Goal: Task Accomplishment & Management: Use online tool/utility

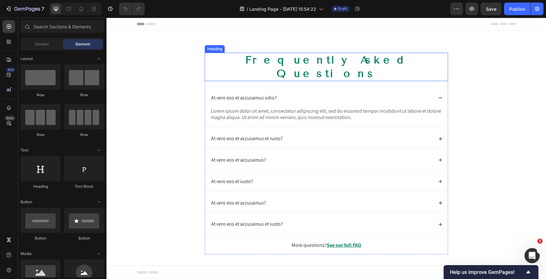
click at [285, 60] on h2 "Frequently Asked Questions" at bounding box center [326, 67] width 243 height 28
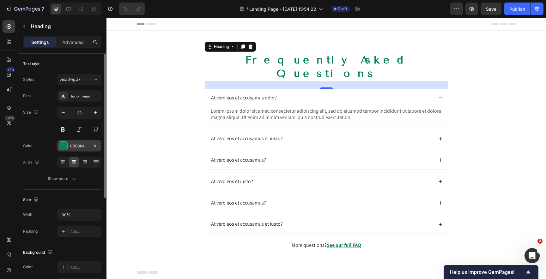
click at [76, 146] on div "0B8064" at bounding box center [79, 146] width 18 height 6
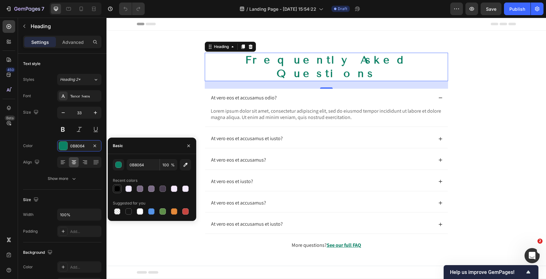
click at [119, 188] on div at bounding box center [117, 189] width 6 height 6
type input "000000"
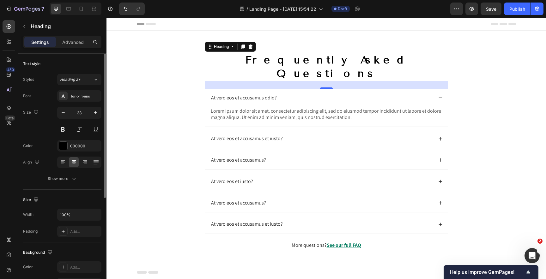
click at [43, 134] on div "Size 33" at bounding box center [62, 121] width 78 height 28
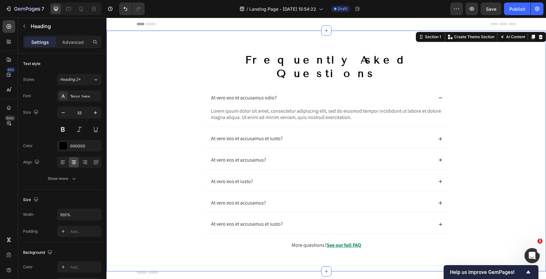
click at [169, 82] on div "Frequently Asked Questions Heading At vero eos et accusamus odio? Lorem ipsum d…" at bounding box center [326, 156] width 427 height 207
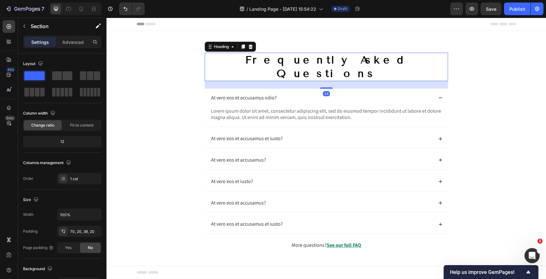
click at [241, 61] on h2 "Frequently Asked Questions" at bounding box center [326, 67] width 243 height 28
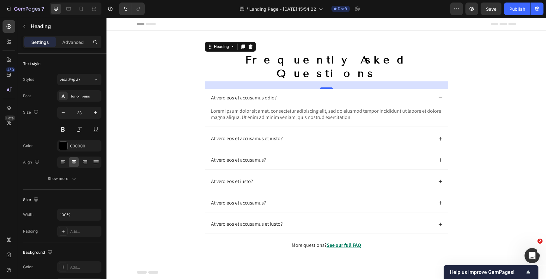
click at [271, 60] on h2 "Frequently Asked Questions" at bounding box center [326, 67] width 243 height 28
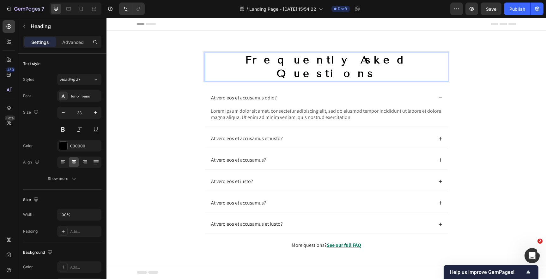
click at [271, 60] on p "Frequently Asked Questions" at bounding box center [326, 66] width 242 height 27
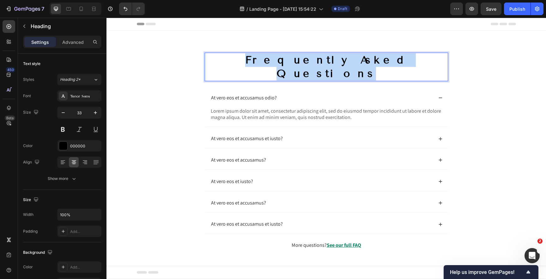
click at [271, 60] on p "Frequently Asked Questions" at bounding box center [326, 66] width 242 height 27
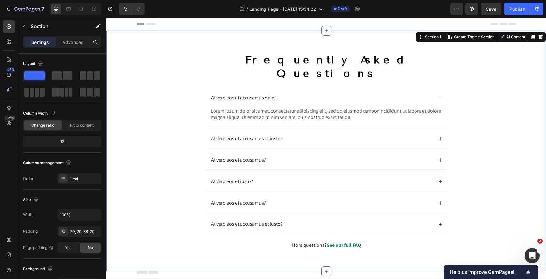
click at [167, 83] on div "Frequently Asked Questions Heading At vero eos et accusamus odio? Lorem ipsum d…" at bounding box center [326, 156] width 427 height 207
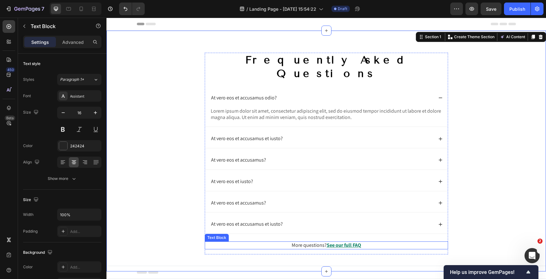
click at [356, 242] on u "See our full FAQ" at bounding box center [344, 245] width 34 height 7
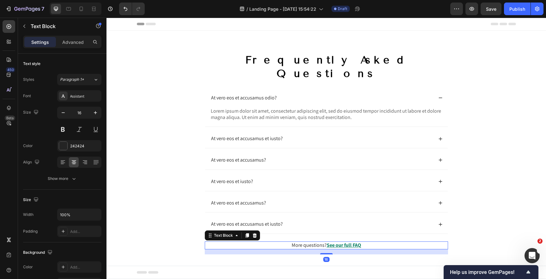
click at [342, 242] on u "See our full FAQ" at bounding box center [344, 245] width 34 height 7
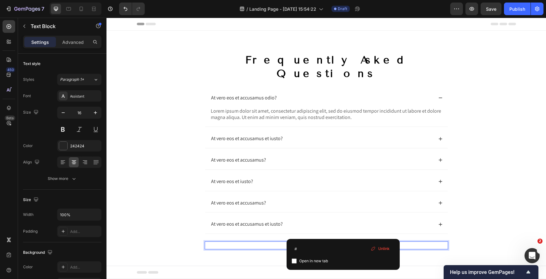
click at [342, 242] on u "See our full FAQ" at bounding box center [344, 245] width 34 height 7
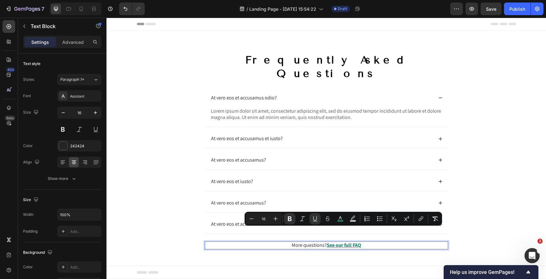
click at [332, 242] on u "See our full FAQ" at bounding box center [344, 245] width 34 height 7
drag, startPoint x: 332, startPoint y: 231, endPoint x: 355, endPoint y: 234, distance: 23.2
click at [355, 242] on u "See our full FAQ" at bounding box center [344, 245] width 34 height 7
click at [340, 221] on rect "Editor contextual toolbar" at bounding box center [341, 222] width 6 height 2
type input "0B8064"
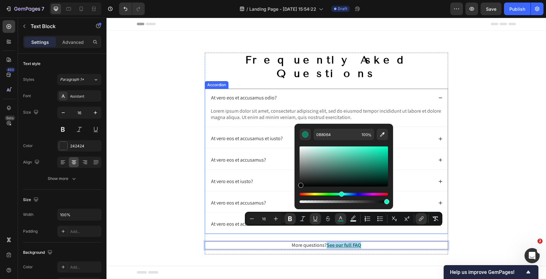
type input "000000"
drag, startPoint x: 422, startPoint y: 195, endPoint x: 283, endPoint y: 204, distance: 138.8
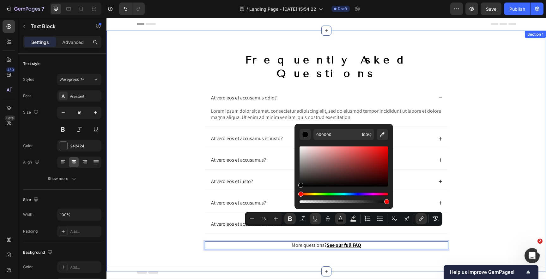
click at [168, 197] on div "Frequently Asked Questions Heading At vero eos et accusamus odio? Lorem ipsum d…" at bounding box center [326, 156] width 427 height 207
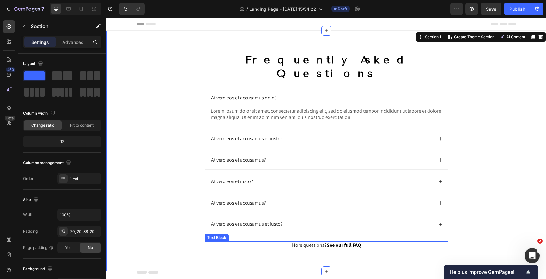
click at [356, 242] on u "See our full FAQ" at bounding box center [344, 245] width 34 height 7
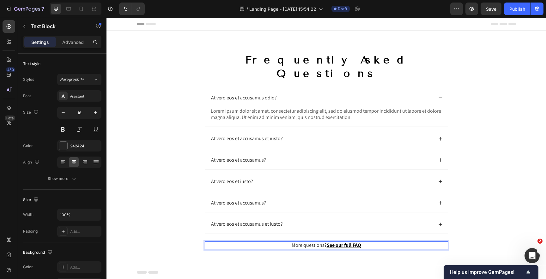
click at [354, 242] on u "See our full FAQ" at bounding box center [344, 245] width 34 height 7
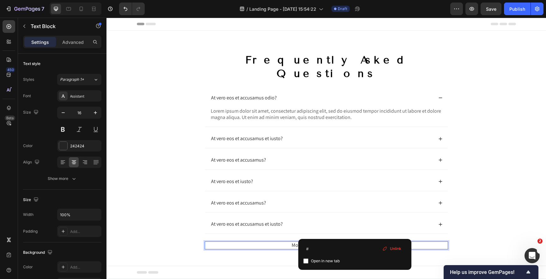
click at [343, 242] on u "See our full FAQ" at bounding box center [344, 245] width 34 height 7
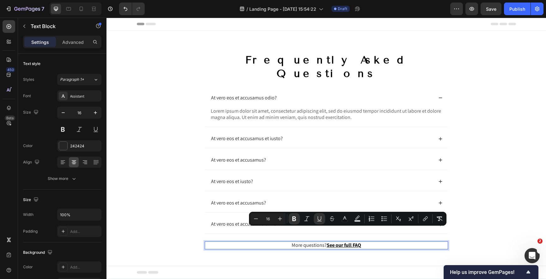
click at [280, 242] on p "More questions? See our full FAQ" at bounding box center [326, 245] width 242 height 7
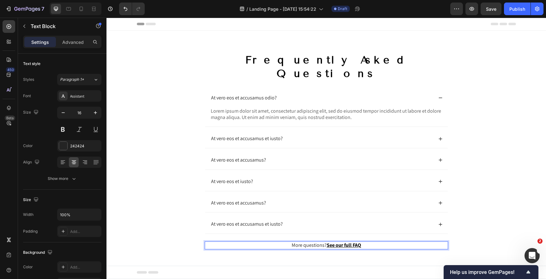
click at [304, 242] on p "More questions? See our full FAQ" at bounding box center [326, 245] width 242 height 7
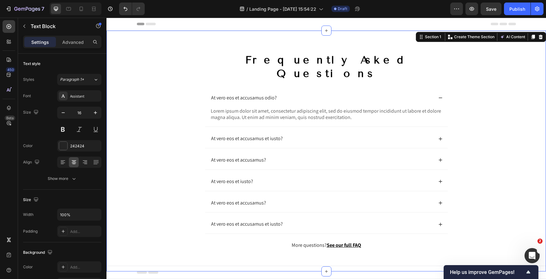
click at [267, 245] on div "Frequently Asked Questions Heading At vero eos et accusamus odio? Lorem ipsum d…" at bounding box center [326, 156] width 427 height 207
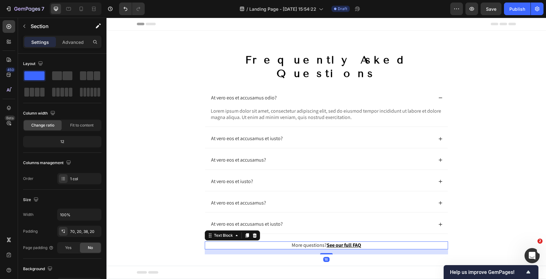
click at [264, 242] on p "More questions? See our full FAQ" at bounding box center [326, 245] width 242 height 7
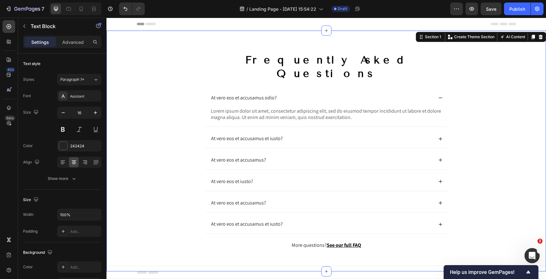
click at [165, 143] on div "Frequently Asked Questions Heading At vero eos et accusamus odio? Lorem ipsum d…" at bounding box center [326, 156] width 427 height 207
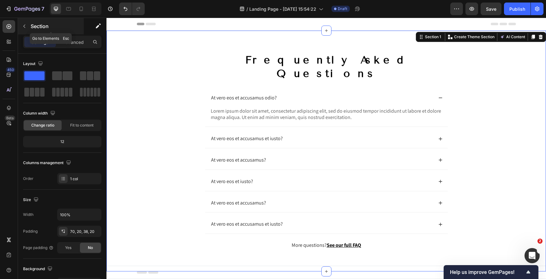
click at [24, 27] on icon "button" at bounding box center [24, 26] width 5 height 5
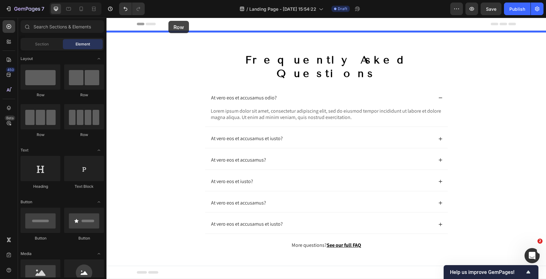
drag, startPoint x: 153, startPoint y: 96, endPoint x: 168, endPoint y: 21, distance: 76.8
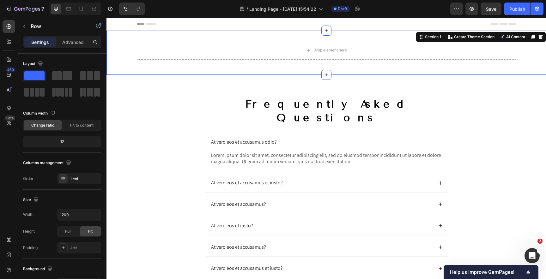
click at [117, 61] on div "Drop element here Row" at bounding box center [326, 53] width 440 height 24
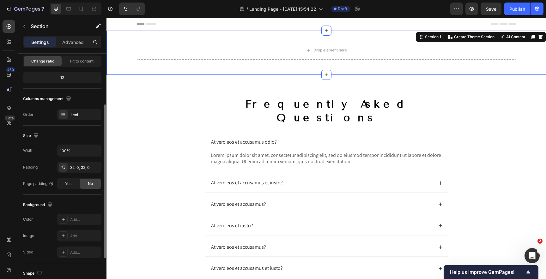
scroll to position [90, 0]
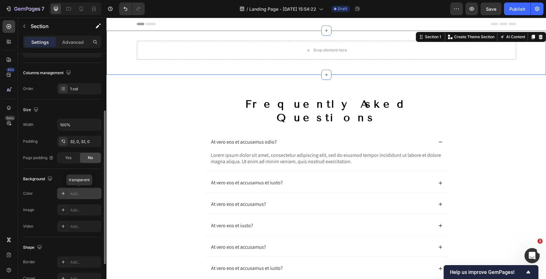
click at [79, 195] on div "Add..." at bounding box center [85, 194] width 30 height 6
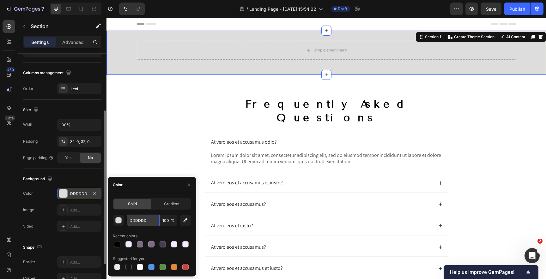
click at [140, 220] on input "DDDDDD" at bounding box center [143, 220] width 33 height 11
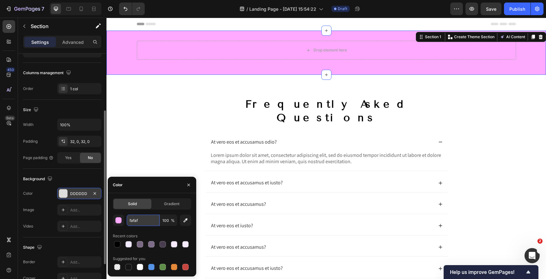
type input "fafafa"
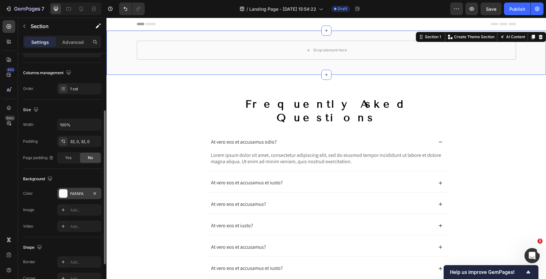
click at [64, 179] on div "Background" at bounding box center [62, 179] width 78 height 10
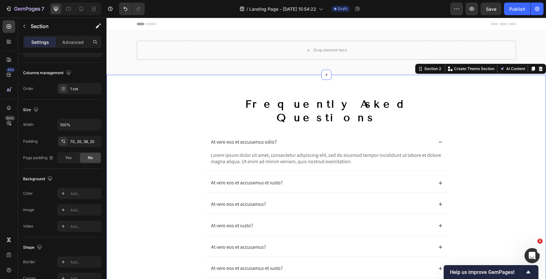
click at [149, 125] on div "Frequently Asked Questions Heading At vero eos et accusamus odio? Lorem ipsum d…" at bounding box center [326, 200] width 427 height 207
click at [23, 27] on icon "button" at bounding box center [24, 26] width 5 height 5
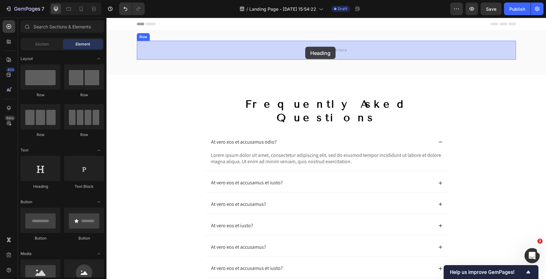
drag, startPoint x: 147, startPoint y: 190, endPoint x: 305, endPoint y: 46, distance: 213.6
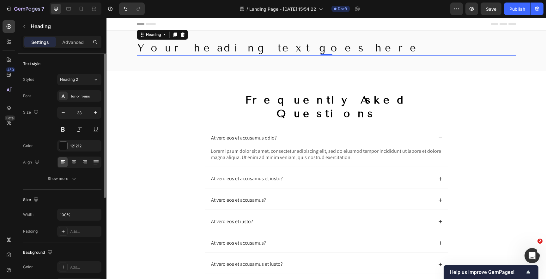
click at [76, 155] on div "Font Tenor Sans Size 33 Color 121212 Align Show more" at bounding box center [62, 137] width 78 height 94
click at [73, 167] on div at bounding box center [79, 162] width 44 height 11
click at [73, 167] on div at bounding box center [74, 162] width 10 height 10
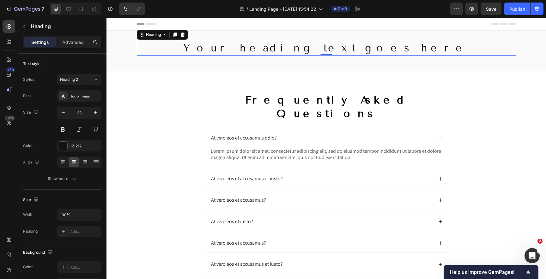
click at [307, 49] on h2 "Your heading text goes here" at bounding box center [326, 48] width 379 height 15
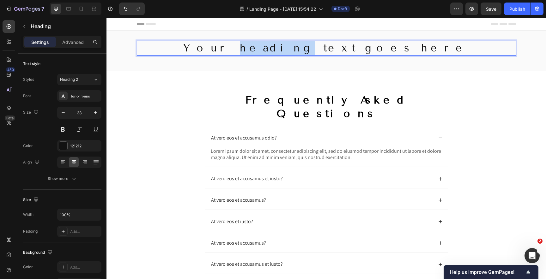
click at [307, 49] on p "Your heading text goes here" at bounding box center [326, 48] width 378 height 14
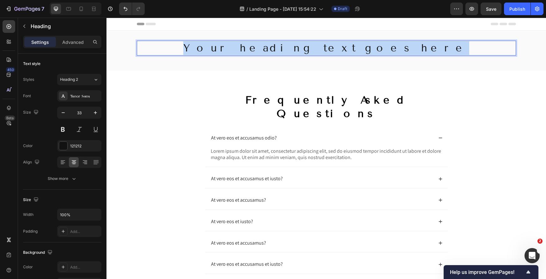
click at [307, 49] on p "Your heading text goes here" at bounding box center [326, 48] width 378 height 14
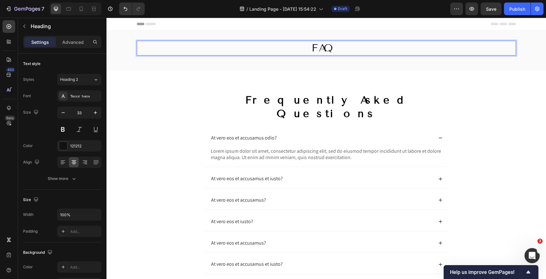
click at [191, 47] on p "FAQ" at bounding box center [326, 48] width 378 height 14
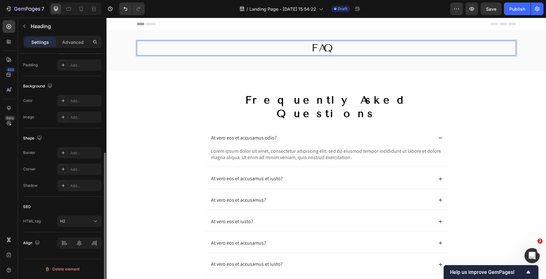
scroll to position [0, 0]
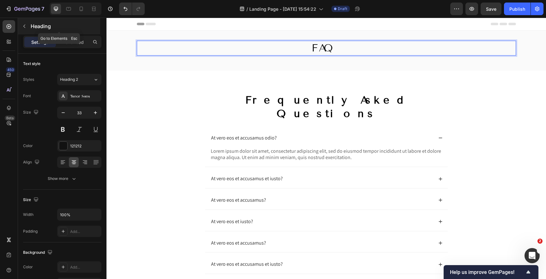
click at [25, 26] on icon "button" at bounding box center [24, 26] width 5 height 5
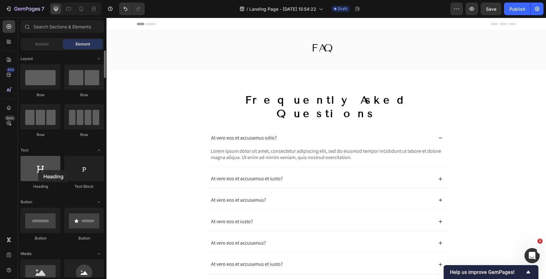
click at [38, 170] on div at bounding box center [41, 168] width 40 height 25
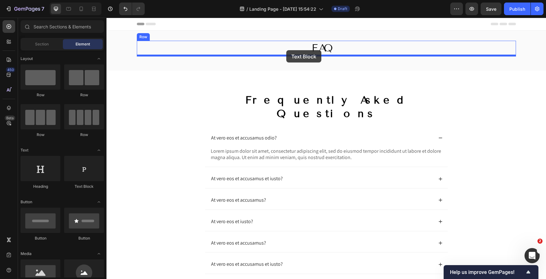
drag, startPoint x: 184, startPoint y: 190, endPoint x: 286, endPoint y: 50, distance: 173.4
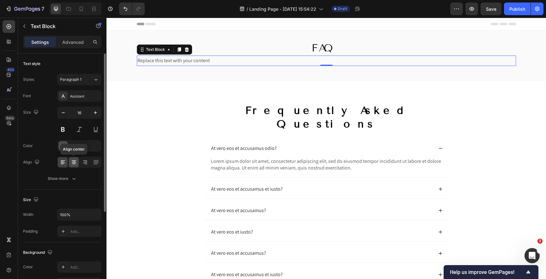
click at [73, 164] on icon at bounding box center [74, 162] width 6 height 6
click at [311, 62] on div "Replace this text with your content" at bounding box center [326, 61] width 379 height 10
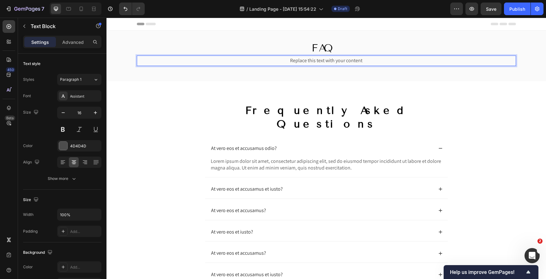
click at [311, 62] on p "Replace this text with your content" at bounding box center [326, 60] width 378 height 9
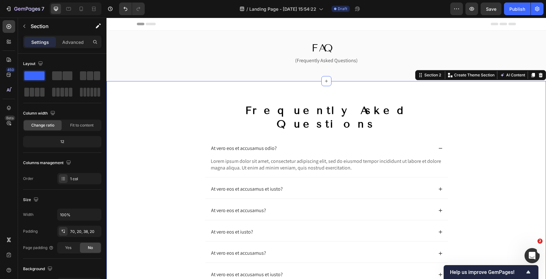
click at [135, 94] on div "Frequently Asked Questions Heading At vero eos et accusamus odio? Lorem ipsum d…" at bounding box center [326, 201] width 440 height 241
click at [151, 127] on div "Frequently Asked Questions Heading At vero eos et accusamus odio? Lorem ipsum d…" at bounding box center [326, 206] width 427 height 207
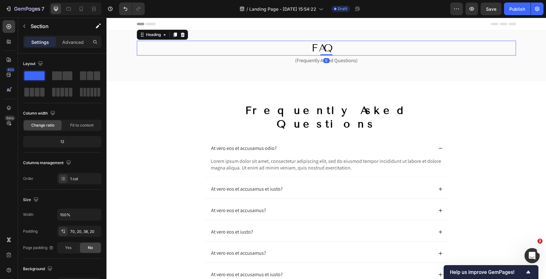
click at [296, 49] on p "FAQ" at bounding box center [326, 48] width 378 height 14
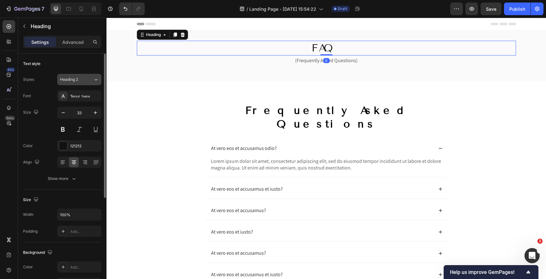
click at [82, 81] on div "Heading 2" at bounding box center [73, 80] width 26 height 6
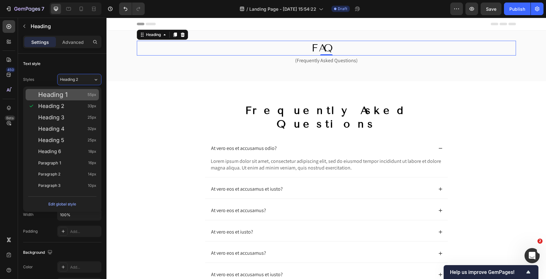
click at [75, 94] on div "Heading 1 55px" at bounding box center [67, 95] width 58 height 6
type input "55"
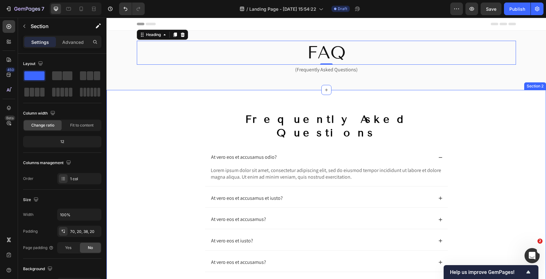
click at [146, 123] on div "Frequently Asked Questions Heading At vero eos et accusamus odio? Lorem ipsum d…" at bounding box center [326, 215] width 427 height 207
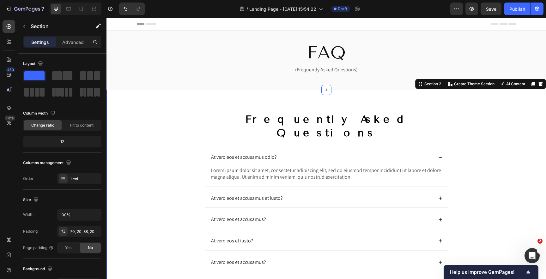
click at [507, 169] on div "Frequently Asked Questions Heading At vero eos et accusamus odio? Lorem ipsum d…" at bounding box center [326, 215] width 427 height 207
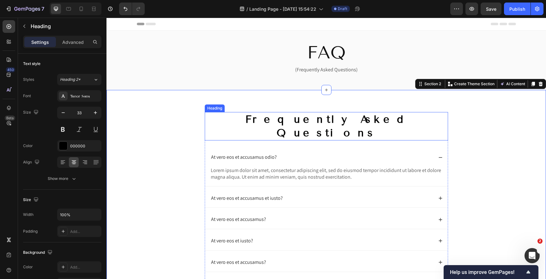
click at [300, 122] on p "Frequently Asked Questions" at bounding box center [326, 126] width 242 height 27
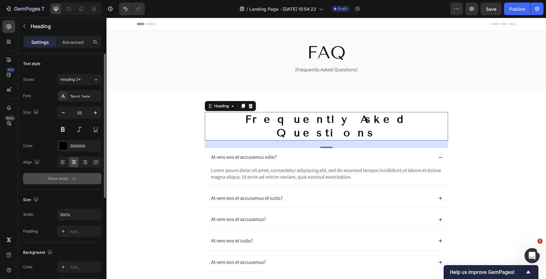
click at [62, 178] on div "Show more" at bounding box center [62, 179] width 29 height 6
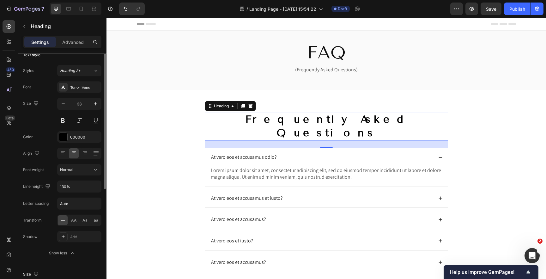
scroll to position [19, 0]
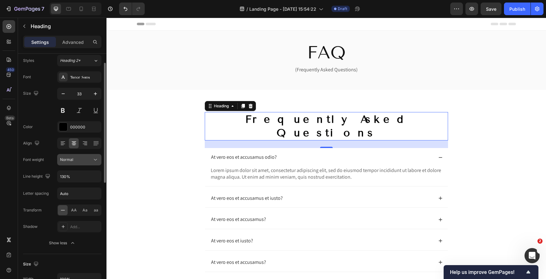
click at [86, 163] on div "Normal" at bounding box center [79, 160] width 39 height 6
click at [73, 161] on span "Normal" at bounding box center [66, 159] width 13 height 5
click at [38, 193] on div "Letter spacing" at bounding box center [36, 194] width 26 height 6
click at [95, 127] on icon "button" at bounding box center [94, 127] width 5 height 5
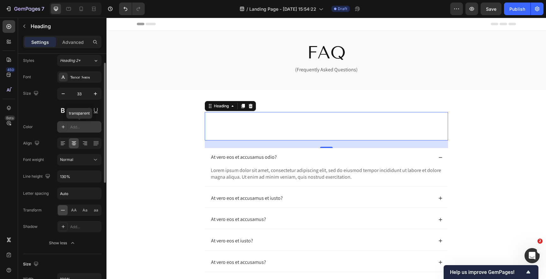
click at [77, 128] on div "Add..." at bounding box center [85, 128] width 30 height 6
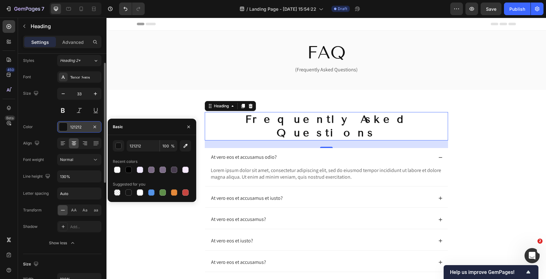
click at [34, 120] on div "Font Tenor Sans Size 33 Color 121212 Align Font weight Normal Line height 130% …" at bounding box center [62, 160] width 78 height 178
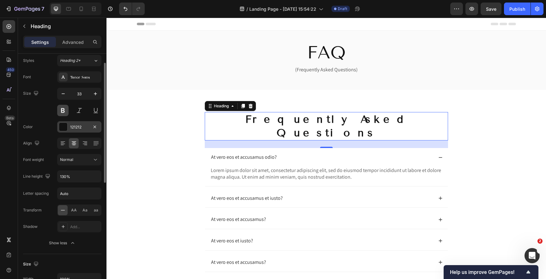
click at [63, 111] on button at bounding box center [62, 110] width 11 height 11
click at [35, 110] on div "Size 33" at bounding box center [62, 102] width 78 height 28
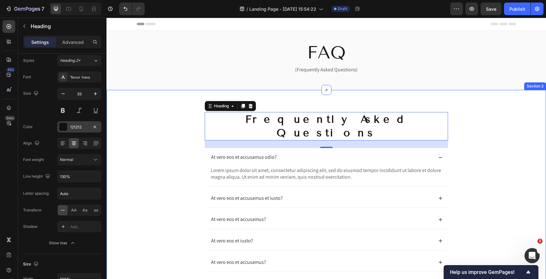
click at [171, 142] on div "Frequently Asked Questions Heading 24 At vero eos et accusamus odio? Lorem ipsu…" at bounding box center [326, 215] width 427 height 207
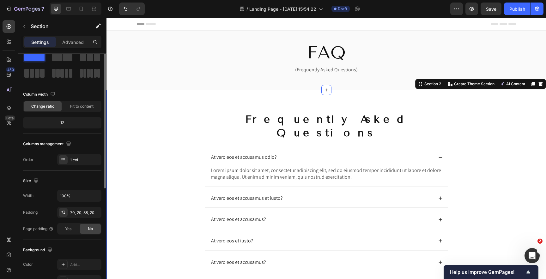
scroll to position [0, 0]
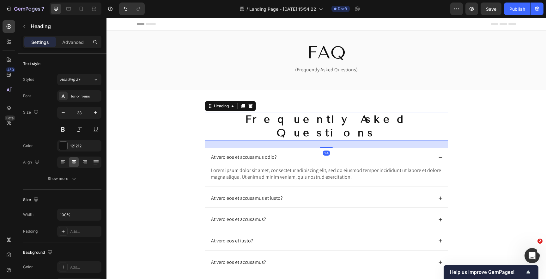
click at [229, 124] on p "Frequently Asked Questions" at bounding box center [326, 126] width 242 height 27
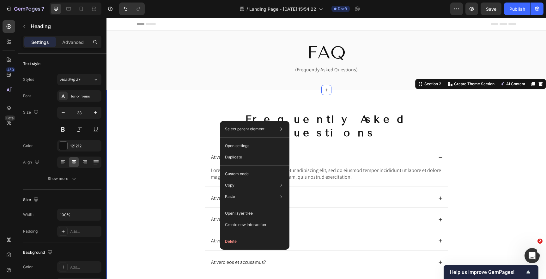
click at [175, 138] on div "Frequently Asked Questions Heading At vero eos et accusamus odio? Lorem ipsum d…" at bounding box center [326, 215] width 427 height 207
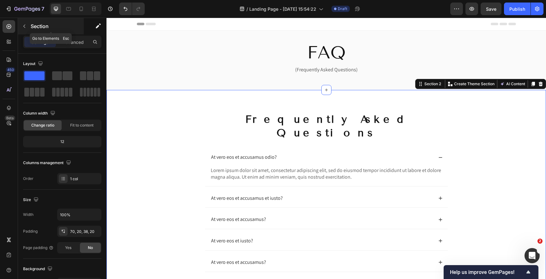
click at [27, 28] on button "button" at bounding box center [24, 26] width 10 height 10
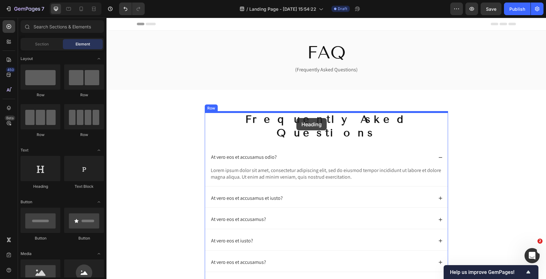
drag, startPoint x: 148, startPoint y: 192, endPoint x: 296, endPoint y: 118, distance: 165.5
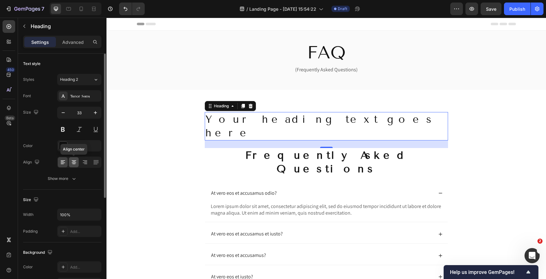
click at [77, 163] on div at bounding box center [74, 162] width 10 height 10
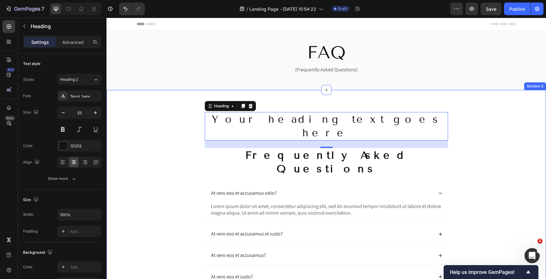
click at [154, 141] on div "Your heading text goes here Heading 24 Frequently Asked Questions Heading At ve…" at bounding box center [326, 233] width 427 height 243
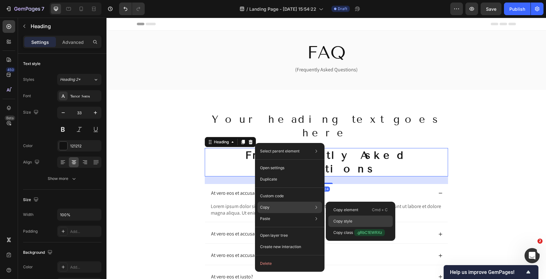
click at [346, 222] on p "Copy style" at bounding box center [342, 222] width 19 height 6
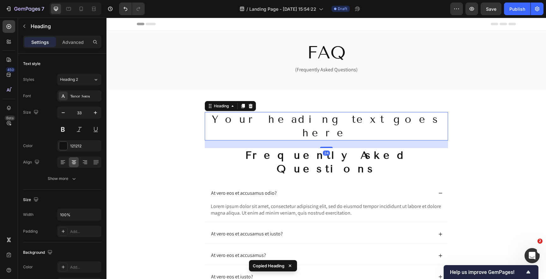
click at [258, 121] on h2 "Your heading text goes here" at bounding box center [326, 126] width 243 height 28
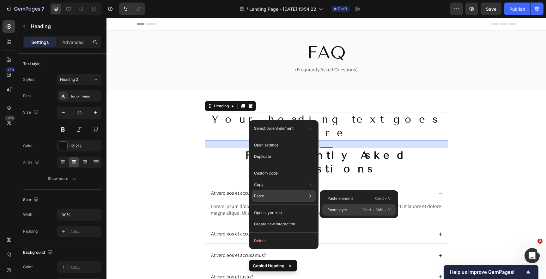
click at [336, 209] on p "Paste style" at bounding box center [337, 210] width 20 height 6
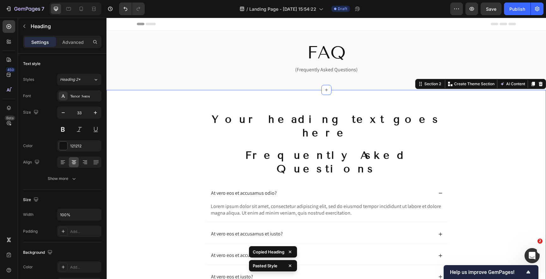
click at [158, 143] on div "Your heading text goes here Heading Frequently Asked Questions Heading At vero …" at bounding box center [326, 233] width 427 height 243
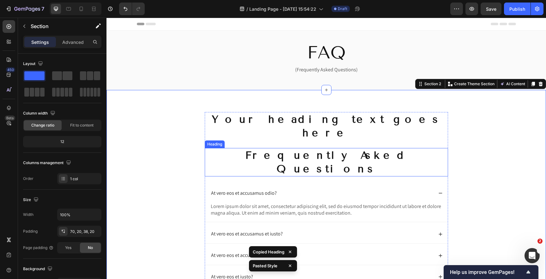
click at [241, 149] on p "Frequently Asked Questions" at bounding box center [326, 162] width 242 height 27
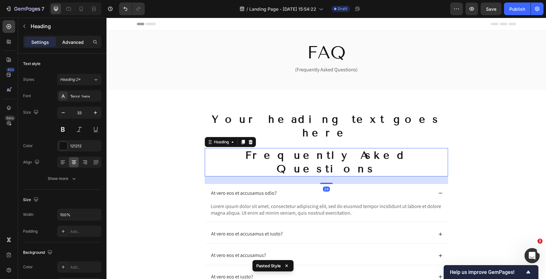
click at [73, 44] on p "Advanced" at bounding box center [72, 42] width 21 height 7
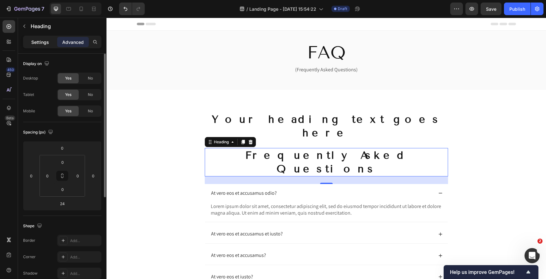
drag, startPoint x: 48, startPoint y: 41, endPoint x: 51, endPoint y: 45, distance: 4.3
click at [48, 41] on p "Settings" at bounding box center [40, 42] width 18 height 7
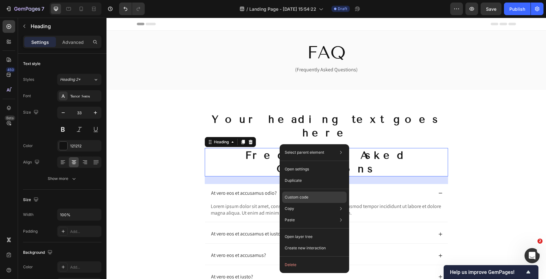
click at [303, 198] on p "Custom code" at bounding box center [297, 198] width 24 height 6
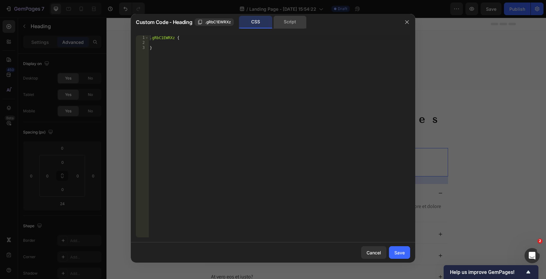
click at [291, 22] on div "Script" at bounding box center [289, 22] width 33 height 13
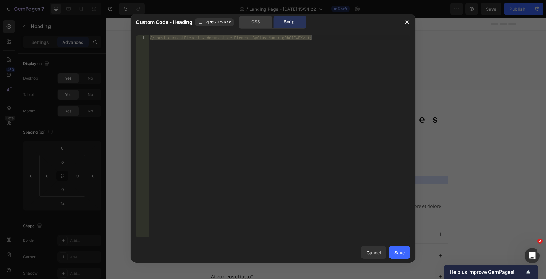
click at [267, 22] on div "CSS" at bounding box center [255, 22] width 33 height 13
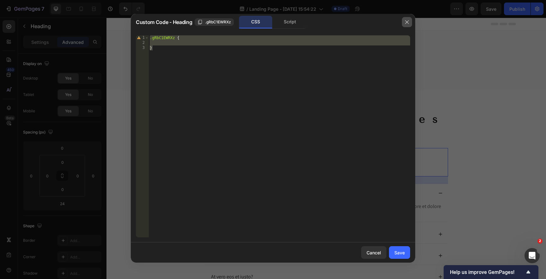
click at [407, 24] on icon "button" at bounding box center [406, 22] width 5 height 5
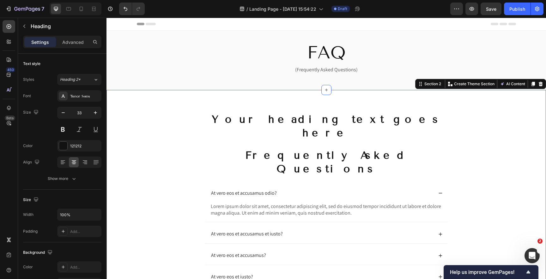
click at [150, 141] on div "Your heading text goes here Heading Frequently Asked Questions Heading At vero …" at bounding box center [326, 233] width 427 height 243
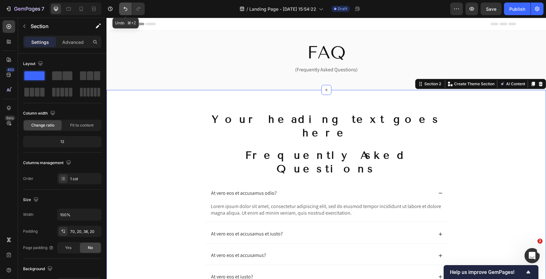
click at [125, 9] on icon "Undo/Redo" at bounding box center [125, 9] width 6 height 6
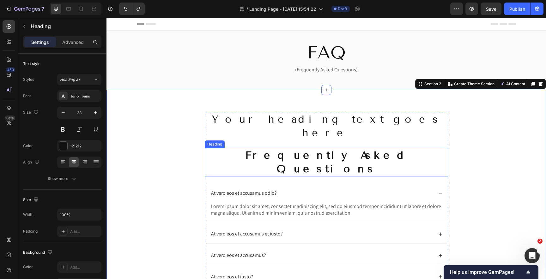
click at [245, 149] on p "Frequently Asked Questions" at bounding box center [326, 162] width 242 height 27
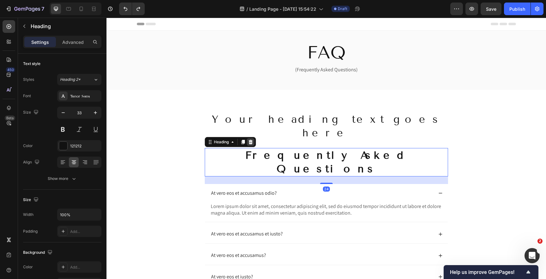
click at [250, 140] on icon at bounding box center [250, 142] width 4 height 4
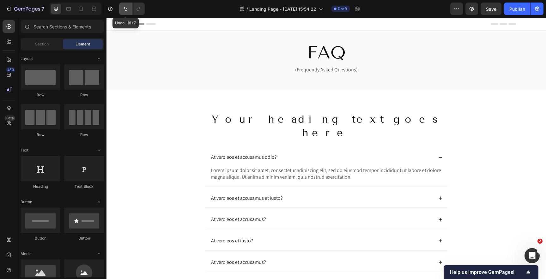
click at [128, 10] on icon "Undo/Redo" at bounding box center [125, 9] width 6 height 6
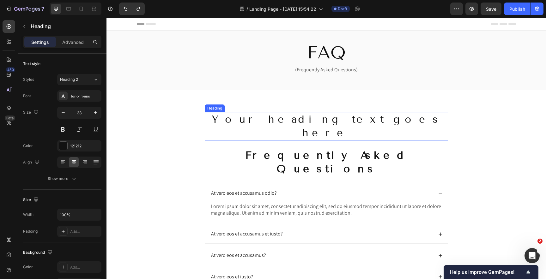
click at [244, 121] on h2 "Your heading text goes here" at bounding box center [326, 126] width 243 height 28
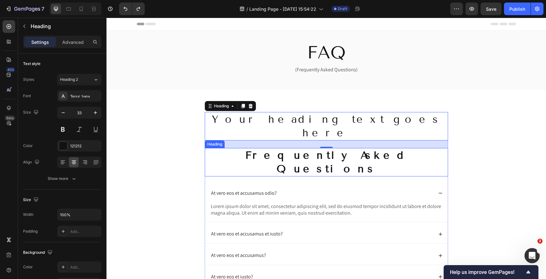
click at [232, 148] on h2 "Frequently Asked Questions" at bounding box center [326, 162] width 243 height 28
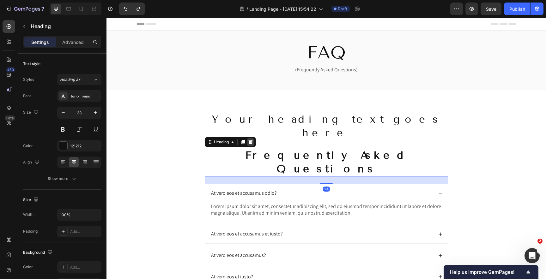
click at [250, 138] on div at bounding box center [251, 142] width 8 height 8
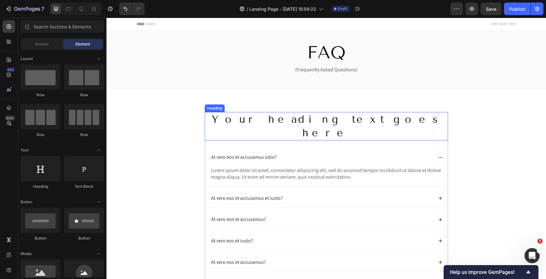
click at [243, 125] on h2 "Your heading text goes here" at bounding box center [326, 126] width 243 height 28
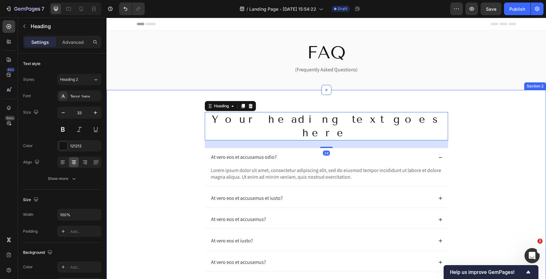
click at [179, 134] on div "Your heading text goes here Heading 24 At vero eos et accusamus odio? Lorem ips…" at bounding box center [326, 215] width 427 height 207
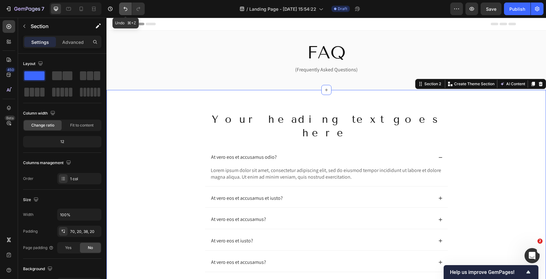
click at [123, 11] on icon "Undo/Redo" at bounding box center [125, 9] width 6 height 6
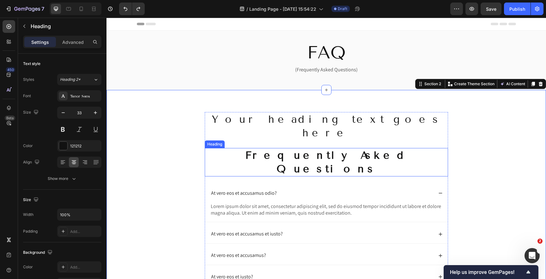
click at [247, 148] on h2 "Frequently Asked Questions" at bounding box center [326, 162] width 243 height 28
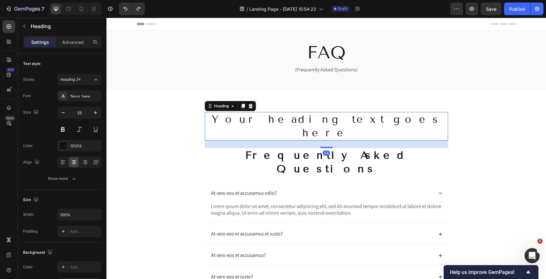
click at [246, 118] on h2 "Your heading text goes here" at bounding box center [326, 126] width 243 height 28
click at [244, 148] on h2 "Frequently Asked Questions" at bounding box center [326, 162] width 243 height 28
click at [249, 118] on h2 "Your heading text goes here" at bounding box center [326, 126] width 243 height 28
click at [245, 148] on h2 "Frequently Asked Questions" at bounding box center [326, 162] width 243 height 28
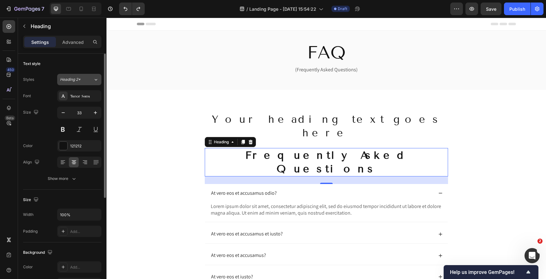
click at [83, 80] on div "Heading 2*" at bounding box center [73, 80] width 26 height 6
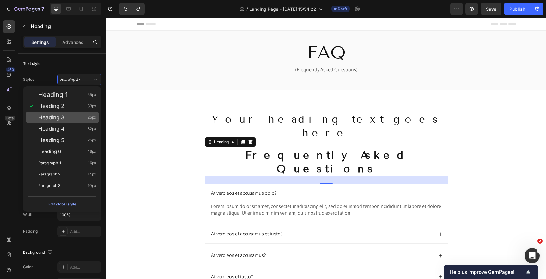
click at [64, 118] on span "Heading 3" at bounding box center [51, 117] width 26 height 6
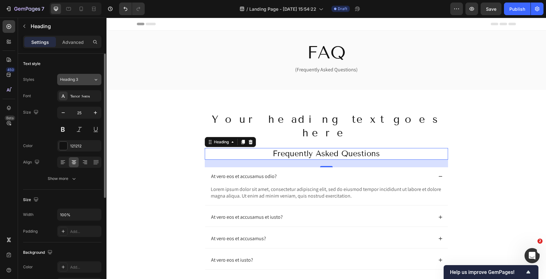
click at [76, 81] on span "Heading 3" at bounding box center [69, 80] width 18 height 6
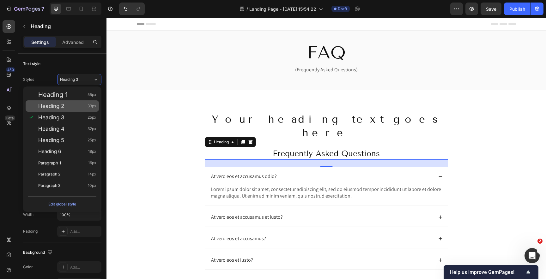
click at [65, 106] on div "Heading 2 33px" at bounding box center [67, 106] width 58 height 6
type input "33"
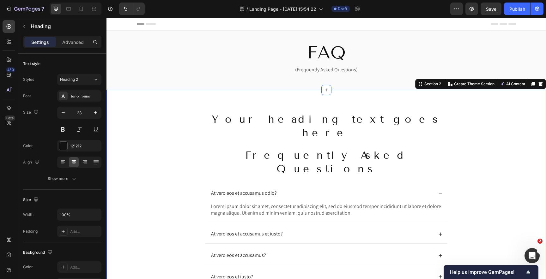
click at [155, 131] on div "Your heading text goes here Heading Frequently Asked Questions Heading At vero …" at bounding box center [326, 233] width 427 height 243
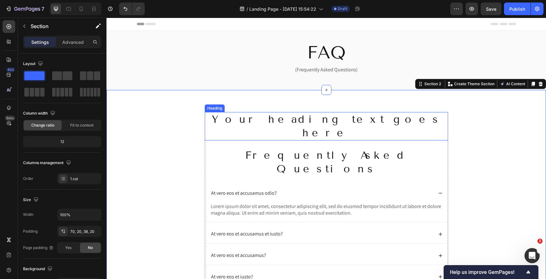
click at [248, 121] on h2 "Your heading text goes here" at bounding box center [326, 126] width 243 height 28
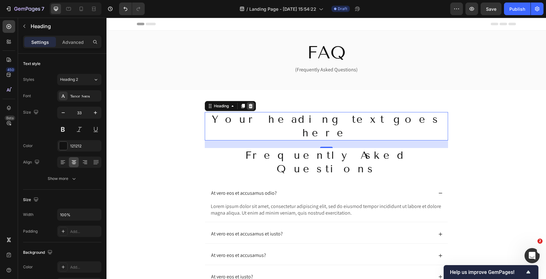
click at [252, 107] on icon at bounding box center [250, 106] width 4 height 4
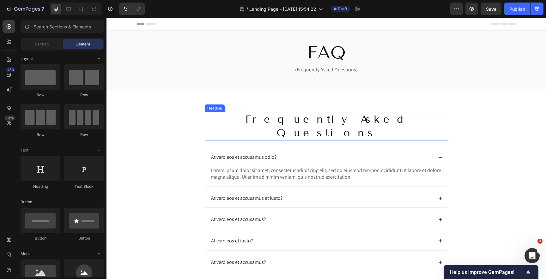
click at [252, 120] on h2 "Frequently Asked Questions" at bounding box center [326, 126] width 243 height 28
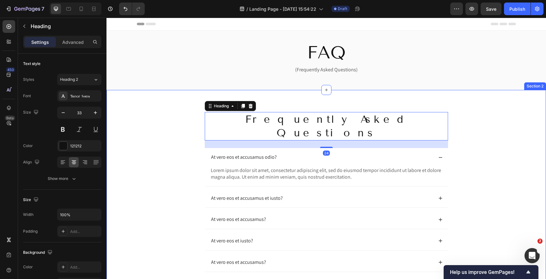
click at [162, 125] on div "Frequently Asked Questions Heading 24 At vero eos et accusamus odio? Lorem ipsu…" at bounding box center [326, 215] width 427 height 207
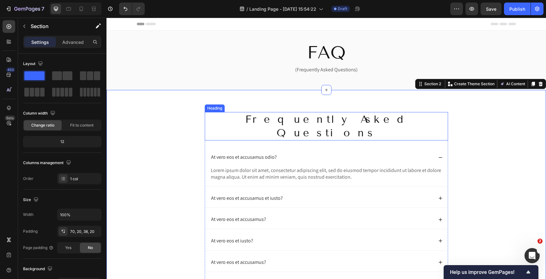
click at [290, 120] on h2 "Frequently Asked Questions" at bounding box center [326, 126] width 243 height 28
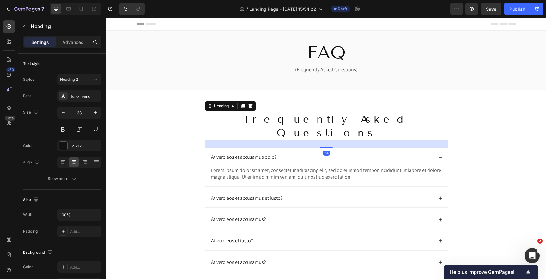
click at [290, 120] on h2 "Frequently Asked Questions" at bounding box center [326, 126] width 243 height 28
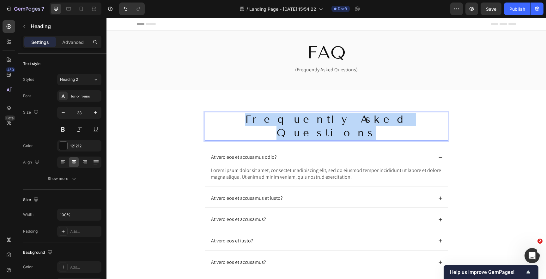
click at [290, 120] on p "Frequently Asked Questions" at bounding box center [326, 126] width 242 height 27
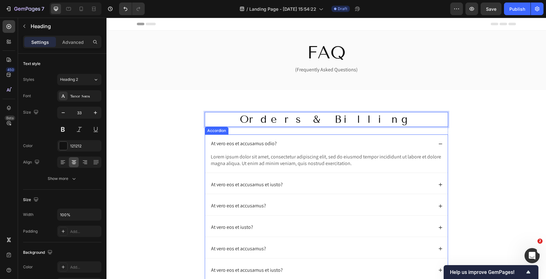
click at [245, 144] on p "At vero eos et accusamus odio?" at bounding box center [244, 144] width 66 height 7
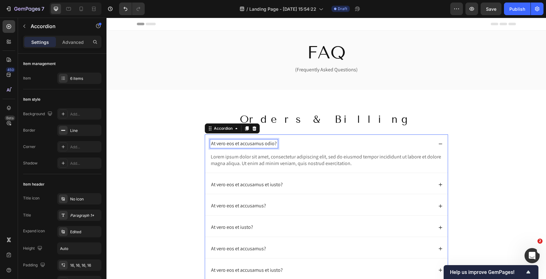
click at [233, 144] on p "At vero eos et accusamus odio?" at bounding box center [244, 144] width 66 height 7
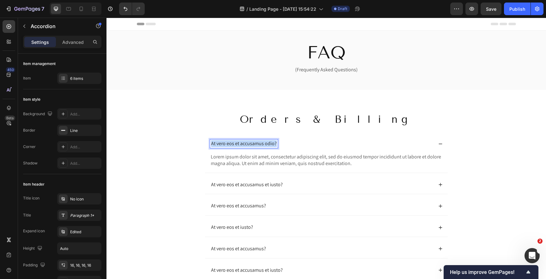
click at [233, 144] on p "At vero eos et accusamus odio?" at bounding box center [244, 144] width 66 height 7
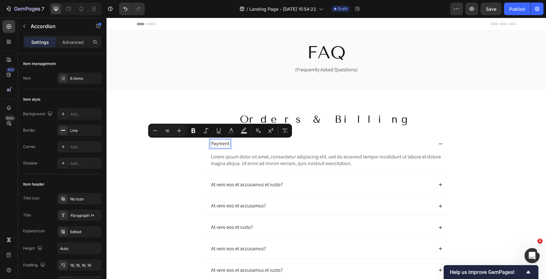
click at [249, 183] on p "At vero eos et accusamus et iusto?" at bounding box center [247, 185] width 72 height 7
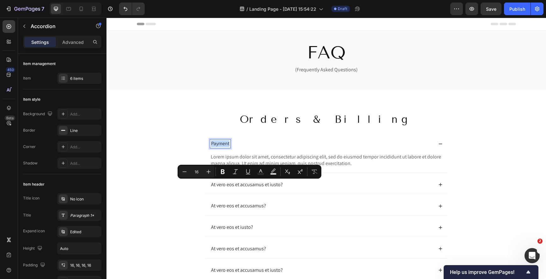
click at [243, 142] on div "Payment" at bounding box center [321, 144] width 223 height 9
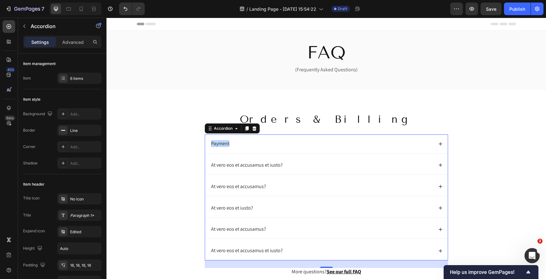
click at [244, 146] on div "Payment" at bounding box center [321, 144] width 223 height 9
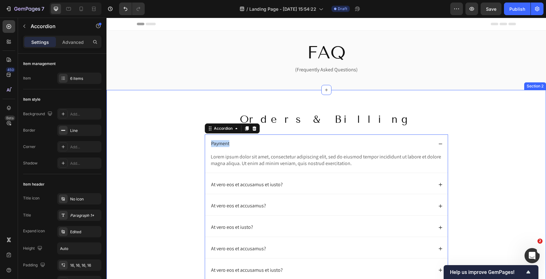
click at [157, 164] on div "Orders & Billing Heading Payment Lorem ipsum dolor sit amet, consectetur adipis…" at bounding box center [326, 208] width 427 height 193
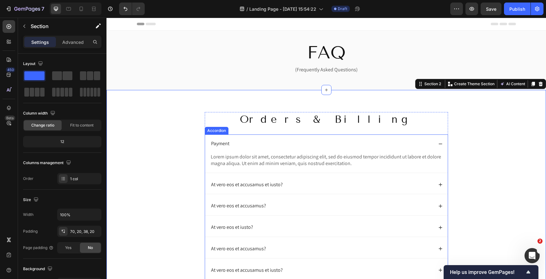
click at [240, 144] on div "Payment" at bounding box center [321, 144] width 223 height 9
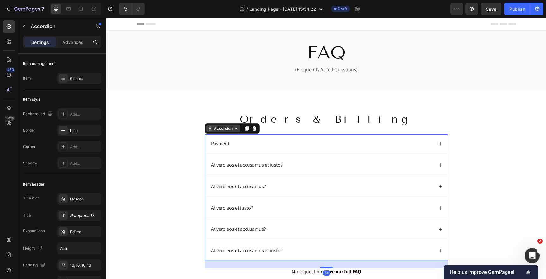
click at [226, 129] on div "Accordion" at bounding box center [223, 129] width 21 height 6
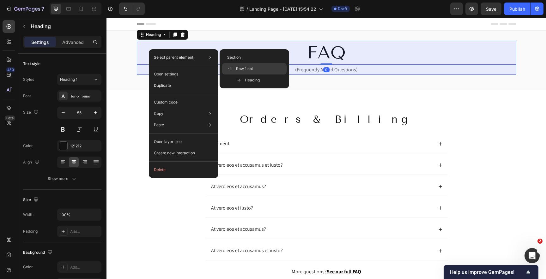
click at [245, 70] on span "Row 1 col" at bounding box center [244, 69] width 17 height 6
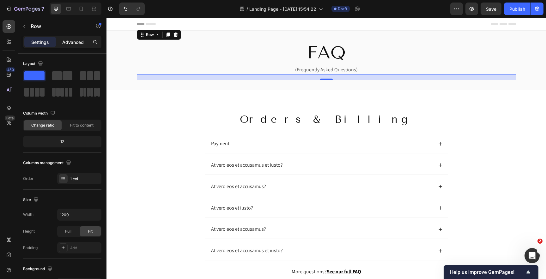
click at [72, 41] on p "Advanced" at bounding box center [72, 42] width 21 height 7
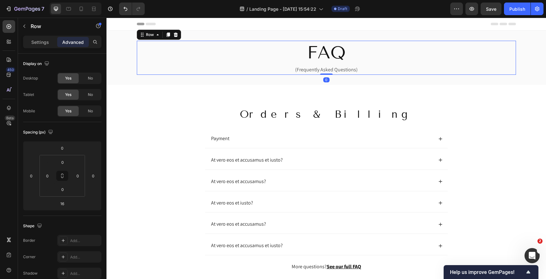
drag, startPoint x: 325, startPoint y: 79, endPoint x: 325, endPoint y: 71, distance: 7.9
click at [325, 71] on div "FAQ Heading (Frequently Asked Questions) Text Block Row 0" at bounding box center [326, 58] width 379 height 34
type input "0"
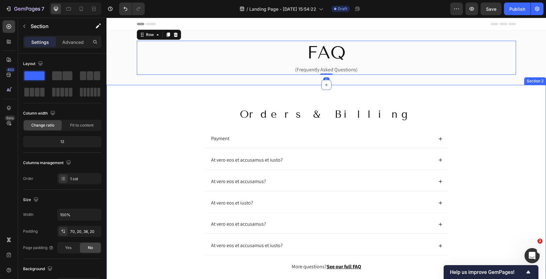
click at [142, 137] on div "Orders & Billing Heading Payment At vero eos et accusamus et iusto? At vero eos…" at bounding box center [326, 194] width 427 height 174
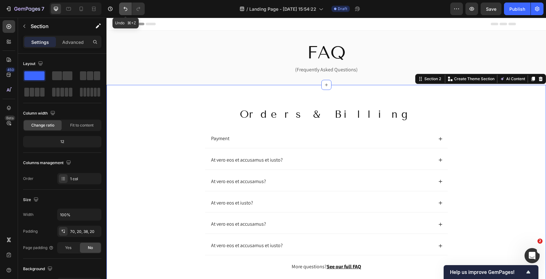
click at [129, 11] on button "Undo/Redo" at bounding box center [125, 9] width 13 height 13
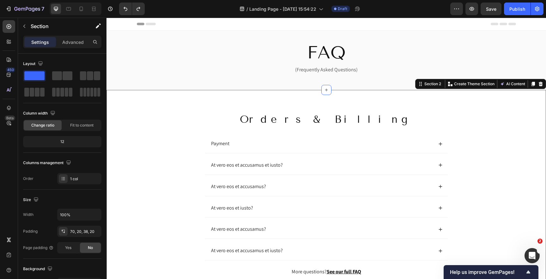
click at [131, 160] on div "Orders & Billing Heading Payment At vero eos et accusamus et iusto? At vero eos…" at bounding box center [326, 199] width 427 height 174
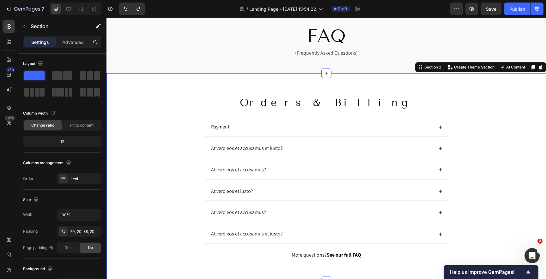
scroll to position [38, 0]
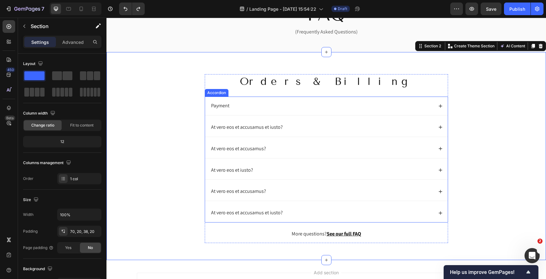
click at [220, 108] on p "Payment" at bounding box center [220, 106] width 18 height 7
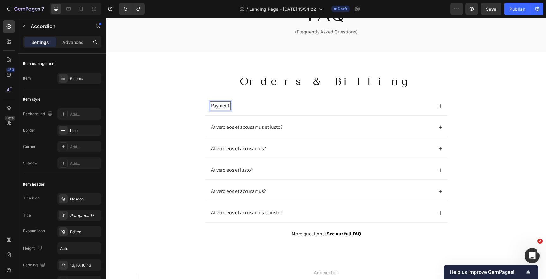
click at [225, 128] on p "At vero eos et accusamus et iusto?" at bounding box center [247, 127] width 72 height 7
click at [223, 149] on p "At vero eos et accusamus?" at bounding box center [238, 149] width 55 height 7
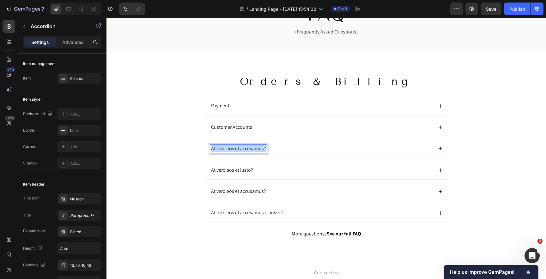
click at [223, 149] on p "At vero eos et accusamus?" at bounding box center [238, 149] width 55 height 7
click at [227, 170] on p "At vero eos et iusto?" at bounding box center [232, 170] width 42 height 7
click at [228, 191] on p "At vero eos et accusamus?" at bounding box center [238, 191] width 55 height 7
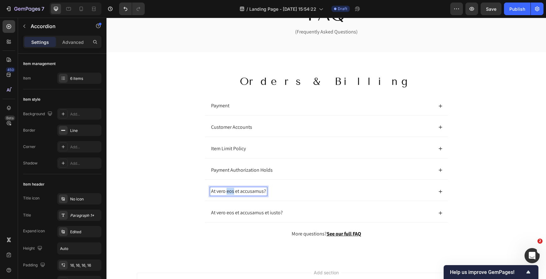
click at [228, 191] on p "At vero eos et accusamus?" at bounding box center [238, 191] width 55 height 7
click at [232, 213] on p "At vero eos et accusamus et iusto?" at bounding box center [247, 213] width 72 height 7
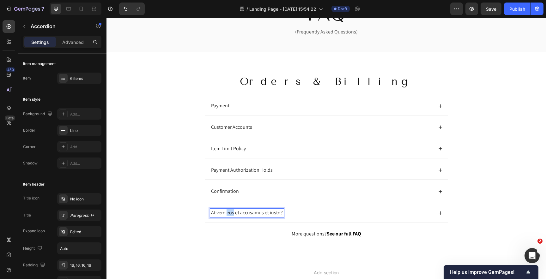
click at [232, 213] on p "At vero eos et accusamus et iusto?" at bounding box center [247, 213] width 72 height 7
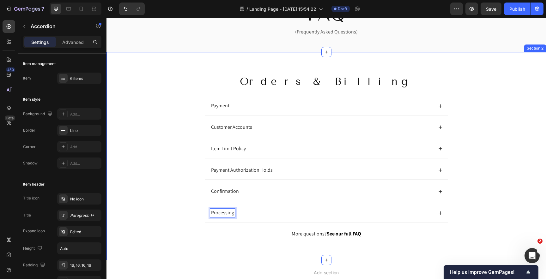
click at [154, 154] on div "Orders & Billing Heading Payment Customer Accounts Item Limit Policy Payment Au…" at bounding box center [326, 161] width 427 height 174
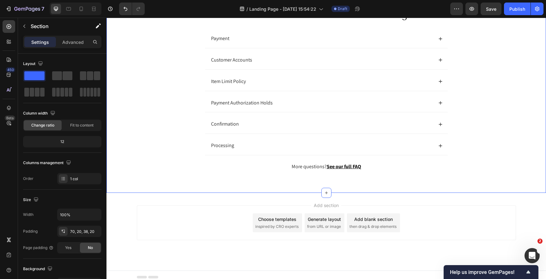
scroll to position [110, 0]
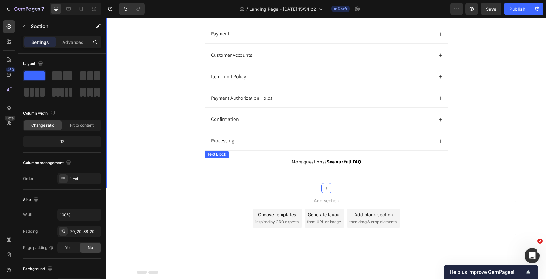
click at [247, 161] on p "More questions? See our full FAQ" at bounding box center [326, 162] width 242 height 7
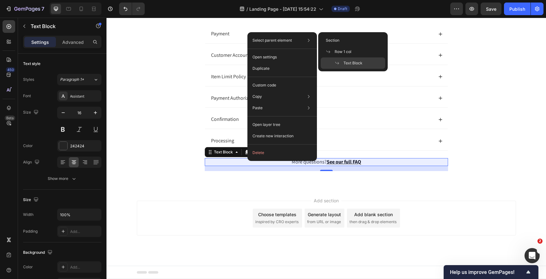
click at [341, 64] on span at bounding box center [339, 63] width 9 height 5
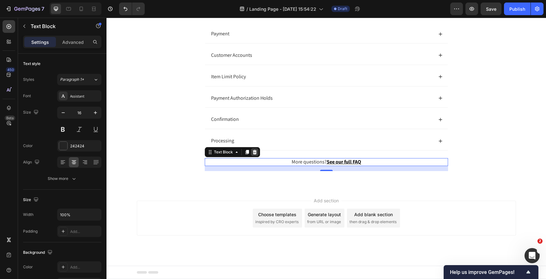
click at [256, 154] on icon at bounding box center [254, 152] width 4 height 4
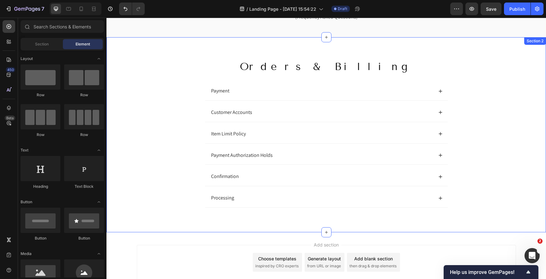
scroll to position [58, 0]
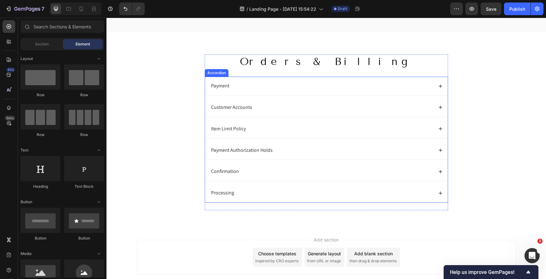
click at [206, 118] on div "Payment Customer Accounts Item Limit Policy Payment Authorization Holds Confirm…" at bounding box center [326, 140] width 243 height 126
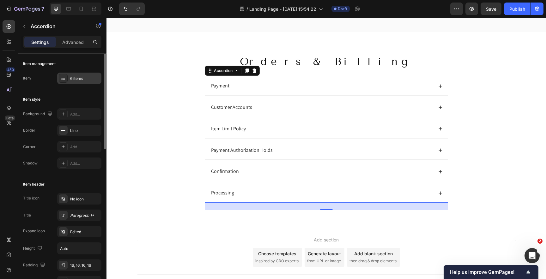
click at [75, 80] on div "6 items" at bounding box center [85, 79] width 30 height 6
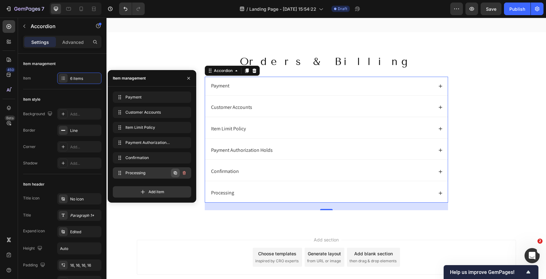
click at [175, 175] on icon "button" at bounding box center [175, 173] width 5 height 5
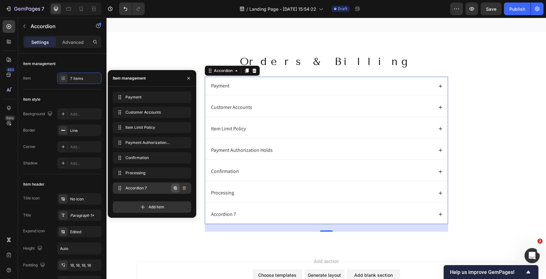
click at [177, 190] on icon "button" at bounding box center [175, 188] width 3 height 3
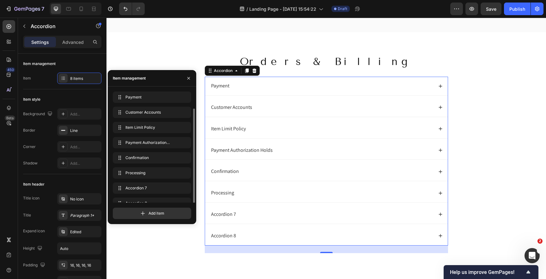
scroll to position [9, 0]
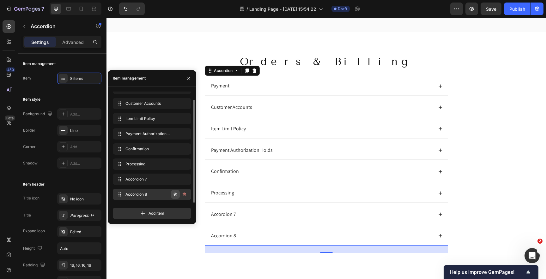
click at [176, 196] on icon "button" at bounding box center [175, 194] width 5 height 5
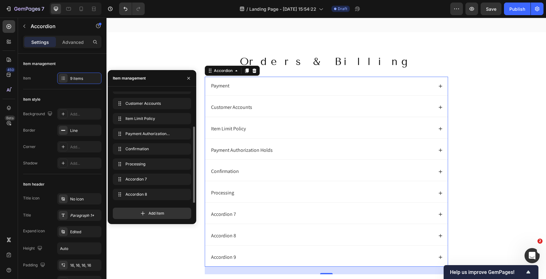
scroll to position [24, 0]
click at [175, 195] on icon "button" at bounding box center [175, 194] width 1 height 1
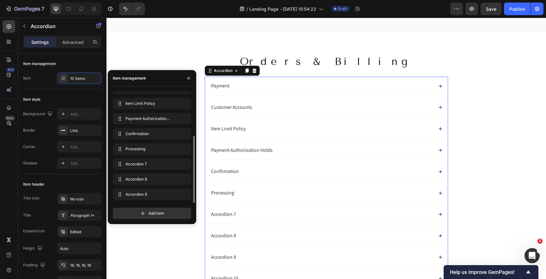
scroll to position [39, 0]
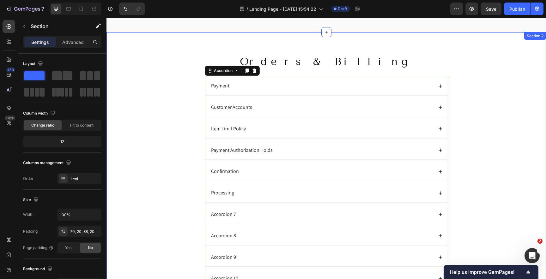
drag, startPoint x: 156, startPoint y: 263, endPoint x: 158, endPoint y: 247, distance: 15.9
click at [156, 263] on div "Orders & Billing Heading Payment Customer Accounts Item Limit Policy Payment Au…" at bounding box center [326, 177] width 427 height 247
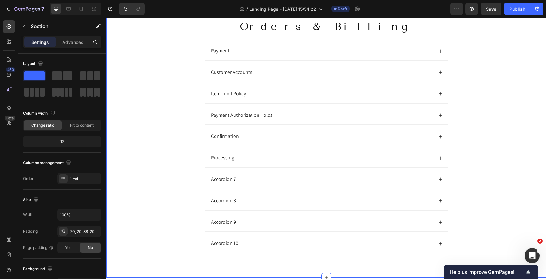
scroll to position [98, 0]
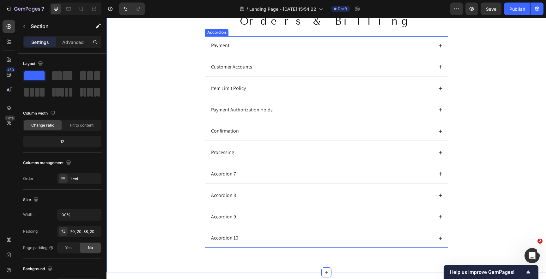
click at [223, 176] on div "Accordion 7" at bounding box center [223, 174] width 27 height 9
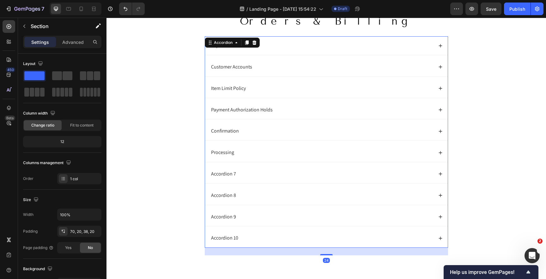
click at [223, 175] on div "Accordion 7" at bounding box center [223, 174] width 27 height 9
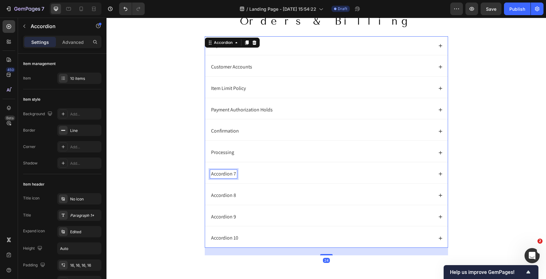
click at [223, 175] on p "Accordion 7" at bounding box center [223, 174] width 25 height 7
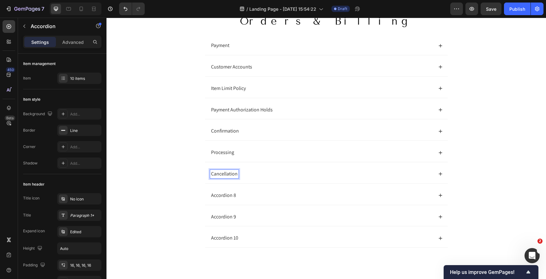
click at [221, 195] on p "Accordion 8" at bounding box center [223, 195] width 25 height 7
click at [221, 219] on p "Accordion 9" at bounding box center [223, 217] width 25 height 7
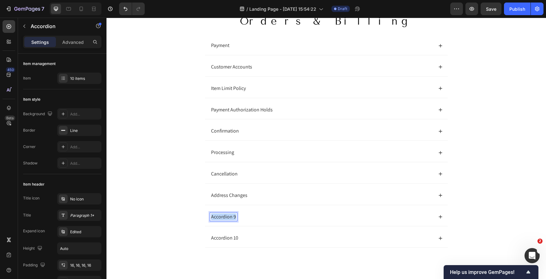
click at [221, 219] on p "Accordion 9" at bounding box center [223, 217] width 25 height 7
click at [221, 237] on p "Accordion 10" at bounding box center [224, 238] width 27 height 7
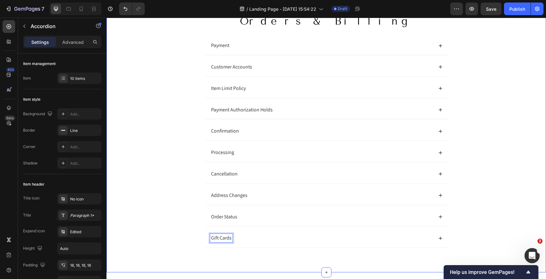
click at [137, 169] on div "Orders & Billing Heading Payment Customer Accounts Item Limit Policy Payment Au…" at bounding box center [326, 137] width 427 height 247
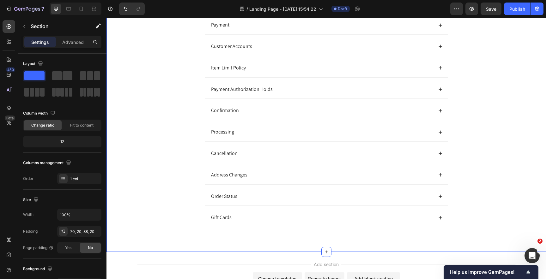
scroll to position [120, 0]
click at [220, 229] on div "Orders & Billing Heading Payment Customer Accounts Item Limit Policy Payment Au…" at bounding box center [326, 113] width 243 height 242
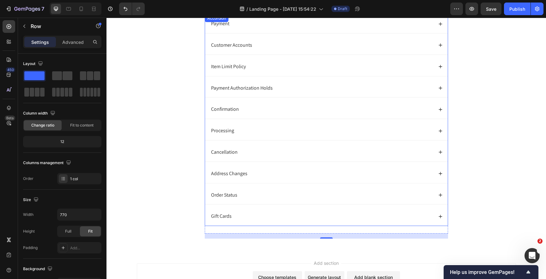
click at [209, 134] on div "Processing" at bounding box center [326, 131] width 243 height 19
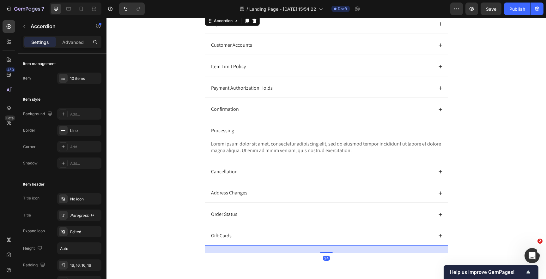
click at [208, 133] on div "Processing" at bounding box center [326, 131] width 243 height 19
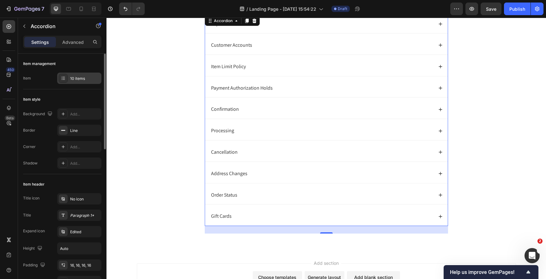
click at [78, 82] on div "10 items" at bounding box center [79, 78] width 44 height 11
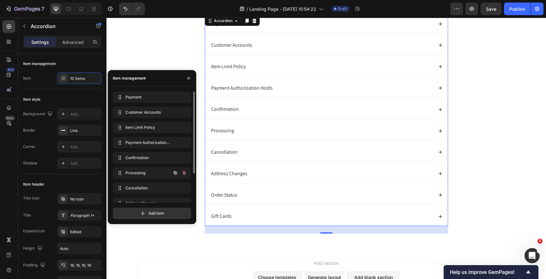
scroll to position [39, 0]
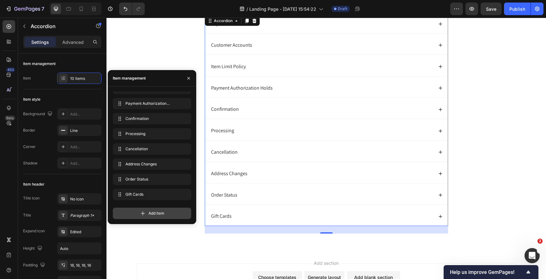
click at [141, 215] on icon at bounding box center [143, 213] width 6 height 6
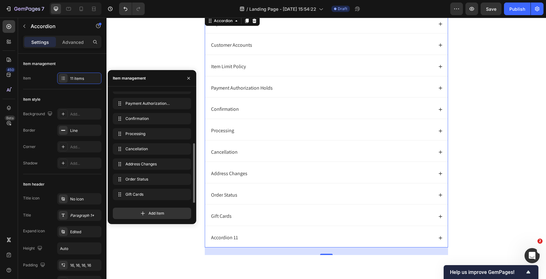
scroll to position [54, 0]
click at [222, 239] on div "Accordion 11" at bounding box center [224, 238] width 29 height 9
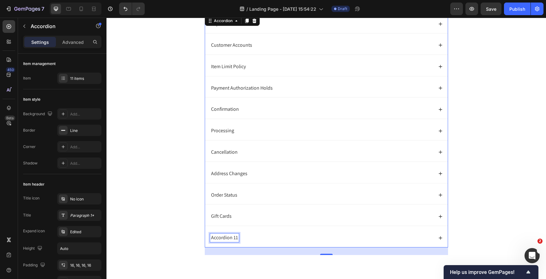
click at [222, 239] on p "Accordion 11" at bounding box center [224, 238] width 27 height 7
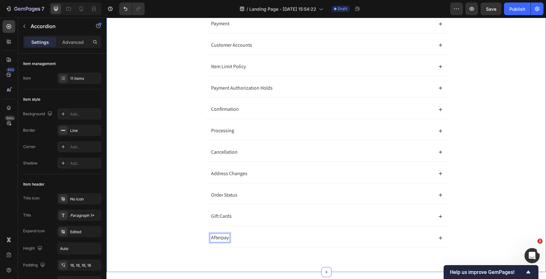
click at [141, 176] on div "Orders & Billing Heading Payment Customer Accounts Item Limit Policy Payment Au…" at bounding box center [326, 126] width 427 height 268
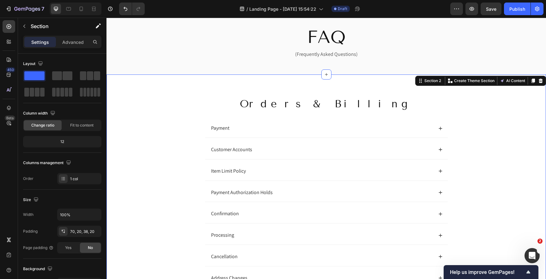
scroll to position [27, 0]
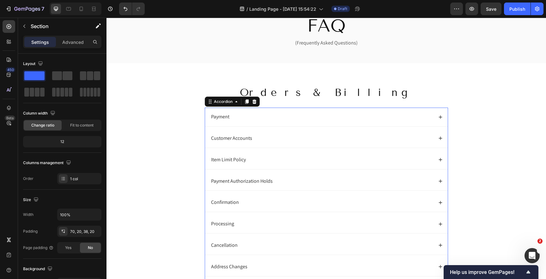
click at [343, 118] on div "Payment" at bounding box center [321, 117] width 223 height 9
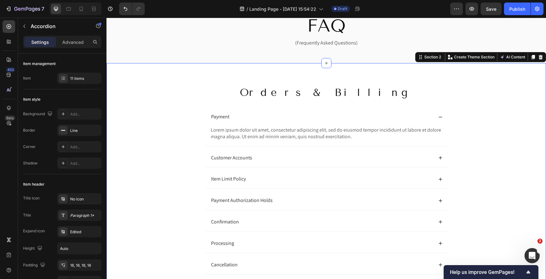
click at [168, 115] on div "Orders & Billing Heading Payment Lorem ipsum dolor sit amet, consectetur adipis…" at bounding box center [326, 229] width 427 height 288
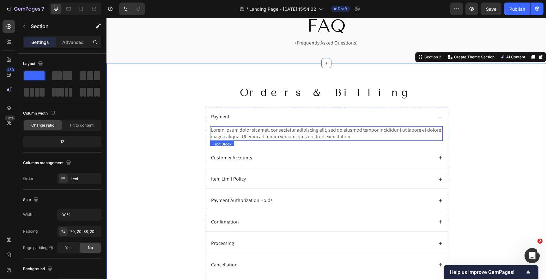
click at [237, 135] on p "Lorem ipsum dolor sit amet, consectetur adipiscing elit, sed do eiusmod tempor …" at bounding box center [326, 133] width 231 height 13
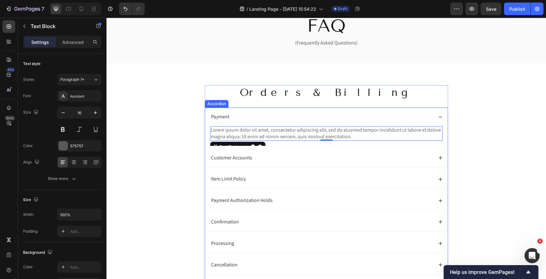
click at [256, 112] on div "Payment" at bounding box center [326, 117] width 243 height 19
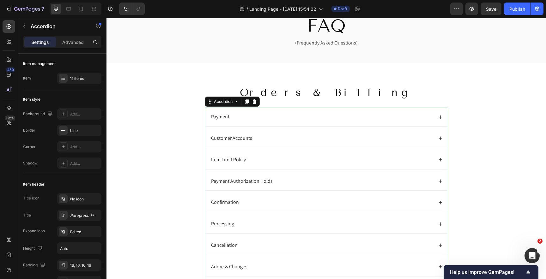
click at [255, 122] on div "Payment" at bounding box center [326, 117] width 243 height 19
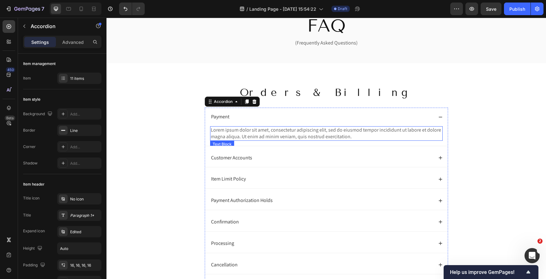
click at [268, 135] on p "Lorem ipsum dolor sit amet, consectetur adipiscing elit, sed do eiusmod tempor …" at bounding box center [326, 133] width 231 height 13
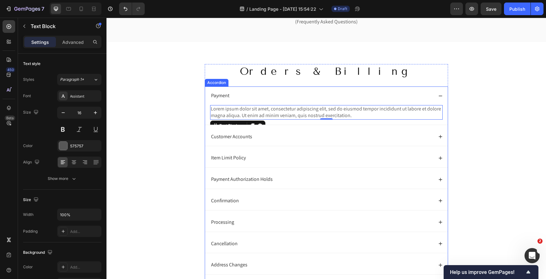
scroll to position [37, 0]
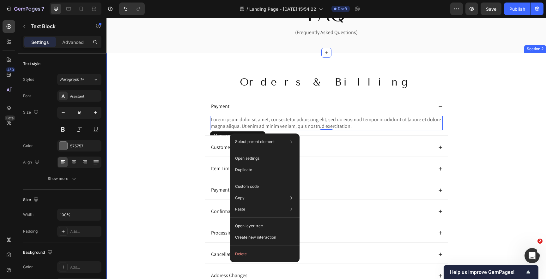
click at [168, 126] on div "Orders & Billing Heading Payment Lorem ipsum dolor sit amet, consectetur adipis…" at bounding box center [326, 219] width 427 height 288
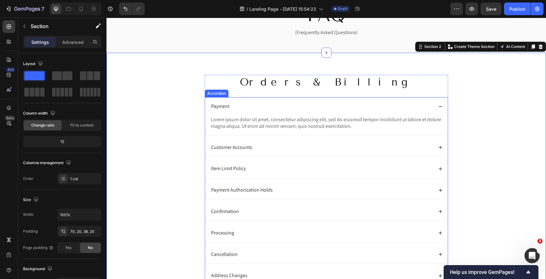
click at [242, 132] on div "Lorem ipsum dolor sit amet, consectetur adipiscing elit, sed do eiusmod tempor …" at bounding box center [326, 126] width 243 height 20
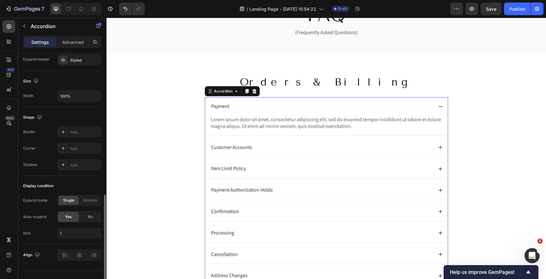
scroll to position [374, 0]
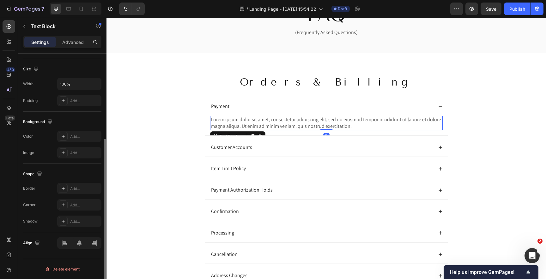
click at [290, 124] on p "Lorem ipsum dolor sit amet, consectetur adipiscing elit, sed do eiusmod tempor …" at bounding box center [326, 123] width 231 height 13
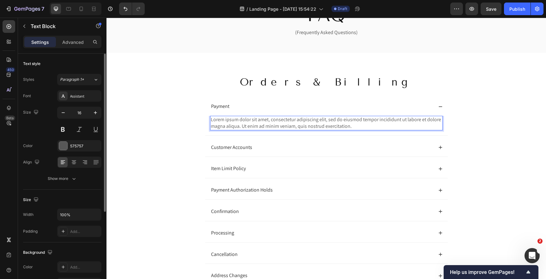
click at [276, 124] on p "Lorem ipsum dolor sit amet, consectetur adipiscing elit, sed do eiusmod tempor …" at bounding box center [326, 123] width 231 height 13
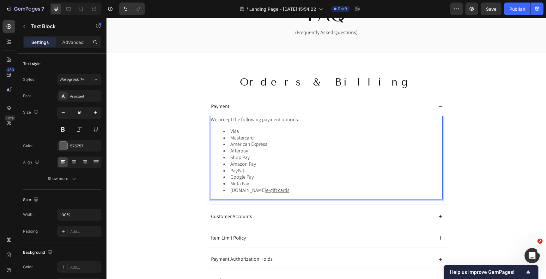
click at [335, 158] on li "Shop Pay" at bounding box center [332, 158] width 219 height 7
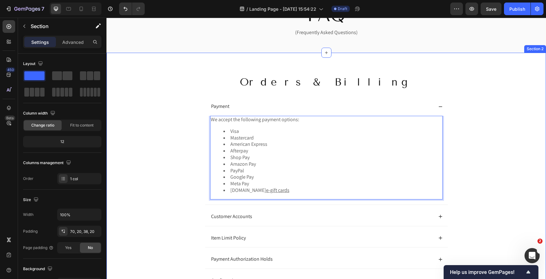
click at [124, 169] on div "Orders & Billing Heading Payment We accept the following payment options: Visa …" at bounding box center [326, 253] width 427 height 357
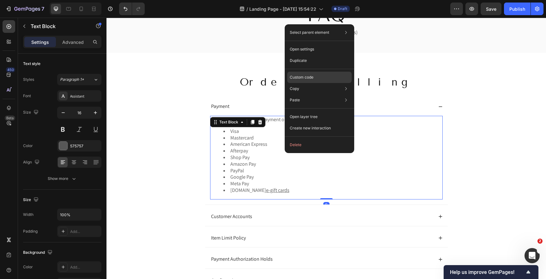
click at [320, 77] on div "Custom code" at bounding box center [319, 77] width 64 height 11
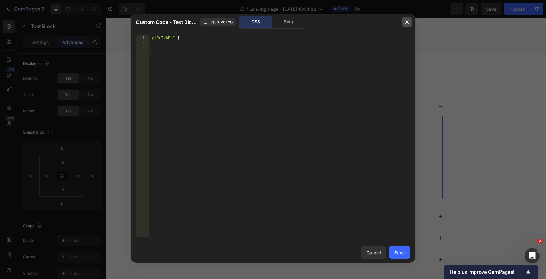
click at [407, 23] on icon "button" at bounding box center [406, 22] width 5 height 5
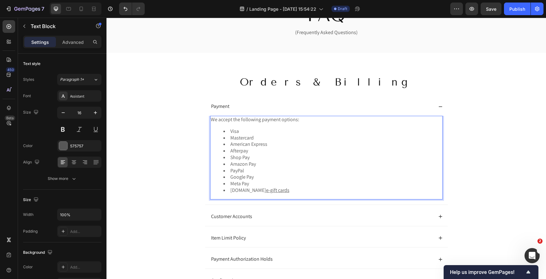
click at [280, 192] on u "e-gift cards" at bounding box center [277, 190] width 23 height 7
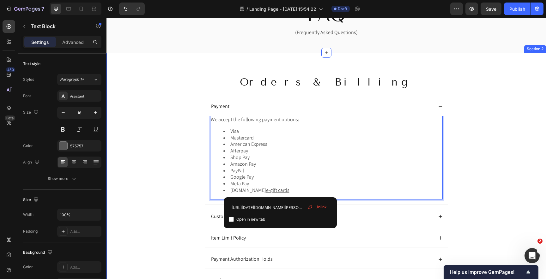
click at [168, 165] on div "Orders & Billing Heading Payment We accept the following payment options: Visa …" at bounding box center [326, 253] width 427 height 357
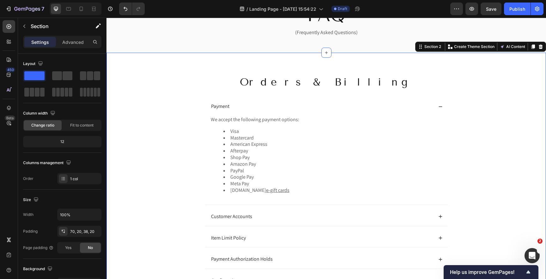
click at [168, 165] on div "Orders & Billing Heading Payment We accept the following payment options: Visa …" at bounding box center [326, 253] width 427 height 357
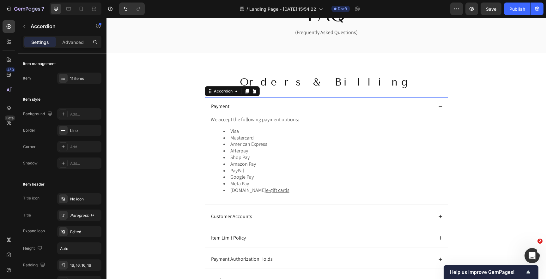
click at [344, 107] on div "Payment" at bounding box center [321, 106] width 223 height 9
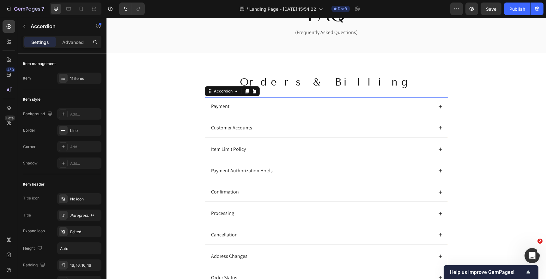
click at [344, 107] on div "Payment" at bounding box center [321, 106] width 223 height 9
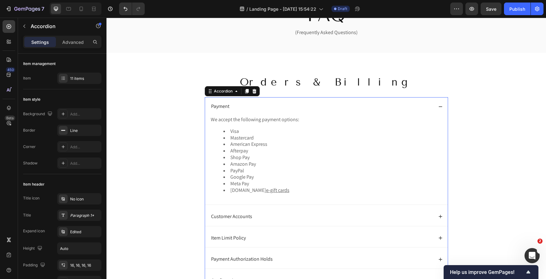
click at [344, 107] on div "Payment" at bounding box center [321, 106] width 223 height 9
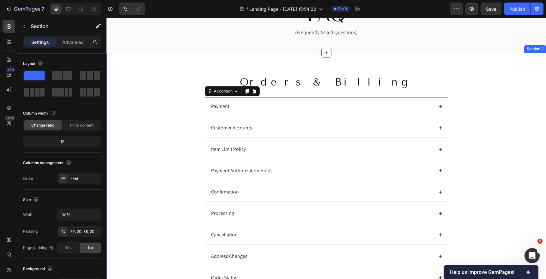
click at [167, 137] on div "Orders & Billing Heading Payment Customer Accounts Item Limit Policy Payment Au…" at bounding box center [326, 209] width 427 height 268
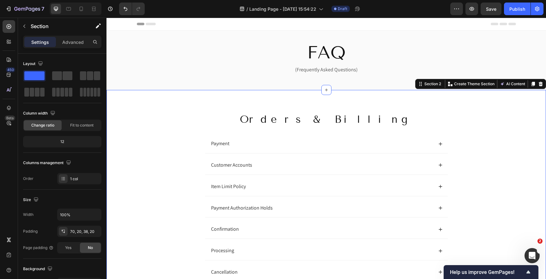
click at [166, 149] on div "Orders & Billing Heading Payment Customer Accounts Item Limit Policy Payment Au…" at bounding box center [326, 246] width 427 height 268
click at [517, 140] on div "Orders & Billing Heading Payment Customer Accounts Item Limit Policy Payment Au…" at bounding box center [326, 246] width 427 height 268
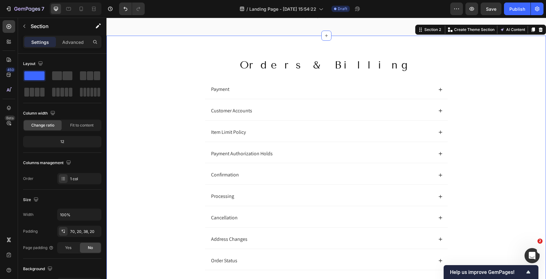
scroll to position [33, 0]
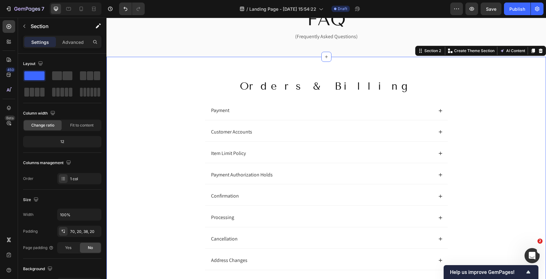
click at [167, 99] on div "Orders & Billing Heading Payment Customer Accounts Item Limit Policy Payment Au…" at bounding box center [326, 213] width 427 height 268
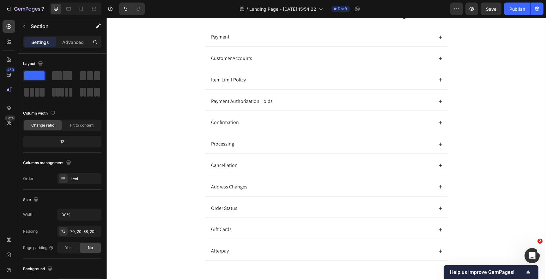
scroll to position [85, 0]
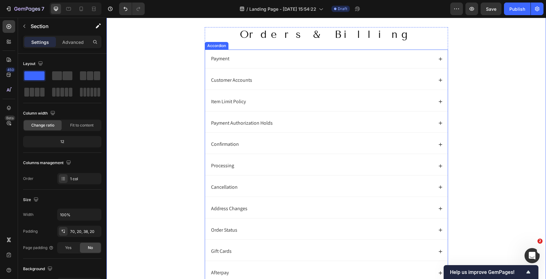
click at [441, 61] on icon at bounding box center [440, 59] width 4 height 4
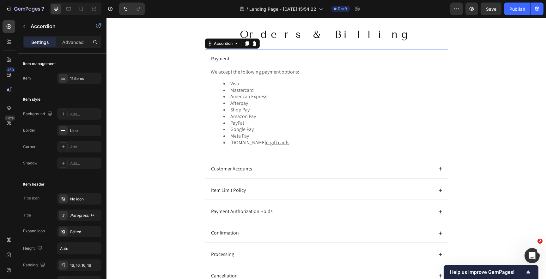
click at [441, 58] on icon at bounding box center [440, 59] width 4 height 4
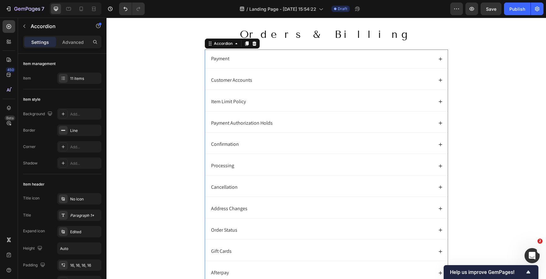
click at [442, 82] on icon at bounding box center [440, 80] width 4 height 4
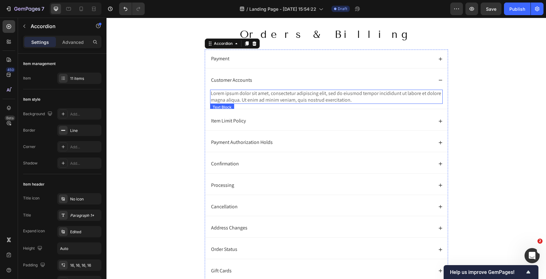
click at [338, 95] on p "Lorem ipsum dolor sit amet, consectetur adipiscing elit, sed do eiusmod tempor …" at bounding box center [326, 96] width 231 height 13
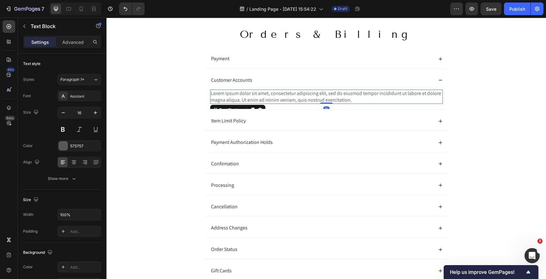
click at [317, 96] on p "Lorem ipsum dolor sit amet, consectetur adipiscing elit, sed do eiusmod tempor …" at bounding box center [326, 96] width 231 height 13
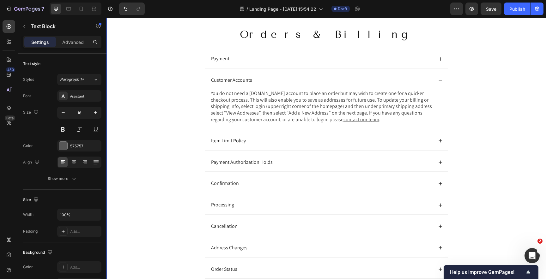
click at [174, 112] on div "Orders & Billing Heading Payment Customer Accounts You do not need a sundayrile…" at bounding box center [326, 180] width 427 height 307
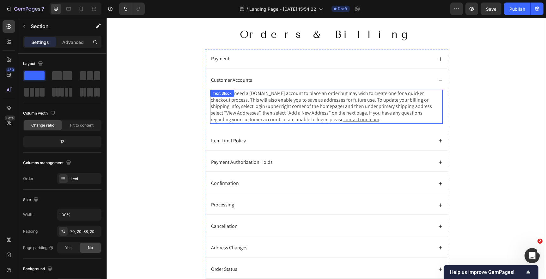
click at [251, 104] on span "You do not need a [DOMAIN_NAME] account to place an order but may wish to creat…" at bounding box center [321, 106] width 221 height 33
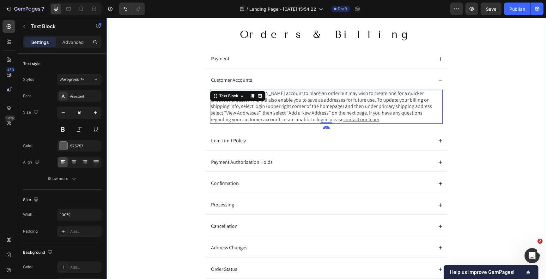
click at [162, 119] on div "Orders & Billing Heading Payment Customer Accounts You do not need a sundayrile…" at bounding box center [326, 180] width 427 height 307
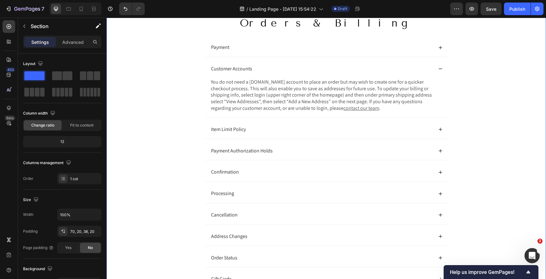
scroll to position [98, 0]
click at [441, 67] on icon at bounding box center [440, 67] width 4 height 4
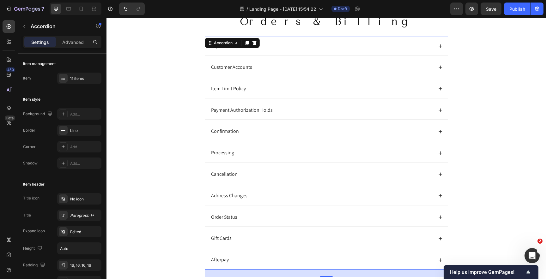
click at [442, 89] on icon at bounding box center [440, 88] width 3 height 3
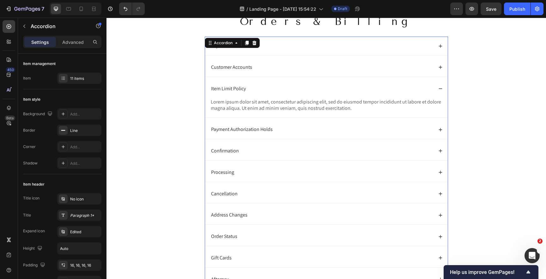
click at [274, 109] on p "Lorem ipsum dolor sit amet, consectetur adipiscing elit, sed do eiusmod tempor …" at bounding box center [326, 105] width 231 height 13
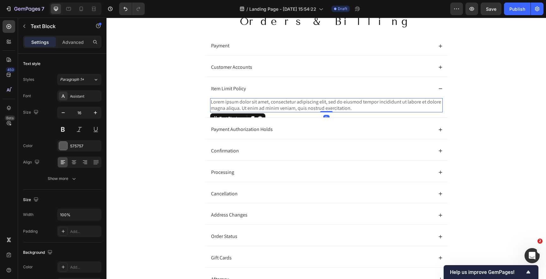
click at [261, 105] on p "Lorem ipsum dolor sit amet, consectetur adipiscing elit, sed do eiusmod tempor …" at bounding box center [326, 105] width 231 height 13
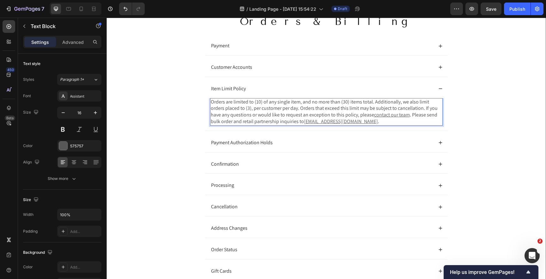
click at [183, 133] on div "Orders & Billing Heading Payment Customer Accounts Item Limit Policy Orders are…" at bounding box center [326, 164] width 427 height 301
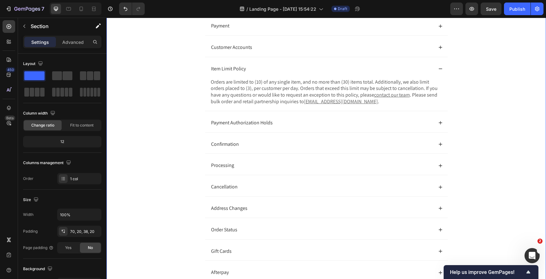
scroll to position [118, 0]
click at [441, 123] on icon at bounding box center [440, 122] width 4 height 4
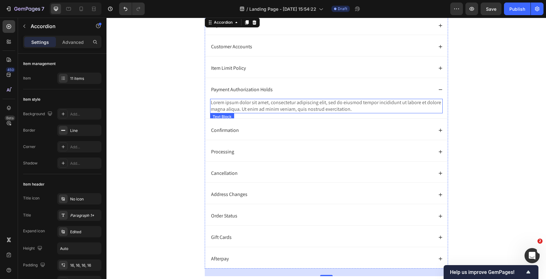
click at [268, 104] on p "Lorem ipsum dolor sit amet, consectetur adipiscing elit, sed do eiusmod tempor …" at bounding box center [326, 106] width 231 height 13
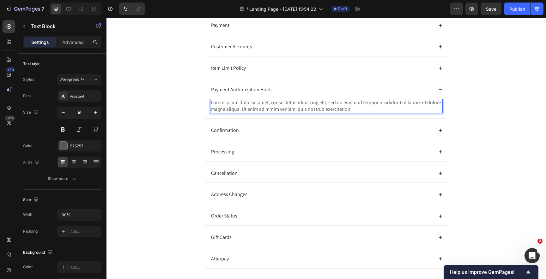
click at [279, 110] on p "Lorem ipsum dolor sit amet, consectetur adipiscing elit, sed do eiusmod tempor …" at bounding box center [326, 106] width 231 height 13
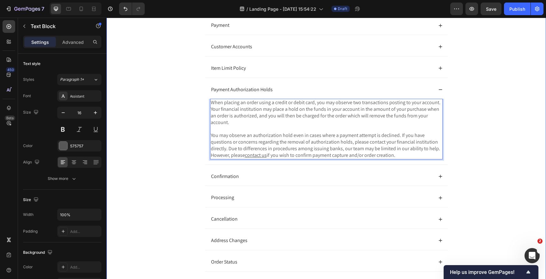
click at [167, 127] on div "Orders & Billing Heading Payment Customer Accounts Item Limit Policy Payment Au…" at bounding box center [326, 161] width 427 height 334
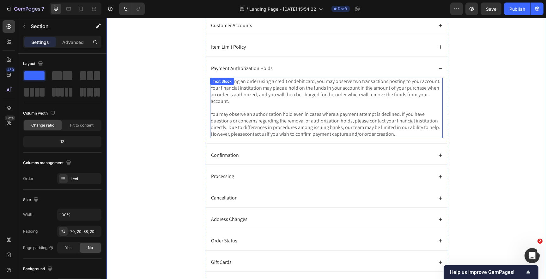
scroll to position [145, 0]
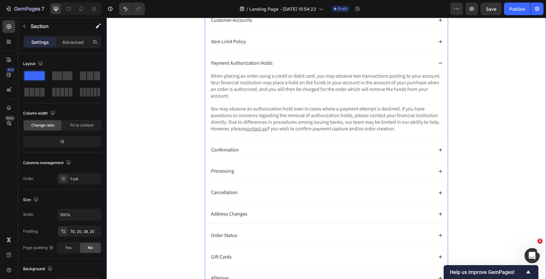
click at [430, 66] on div "Payment Authorization Holds" at bounding box center [321, 63] width 223 height 9
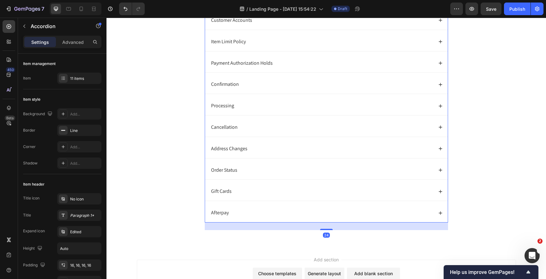
click at [440, 85] on icon at bounding box center [440, 84] width 4 height 4
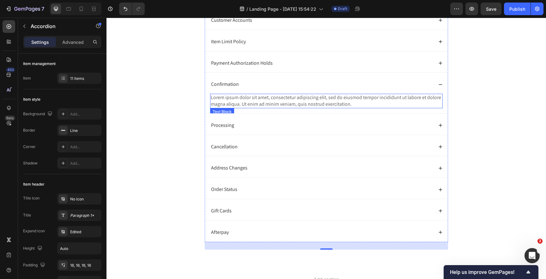
click at [290, 98] on p "Lorem ipsum dolor sit amet, consectetur adipiscing elit, sed do eiusmod tempor …" at bounding box center [326, 100] width 231 height 13
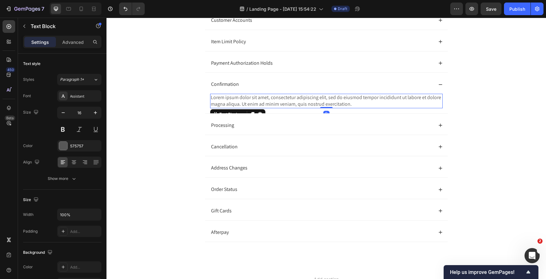
click at [272, 99] on p "Lorem ipsum dolor sit amet, consectetur adipiscing elit, sed do eiusmod tempor …" at bounding box center [326, 100] width 231 height 13
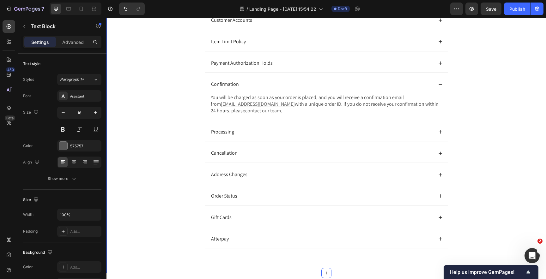
click at [156, 115] on div "Orders & Billing Heading Payment Customer Accounts Item Limit Policy Payment Au…" at bounding box center [326, 114] width 427 height 294
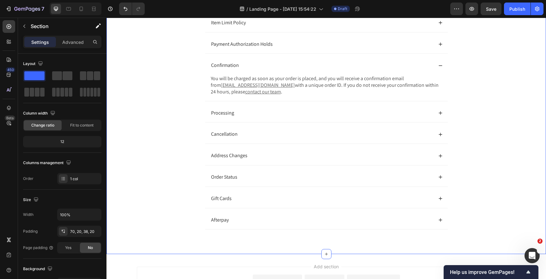
scroll to position [167, 0]
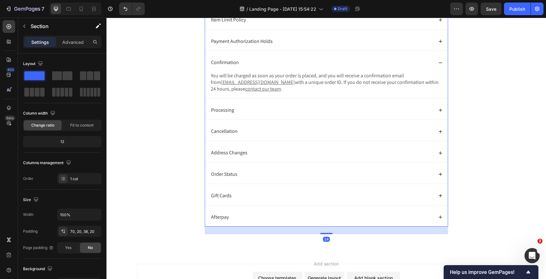
click at [443, 60] on div "Confirmation" at bounding box center [326, 62] width 243 height 19
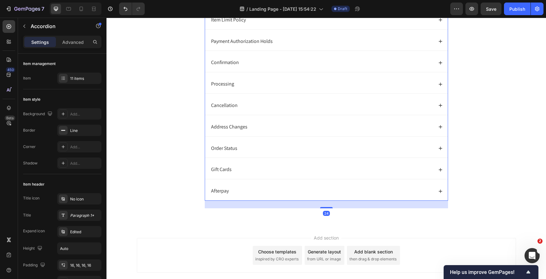
click at [438, 85] on icon at bounding box center [440, 84] width 4 height 4
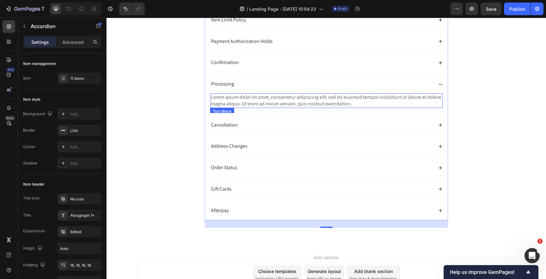
drag, startPoint x: 312, startPoint y: 104, endPoint x: 292, endPoint y: 101, distance: 20.5
click at [312, 104] on p "Lorem ipsum dolor sit amet, consectetur adipiscing elit, sed do eiusmod tempor …" at bounding box center [326, 100] width 231 height 13
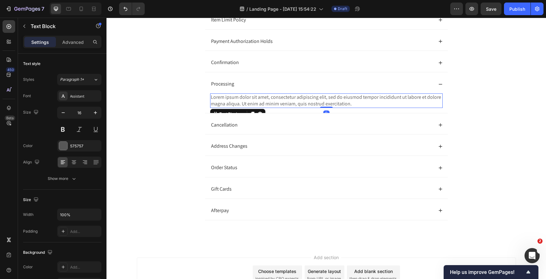
click at [290, 101] on p "Lorem ipsum dolor sit amet, consectetur adipiscing elit, sed do eiusmod tempor …" at bounding box center [326, 100] width 231 height 13
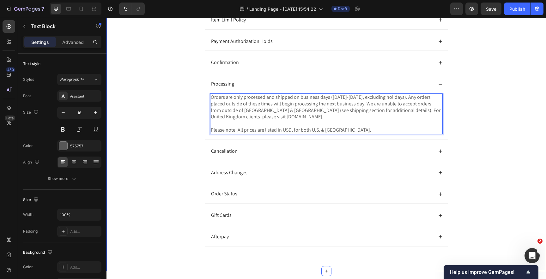
click at [161, 124] on div "Orders & Billing Heading Payment Customer Accounts Item Limit Policy Payment Au…" at bounding box center [326, 102] width 427 height 314
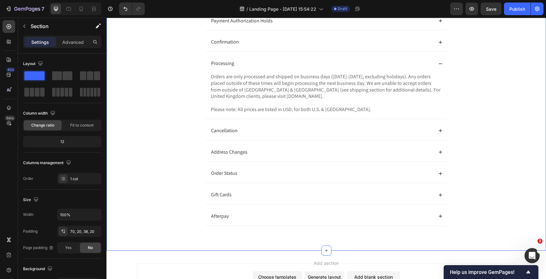
scroll to position [189, 0]
click at [440, 63] on icon at bounding box center [440, 62] width 4 height 4
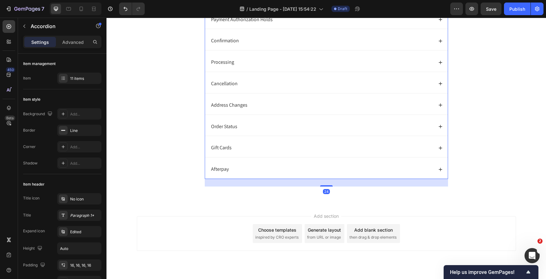
click at [440, 84] on icon at bounding box center [440, 83] width 3 height 3
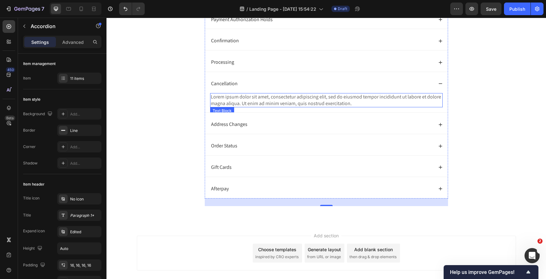
click at [325, 95] on p "Lorem ipsum dolor sit amet, consectetur adipiscing elit, sed do eiusmod tempor …" at bounding box center [326, 100] width 231 height 13
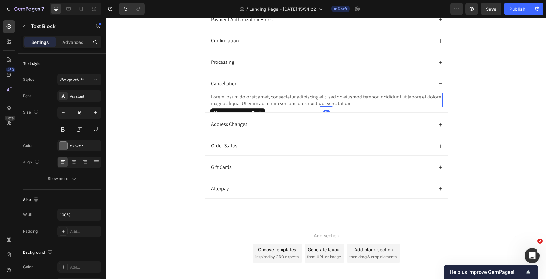
click at [300, 100] on p "Lorem ipsum dolor sit amet, consectetur adipiscing elit, sed do eiusmod tempor …" at bounding box center [326, 100] width 231 height 13
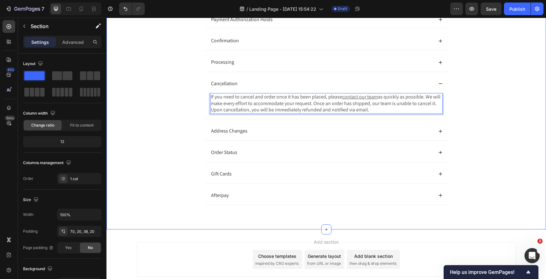
click at [172, 117] on div "Orders & Billing Heading Payment Customer Accounts Item Limit Policy Payment Au…" at bounding box center [326, 71] width 427 height 294
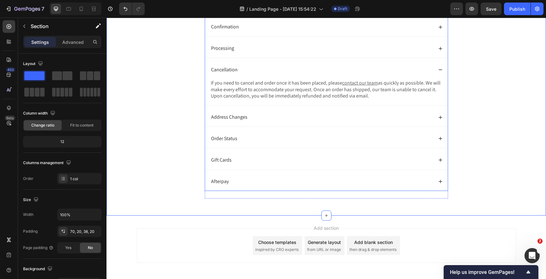
click at [442, 117] on icon at bounding box center [440, 117] width 3 height 3
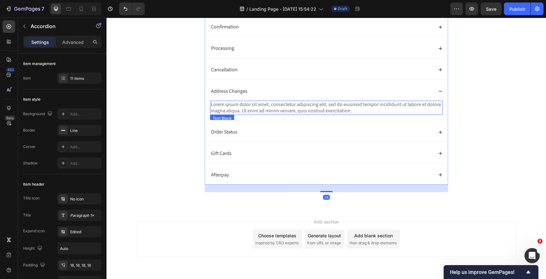
click at [301, 105] on p "Lorem ipsum dolor sit amet, consectetur adipiscing elit, sed do eiusmod tempor …" at bounding box center [326, 107] width 231 height 13
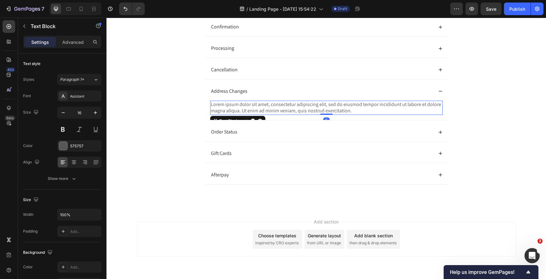
click at [275, 107] on p "Lorem ipsum dolor sit amet, consectetur adipiscing elit, sed do eiusmod tempor …" at bounding box center [326, 107] width 231 height 13
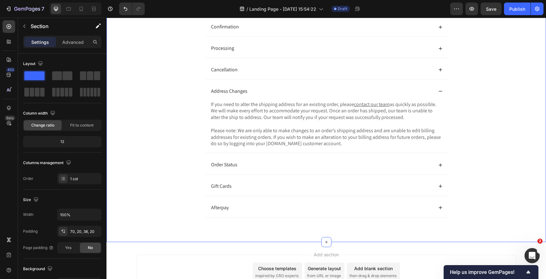
click at [159, 131] on div "Orders & Billing Heading Payment Customer Accounts Item Limit Policy Payment Au…" at bounding box center [326, 70] width 427 height 320
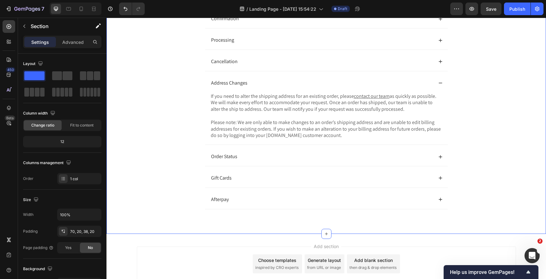
scroll to position [214, 0]
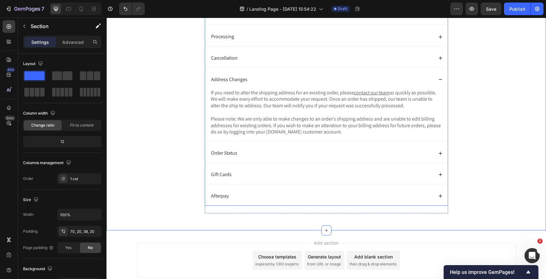
click at [441, 78] on icon at bounding box center [440, 79] width 4 height 4
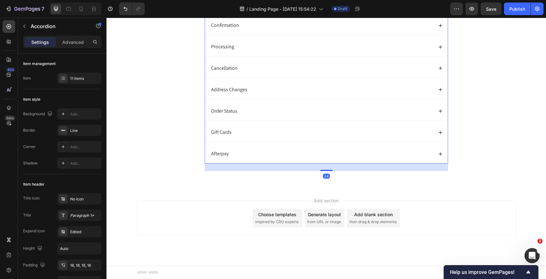
click at [441, 111] on icon at bounding box center [440, 111] width 3 height 3
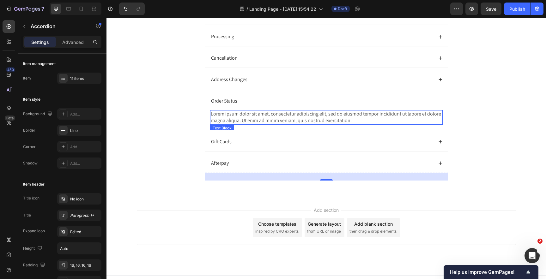
click at [303, 117] on p "Lorem ipsum dolor sit amet, consectetur adipiscing elit, sed do eiusmod tempor …" at bounding box center [326, 117] width 231 height 13
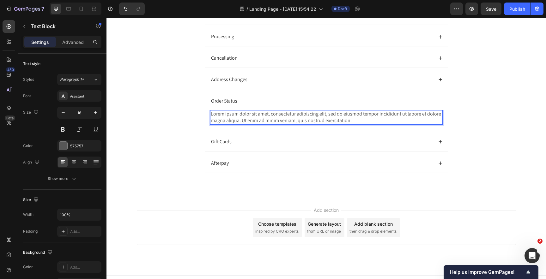
click at [279, 116] on p "Lorem ipsum dolor sit amet, consectetur adipiscing elit, sed do eiusmod tempor …" at bounding box center [326, 117] width 231 height 13
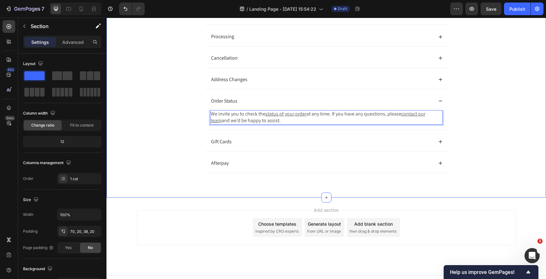
click at [158, 134] on div "Orders & Billing Heading Payment Customer Accounts Item Limit Policy Payment Au…" at bounding box center [326, 42] width 427 height 288
click at [440, 141] on icon at bounding box center [440, 142] width 4 height 4
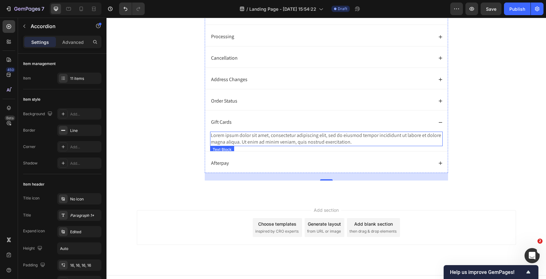
click at [246, 136] on p "Lorem ipsum dolor sit amet, consectetur adipiscing elit, sed do eiusmod tempor …" at bounding box center [326, 138] width 231 height 13
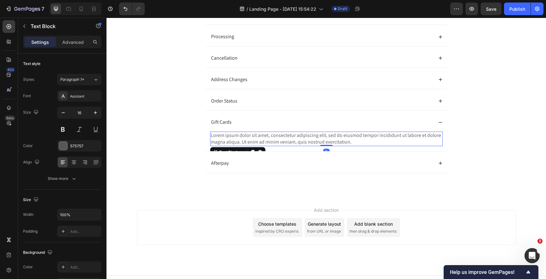
click at [264, 139] on p "Lorem ipsum dolor sit amet, consectetur adipiscing elit, sed do eiusmod tempor …" at bounding box center [326, 138] width 231 height 13
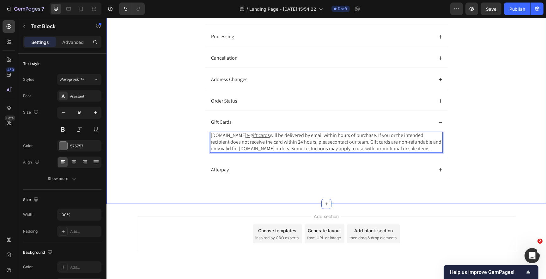
click at [180, 144] on div "Orders & Billing Heading Payment Customer Accounts Item Limit Policy Payment Au…" at bounding box center [326, 45] width 427 height 294
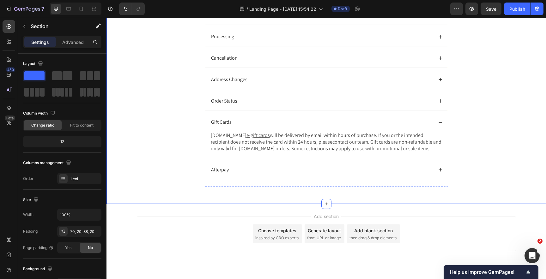
click at [440, 169] on icon at bounding box center [440, 170] width 4 height 4
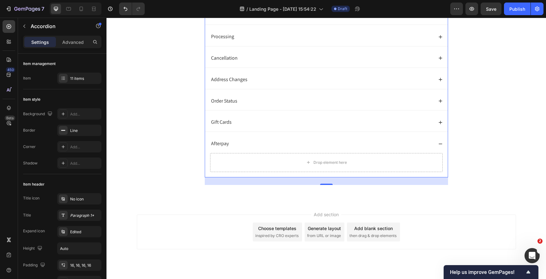
click at [439, 123] on icon at bounding box center [440, 122] width 3 height 3
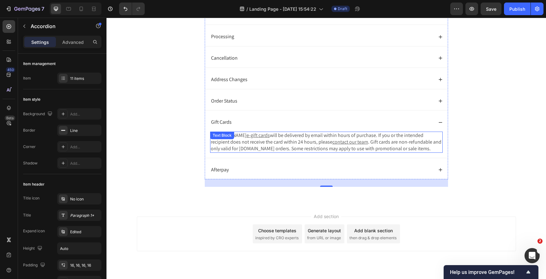
click at [226, 136] on div "Text Block" at bounding box center [221, 136] width 21 height 6
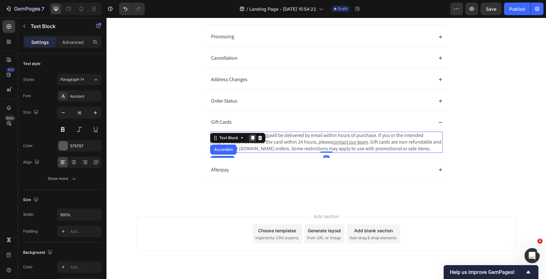
click at [254, 139] on icon at bounding box center [252, 138] width 5 height 5
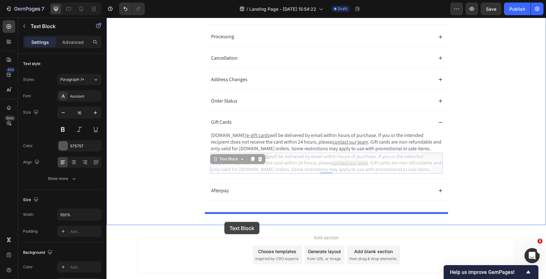
drag, startPoint x: 215, startPoint y: 160, endPoint x: 224, endPoint y: 222, distance: 63.2
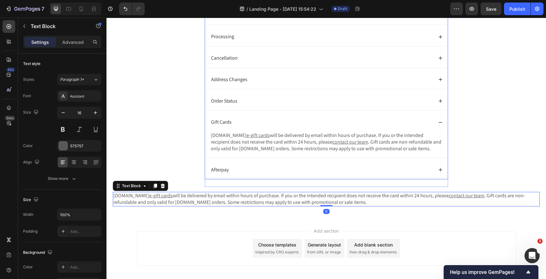
click at [440, 168] on icon at bounding box center [440, 170] width 4 height 4
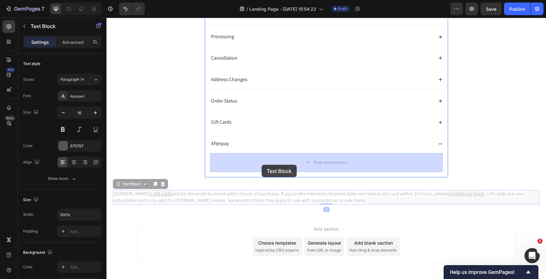
drag, startPoint x: 118, startPoint y: 187, endPoint x: 262, endPoint y: 165, distance: 145.8
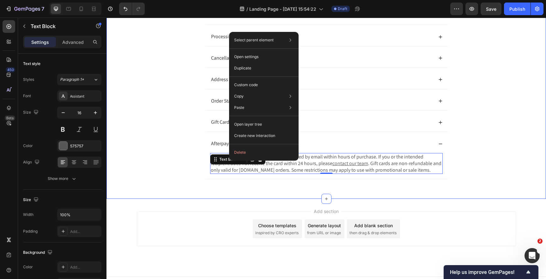
click at [502, 155] on div "Orders & Billing Heading Payment Customer Accounts Item Limit Policy Payment Au…" at bounding box center [326, 42] width 427 height 289
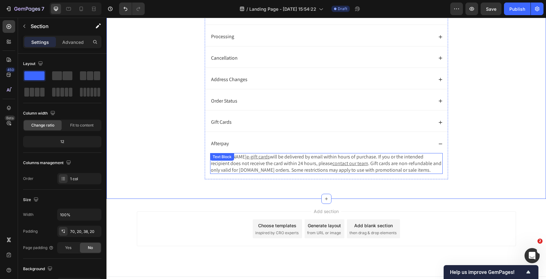
click at [281, 166] on span "will be delivered by email within hours of purchase. If you or the intended rec…" at bounding box center [317, 160] width 213 height 13
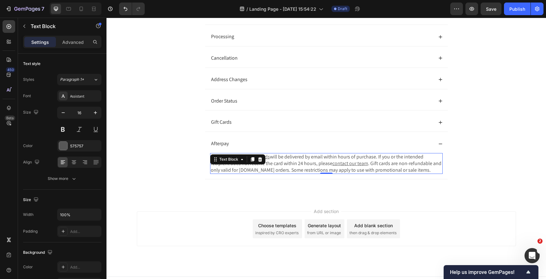
click at [296, 166] on span "will be delivered by email within hours of purchase. If you or the intended rec…" at bounding box center [317, 160] width 213 height 13
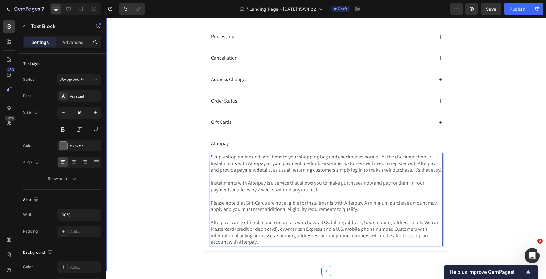
click at [156, 167] on div "Orders & Billing Heading Payment Customer Accounts Item Limit Policy Payment Au…" at bounding box center [326, 78] width 427 height 361
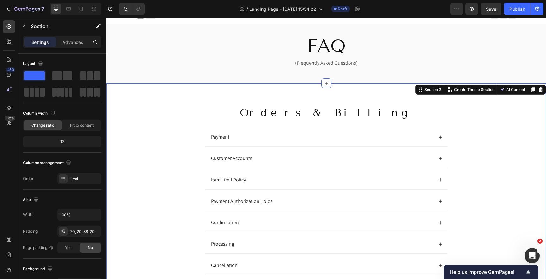
scroll to position [6, 0]
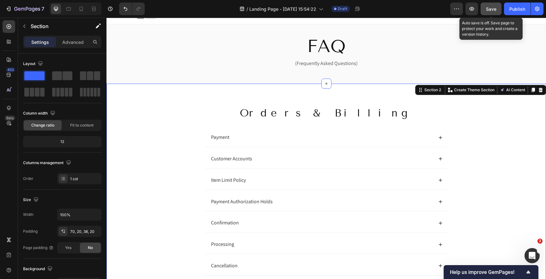
click at [498, 9] on button "Save" at bounding box center [491, 9] width 21 height 13
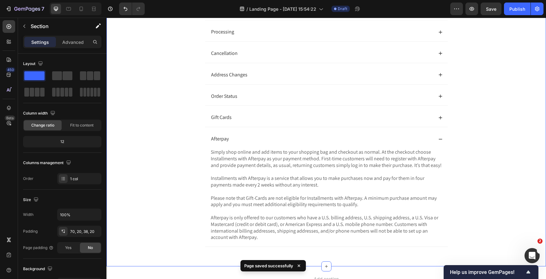
scroll to position [229, 0]
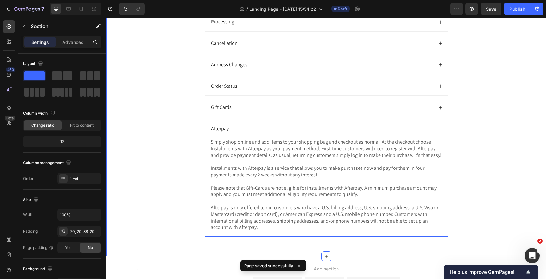
click at [440, 131] on div "Afterpay" at bounding box center [326, 129] width 243 height 19
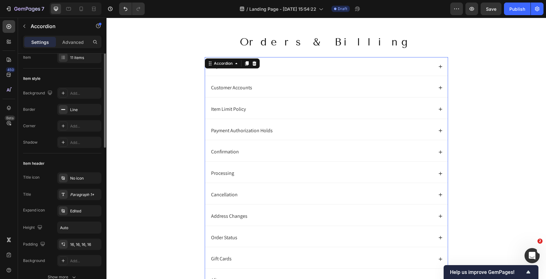
scroll to position [24, 0]
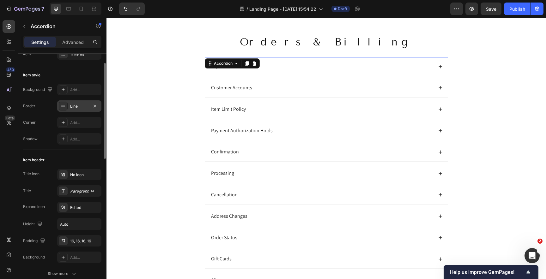
click at [81, 109] on div "Line" at bounding box center [79, 107] width 18 height 6
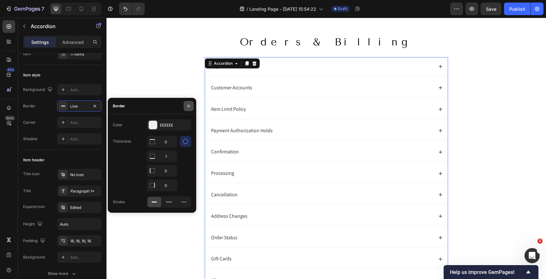
click at [188, 107] on icon "button" at bounding box center [188, 106] width 5 height 5
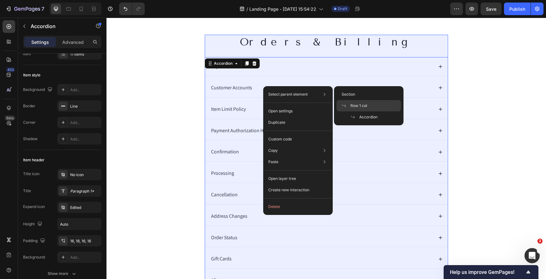
click at [351, 105] on span "Row 1 col" at bounding box center [358, 106] width 17 height 6
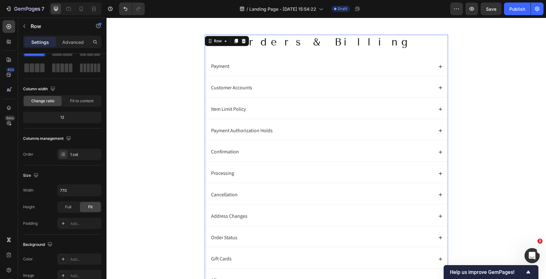
scroll to position [0, 0]
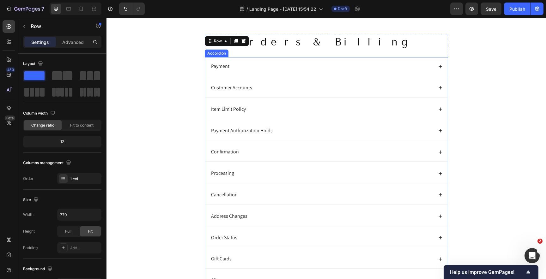
click at [220, 58] on div "Payment" at bounding box center [326, 66] width 243 height 19
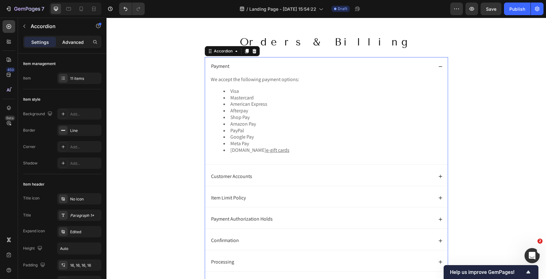
click at [72, 42] on p "Advanced" at bounding box center [72, 42] width 21 height 7
type input "100%"
type input "100"
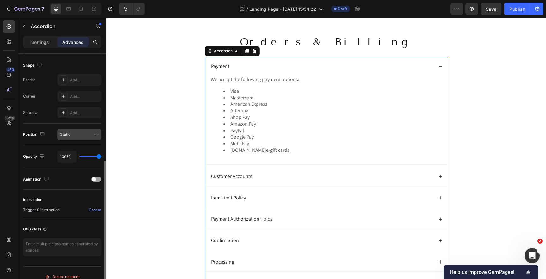
scroll to position [168, 0]
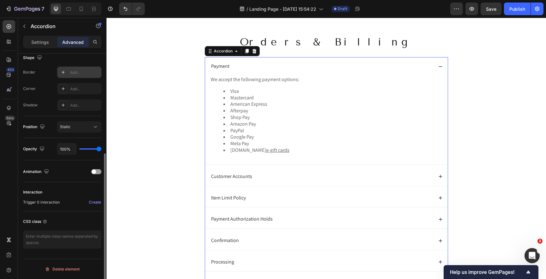
click at [82, 73] on div "Add..." at bounding box center [85, 73] width 30 height 6
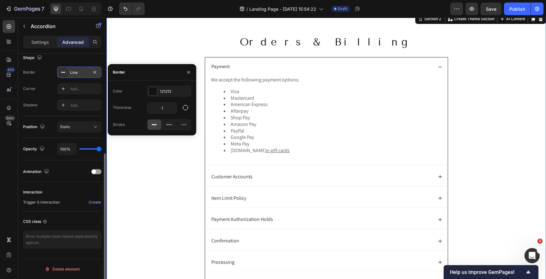
click at [139, 184] on div "Orders & Billing Heading Payment We accept the following payment options: Visa …" at bounding box center [326, 211] width 427 height 352
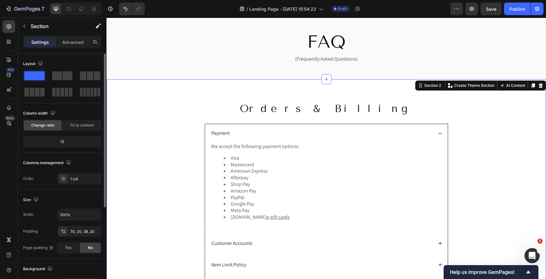
scroll to position [0, 0]
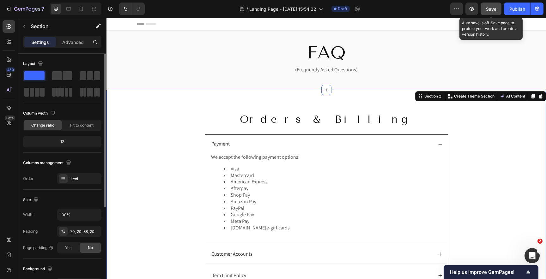
click at [487, 8] on span "Save" at bounding box center [491, 8] width 10 height 5
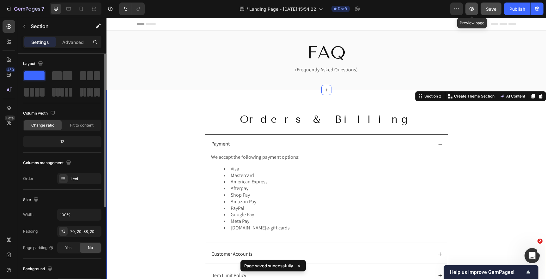
click at [473, 9] on icon "button" at bounding box center [472, 9] width 6 height 6
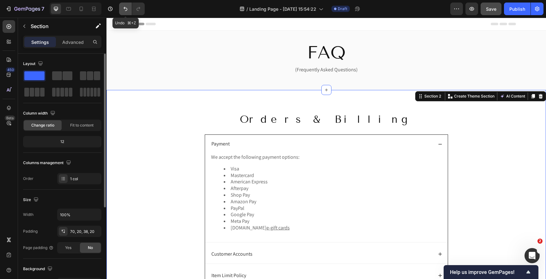
click at [124, 7] on icon "Undo/Redo" at bounding box center [125, 9] width 6 height 6
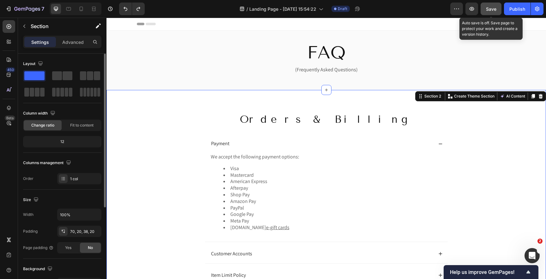
click at [490, 14] on button "Save" at bounding box center [491, 9] width 21 height 13
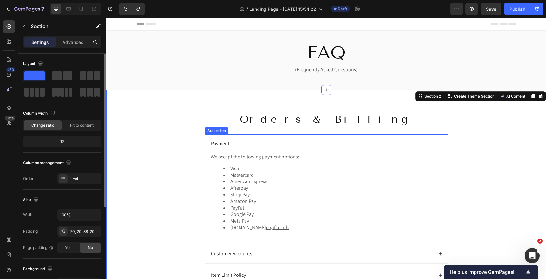
click at [238, 140] on div "Payment" at bounding box center [321, 144] width 223 height 9
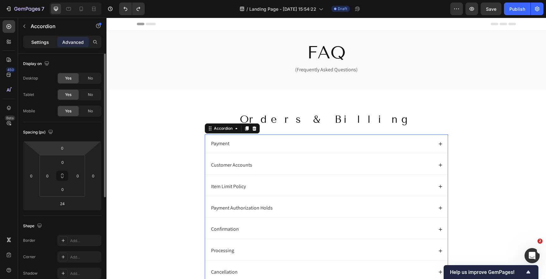
click at [41, 45] on p "Settings" at bounding box center [40, 42] width 18 height 7
type input "8"
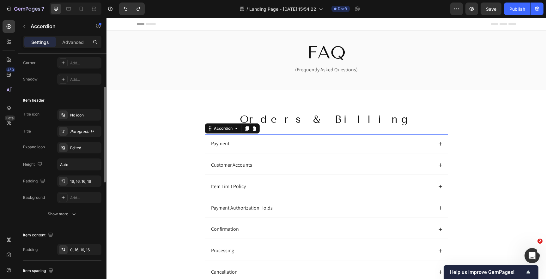
scroll to position [97, 0]
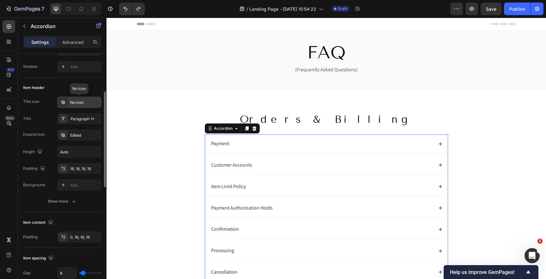
click at [78, 103] on div "No icon" at bounding box center [85, 103] width 30 height 6
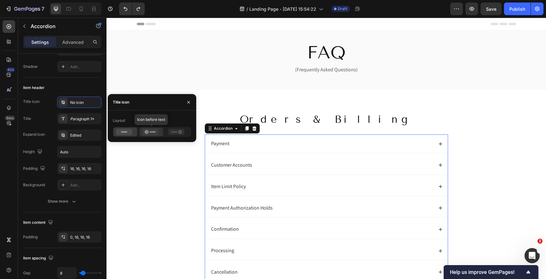
click at [155, 132] on rect at bounding box center [152, 131] width 6 height 1
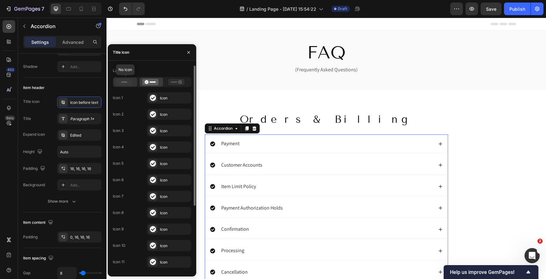
click at [125, 83] on icon at bounding box center [124, 82] width 16 height 6
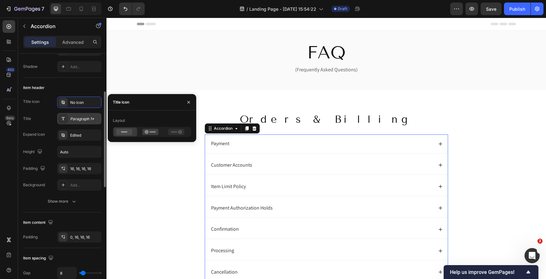
click at [80, 122] on div "Paragraph 1*" at bounding box center [85, 119] width 30 height 6
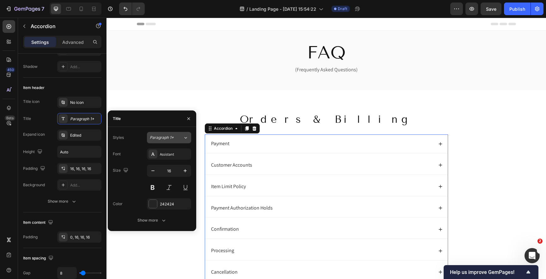
click at [164, 137] on span "Paragraph 1*" at bounding box center [162, 138] width 24 height 6
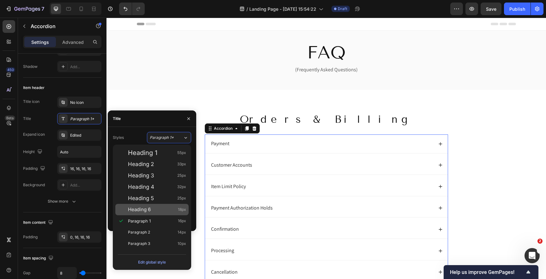
click at [145, 214] on div "Heading 6 18px" at bounding box center [151, 209] width 73 height 11
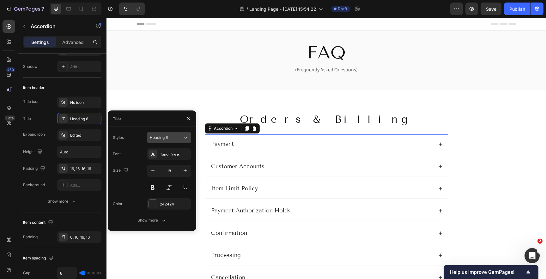
click at [165, 137] on span "Heading 6" at bounding box center [159, 138] width 18 height 6
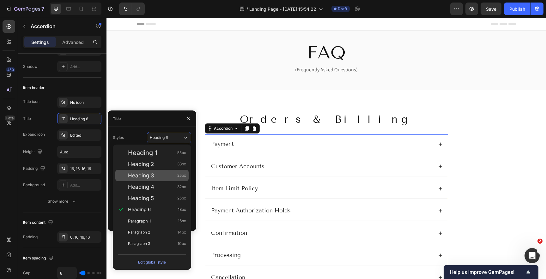
click at [149, 178] on span "Heading 3" at bounding box center [141, 176] width 26 height 6
type input "25"
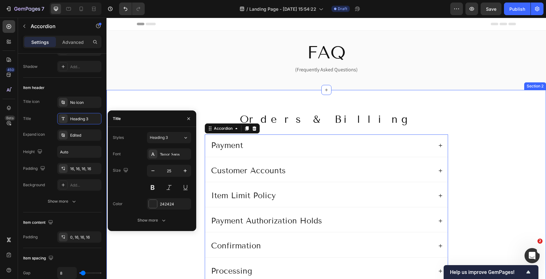
click at [136, 103] on div "Orders & Billing Heading Payment Customer Accounts Item Limit Policy Payment Au…" at bounding box center [326, 259] width 440 height 338
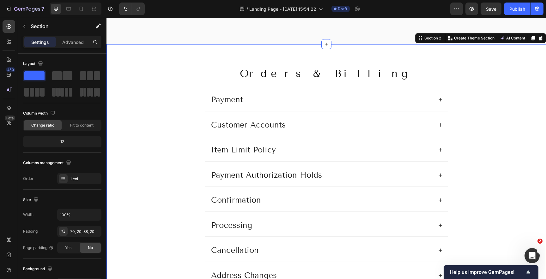
scroll to position [18, 0]
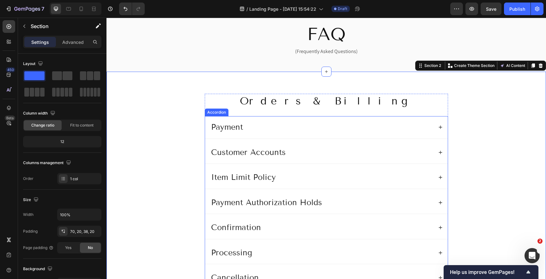
click at [443, 130] on div "Payment" at bounding box center [326, 127] width 243 height 22
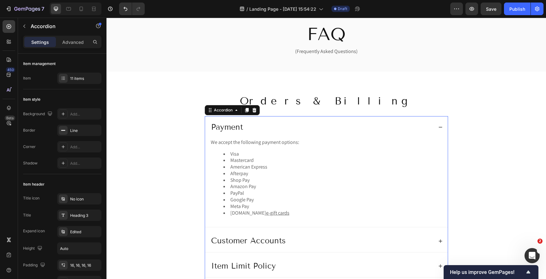
click at [440, 130] on icon at bounding box center [440, 127] width 4 height 4
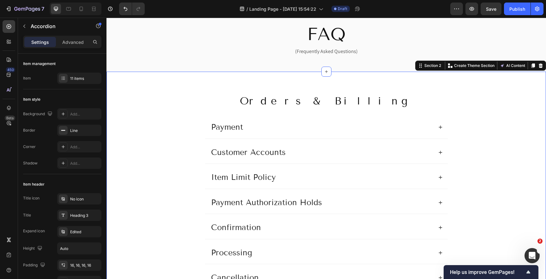
click at [522, 138] on div "Orders & Billing Heading Payment We accept the following payment options: Visa …" at bounding box center [326, 246] width 427 height 304
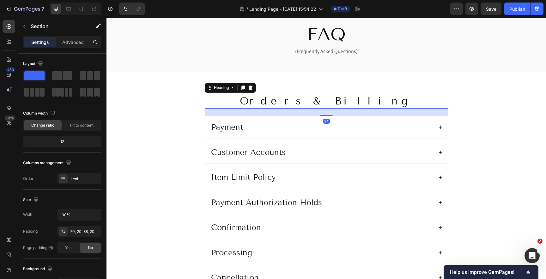
click at [281, 106] on p "Orders & Billing" at bounding box center [326, 101] width 242 height 14
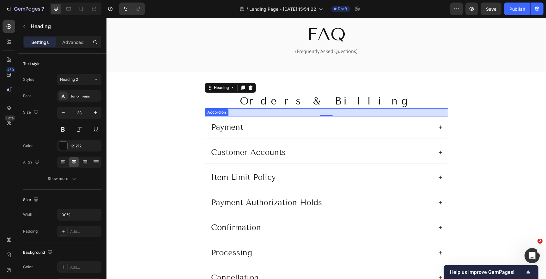
click at [220, 130] on p "Payment" at bounding box center [227, 127] width 32 height 10
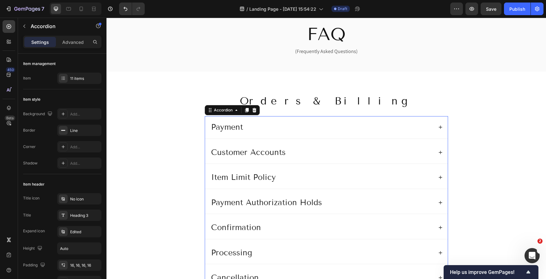
click at [285, 129] on div "Payment" at bounding box center [321, 127] width 223 height 12
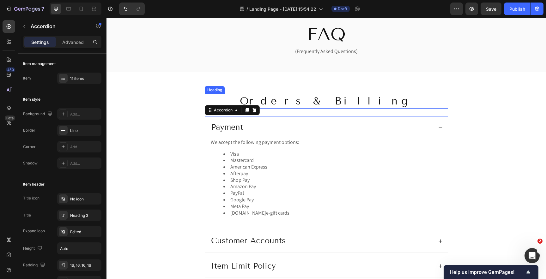
click at [283, 104] on p "Orders & Billing" at bounding box center [326, 101] width 242 height 14
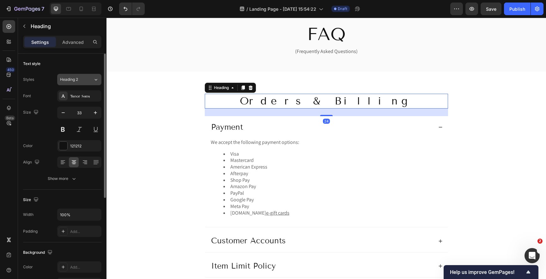
click at [91, 79] on div "Heading 2" at bounding box center [76, 80] width 33 height 6
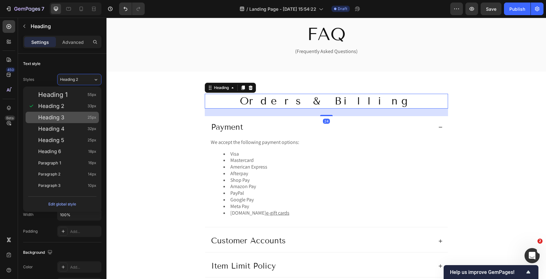
click at [76, 116] on div "Heading 3 25px" at bounding box center [67, 117] width 58 height 6
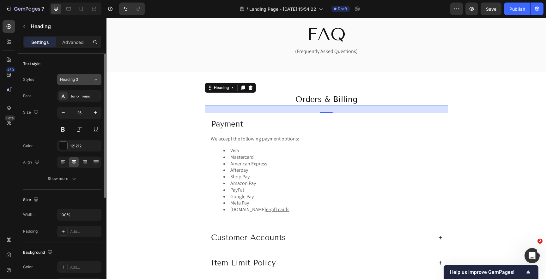
click at [89, 79] on div "Heading 3" at bounding box center [76, 80] width 33 height 6
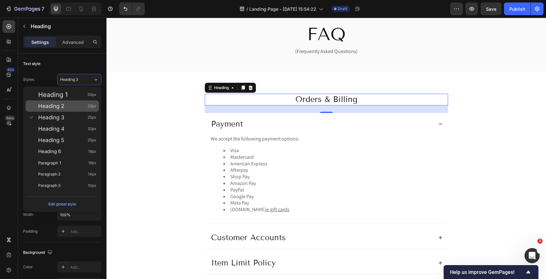
click at [78, 104] on div "Heading 2 33px" at bounding box center [67, 106] width 58 height 6
type input "33"
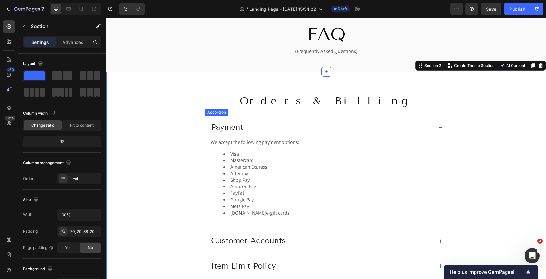
click at [437, 128] on div "Payment" at bounding box center [326, 127] width 243 height 22
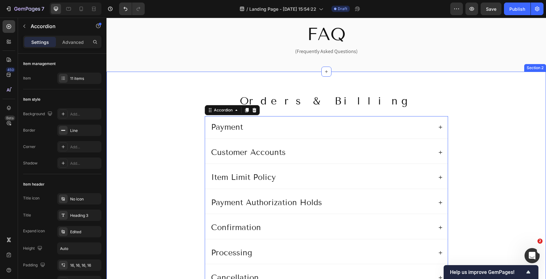
click at [497, 139] on div "Orders & Billing Heading Payment Customer Accounts Item Limit Policy Payment Au…" at bounding box center [326, 246] width 427 height 304
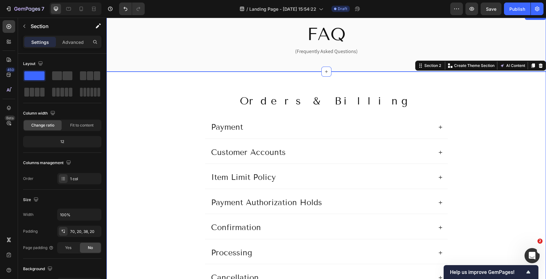
click at [111, 50] on div "FAQ Heading (Frequently Asked Questions) Text Block Row" at bounding box center [326, 41] width 440 height 39
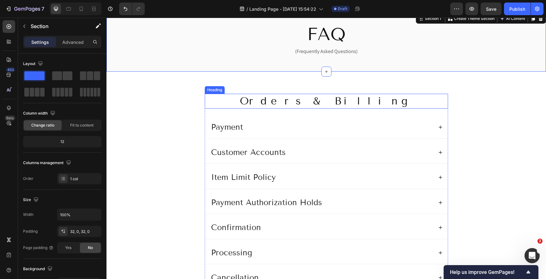
click at [276, 103] on p "Orders & Billing" at bounding box center [326, 101] width 242 height 14
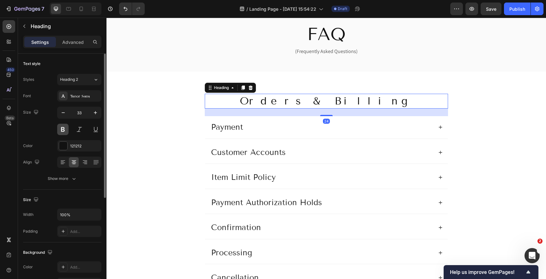
click at [65, 129] on button at bounding box center [62, 129] width 11 height 11
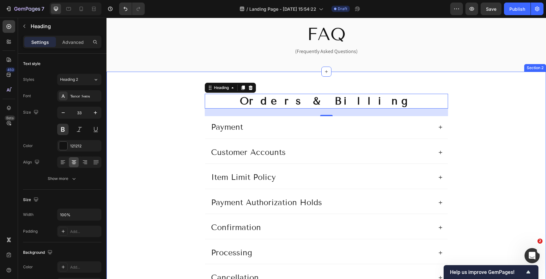
click at [177, 98] on div "Orders & Billing Heading 24 Payment Customer Accounts Item Limit Policy Payment…" at bounding box center [326, 246] width 427 height 304
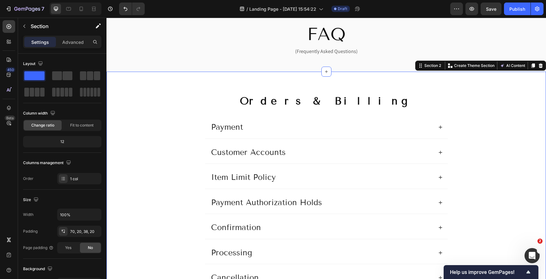
scroll to position [0, 0]
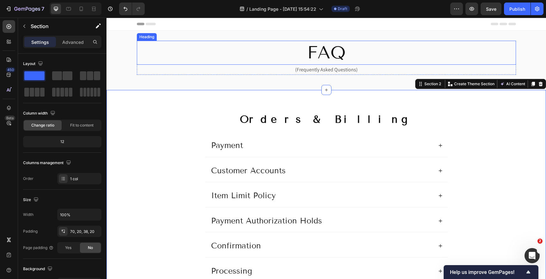
click at [289, 56] on h2 "FAQ" at bounding box center [326, 53] width 379 height 24
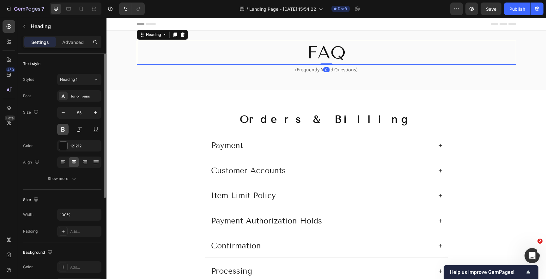
click at [63, 131] on button at bounding box center [62, 129] width 11 height 11
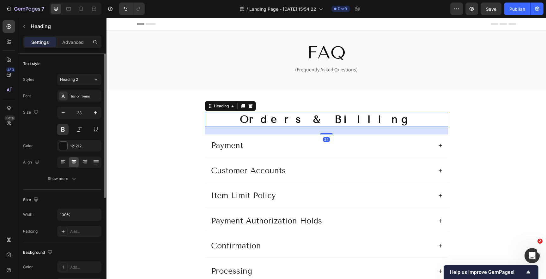
click at [266, 121] on p "Orders & Billing" at bounding box center [326, 120] width 242 height 14
click at [64, 130] on button at bounding box center [62, 129] width 11 height 11
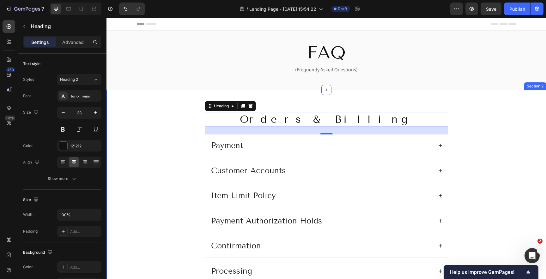
click at [140, 138] on div "Orders & Billing Heading 24 Payment Customer Accounts Item Limit Policy Payment…" at bounding box center [326, 264] width 427 height 304
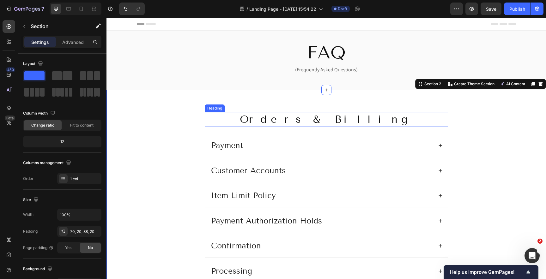
click at [277, 122] on p "Orders & Billing" at bounding box center [326, 120] width 242 height 14
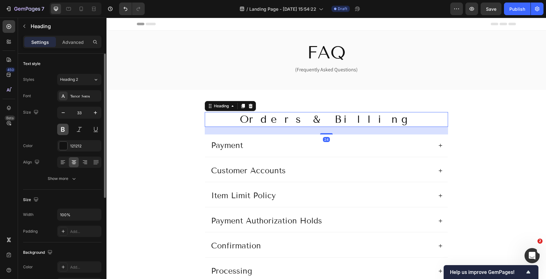
click at [64, 132] on button at bounding box center [62, 129] width 11 height 11
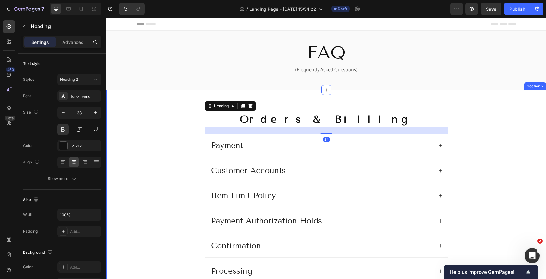
click at [134, 143] on div "Orders & Billing Heading 24 Payment Customer Accounts Item Limit Policy Payment…" at bounding box center [326, 264] width 427 height 304
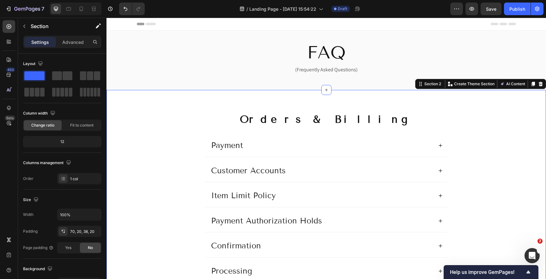
click at [502, 158] on div "Orders & Billing Heading Payment Customer Accounts Item Limit Policy Payment Au…" at bounding box center [326, 264] width 427 height 304
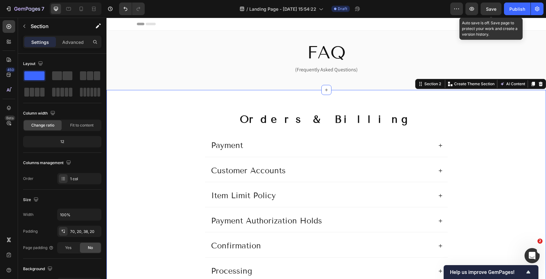
click at [487, 9] on span "Save" at bounding box center [491, 8] width 10 height 5
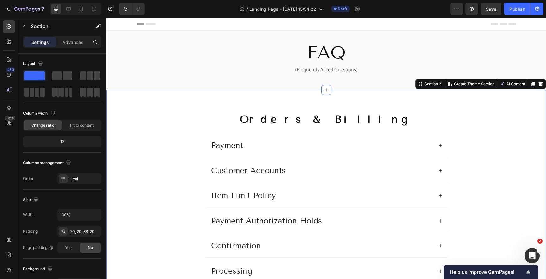
click at [141, 120] on div "Orders & Billing Heading Payment Customer Accounts Item Limit Policy Payment Au…" at bounding box center [326, 264] width 427 height 304
click at [495, 135] on div "Orders & Billing Heading Payment Customer Accounts Item Limit Policy Payment Au…" at bounding box center [326, 264] width 427 height 304
click at [270, 122] on p "Orders & Billing" at bounding box center [326, 120] width 242 height 14
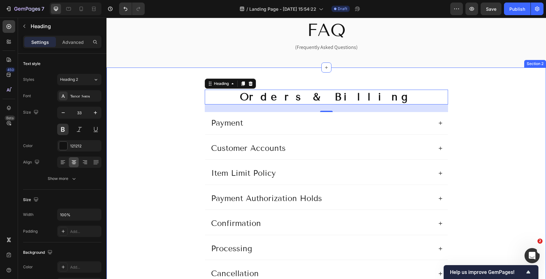
scroll to position [23, 0]
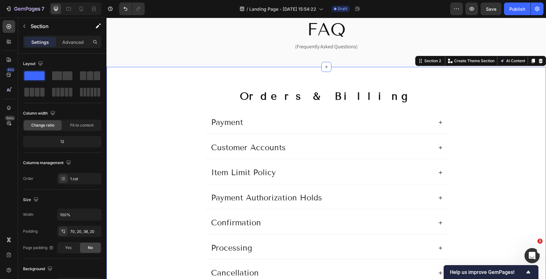
click at [138, 131] on div "Orders & Billing Heading Payment Customer Accounts Item Limit Policy Payment Au…" at bounding box center [326, 241] width 427 height 304
click at [125, 81] on div "Orders & Billing Heading Payment Customer Accounts Item Limit Policy Payment Au…" at bounding box center [326, 236] width 440 height 338
click at [536, 60] on div at bounding box center [533, 61] width 8 height 8
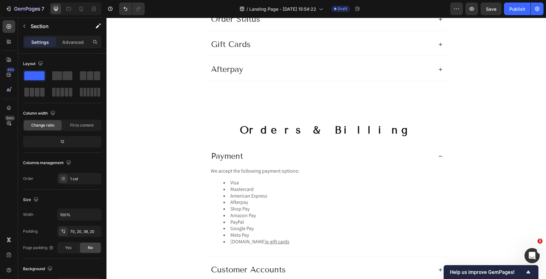
scroll to position [329, 0]
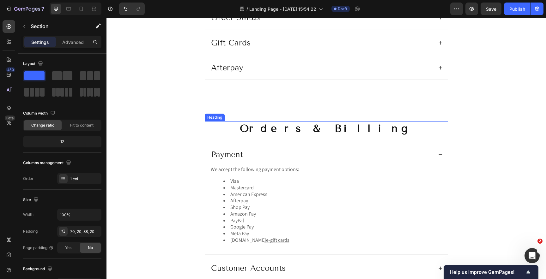
click at [270, 130] on h2 "Orders & Billing" at bounding box center [326, 128] width 243 height 15
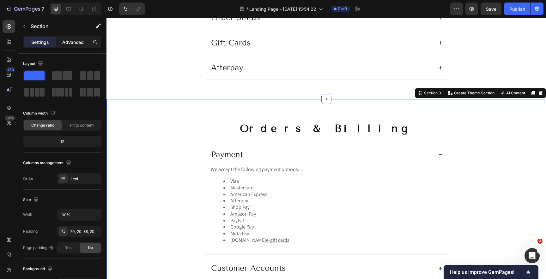
click at [72, 44] on p "Advanced" at bounding box center [72, 42] width 21 height 7
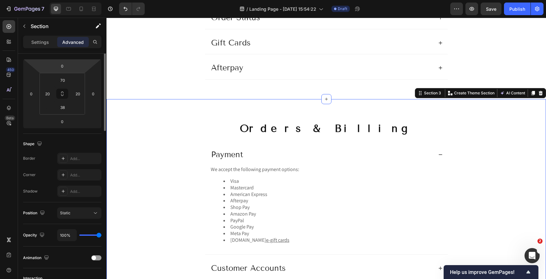
scroll to position [0, 0]
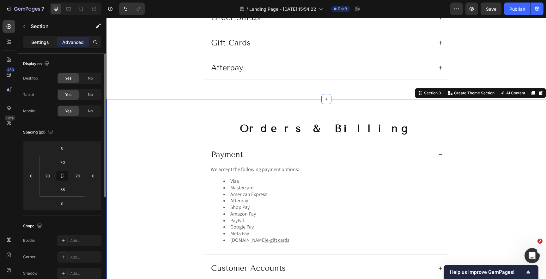
click at [41, 41] on p "Settings" at bounding box center [40, 42] width 18 height 7
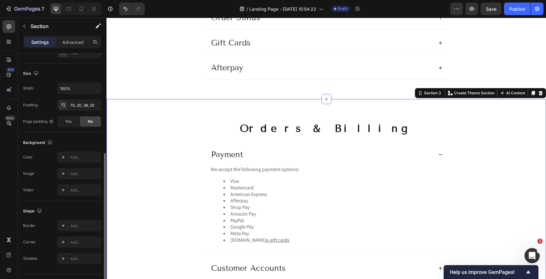
scroll to position [107, 0]
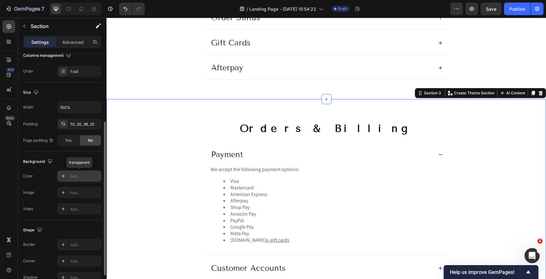
click at [79, 176] on div "Add..." at bounding box center [85, 177] width 30 height 6
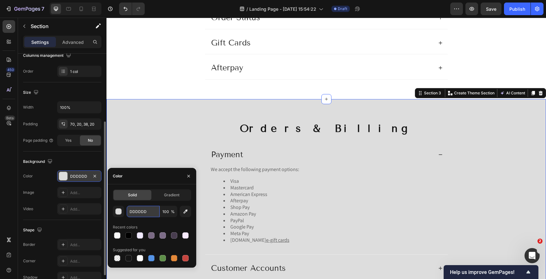
click at [140, 211] on input "DDDDDD" at bounding box center [143, 211] width 33 height 11
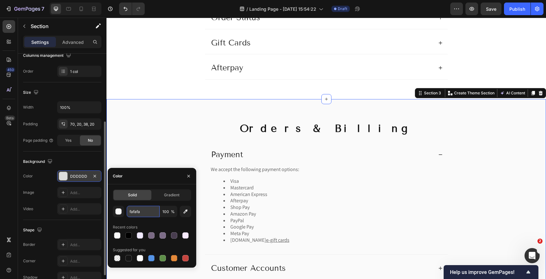
type input "FAFAFA"
click at [190, 175] on icon "button" at bounding box center [188, 176] width 5 height 5
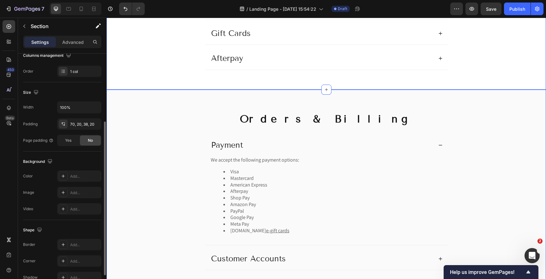
scroll to position [342, 0]
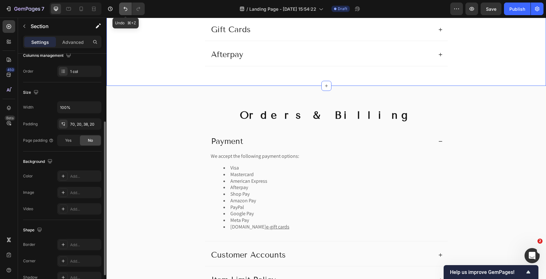
click at [121, 7] on button "Undo/Redo" at bounding box center [125, 9] width 13 height 13
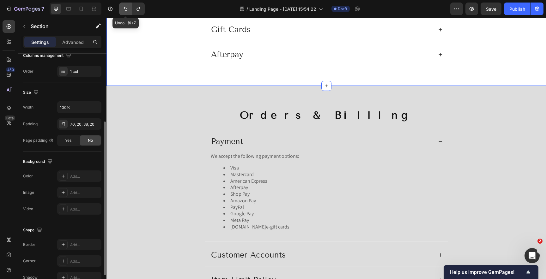
click at [121, 6] on button "Undo/Redo" at bounding box center [125, 9] width 13 height 13
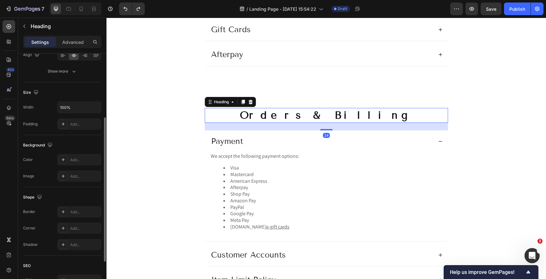
click at [307, 117] on h2 "Orders & Billing" at bounding box center [326, 115] width 243 height 15
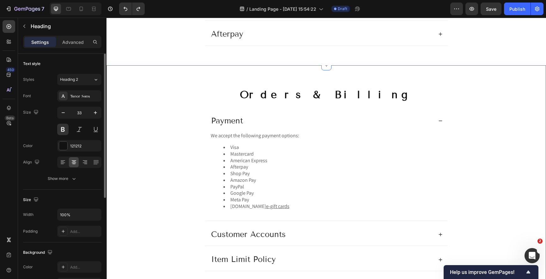
scroll to position [376, 0]
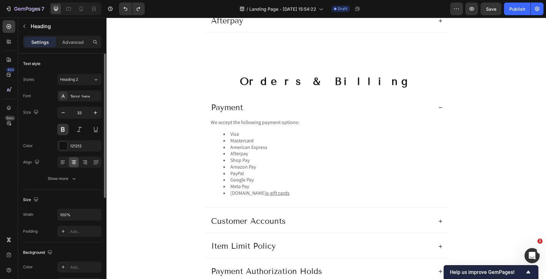
click at [313, 83] on h2 "Orders & Billing" at bounding box center [326, 81] width 243 height 15
click at [313, 83] on p "Orders & Billing" at bounding box center [326, 82] width 242 height 14
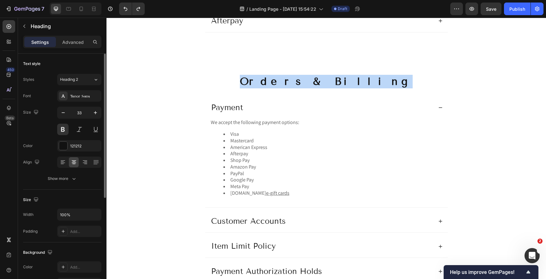
click at [313, 83] on p "Orders & Billing" at bounding box center [326, 82] width 242 height 14
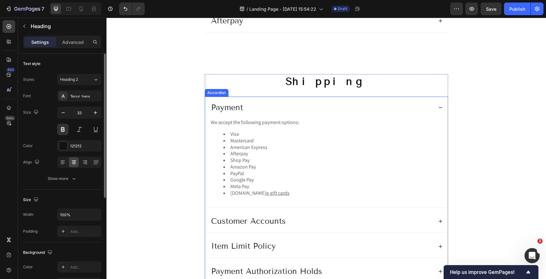
click at [227, 109] on p "Payment" at bounding box center [227, 108] width 32 height 10
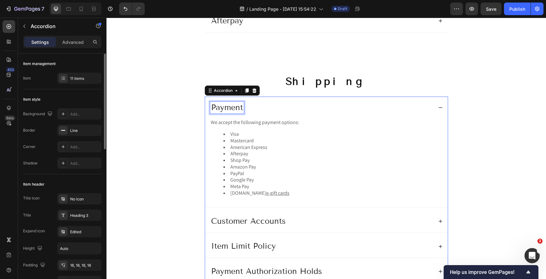
click at [227, 109] on p "Payment" at bounding box center [227, 108] width 32 height 10
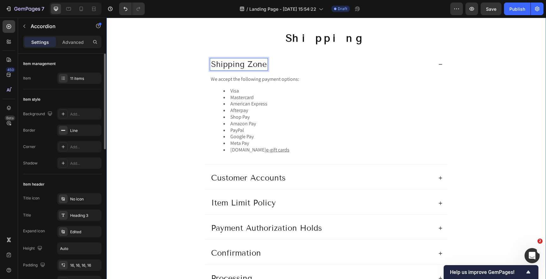
scroll to position [422, 0]
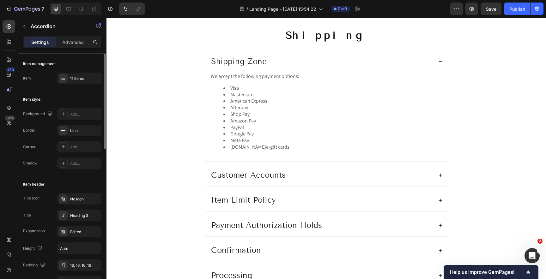
click at [439, 62] on icon at bounding box center [440, 61] width 3 height 0
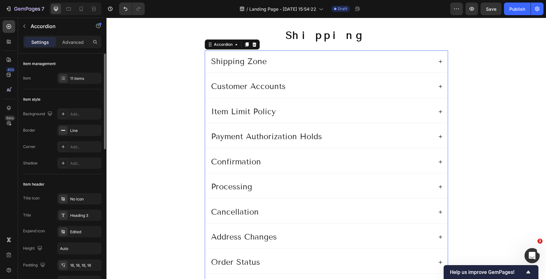
click at [232, 87] on p "Customer Accounts" at bounding box center [248, 87] width 75 height 10
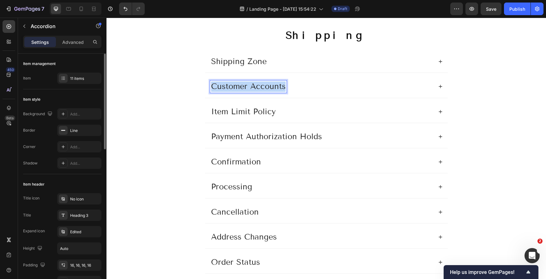
click at [232, 87] on p "Customer Accounts" at bounding box center [248, 87] width 75 height 10
click at [227, 113] on p "Item Limit Policy" at bounding box center [243, 112] width 65 height 10
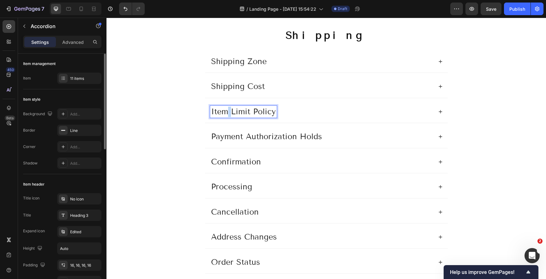
click at [227, 113] on p "Item Limit Policy" at bounding box center [243, 112] width 65 height 10
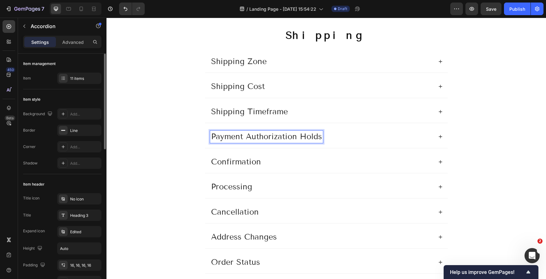
click at [226, 139] on p "Payment Authorization Holds" at bounding box center [266, 137] width 111 height 10
click at [226, 163] on p "Confirmation" at bounding box center [236, 162] width 50 height 10
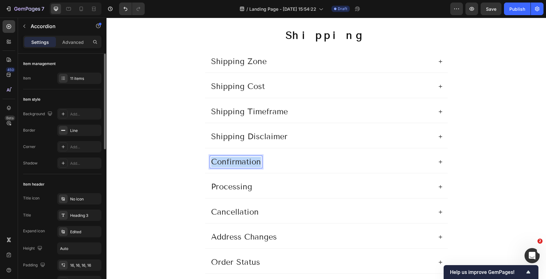
click at [226, 163] on p "Confirmation" at bounding box center [236, 162] width 50 height 10
click at [227, 188] on p "Processing" at bounding box center [231, 187] width 41 height 10
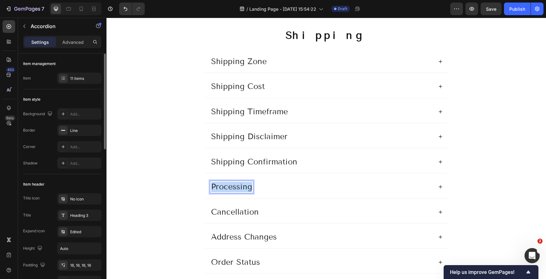
click at [227, 188] on p "Processing" at bounding box center [231, 187] width 41 height 10
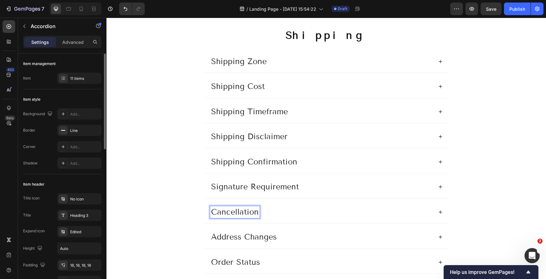
click at [227, 212] on p "Cancellation" at bounding box center [235, 212] width 48 height 10
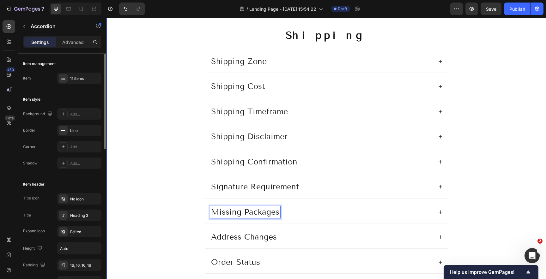
drag, startPoint x: 156, startPoint y: 170, endPoint x: 161, endPoint y: 178, distance: 9.2
click at [156, 170] on div "Shipping Heading Shipping Zone Shipping Cost Shipping Timeframe Shipping Discla…" at bounding box center [326, 180] width 427 height 304
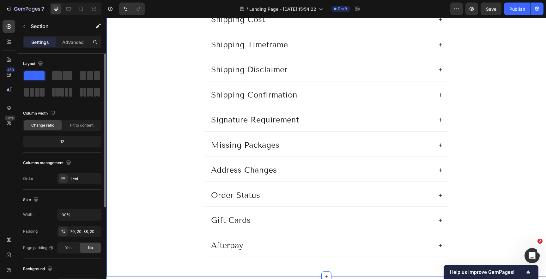
scroll to position [490, 0]
click at [225, 169] on p "Address Changes" at bounding box center [244, 170] width 66 height 10
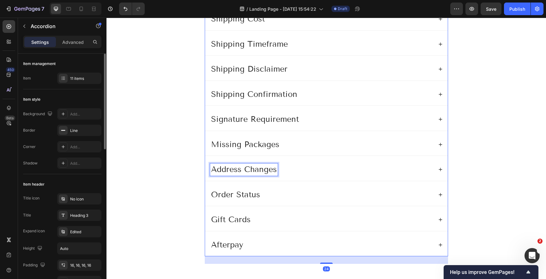
click at [225, 169] on p "Address Changes" at bounding box center [244, 170] width 66 height 10
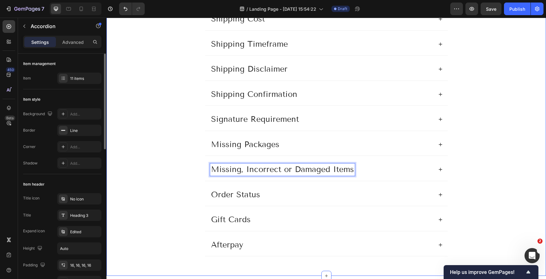
click at [160, 171] on div "Shipping Heading Shipping Zone Shipping Cost Shipping Timeframe Shipping Discla…" at bounding box center [326, 113] width 427 height 304
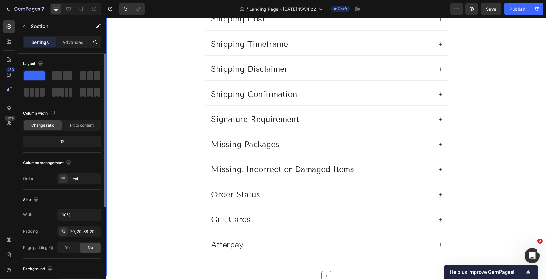
click at [208, 178] on div "Missing, Incorrect or Damaged Items" at bounding box center [326, 170] width 243 height 22
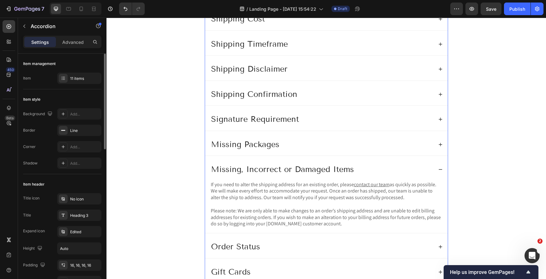
click at [207, 178] on div "Missing, Incorrect or Damaged Items" at bounding box center [326, 170] width 243 height 22
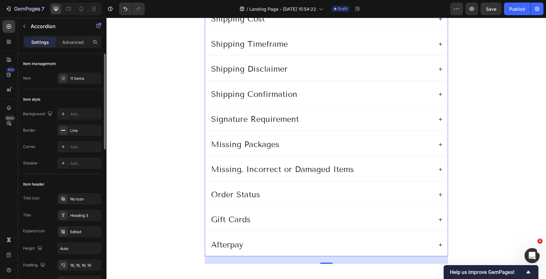
click at [441, 170] on icon at bounding box center [440, 169] width 4 height 4
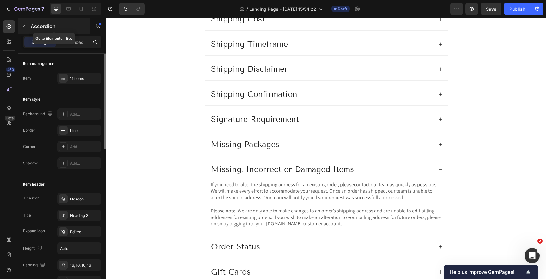
click at [27, 27] on icon "button" at bounding box center [24, 26] width 5 height 5
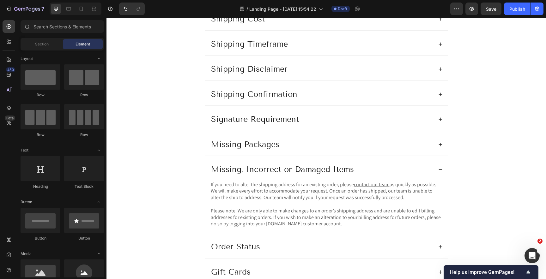
click at [209, 199] on div "If you need to alter the shipping address for an existing order, please contact…" at bounding box center [326, 207] width 243 height 52
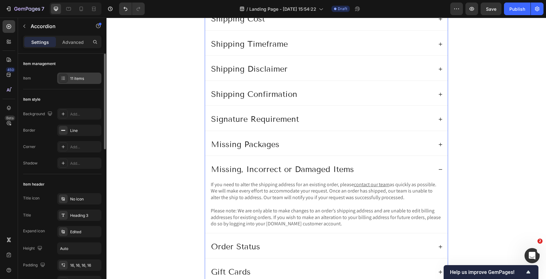
click at [80, 81] on div "11 items" at bounding box center [85, 79] width 30 height 6
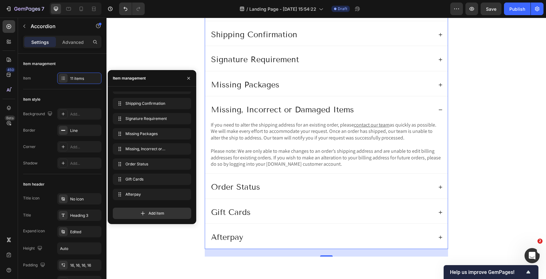
scroll to position [542, 0]
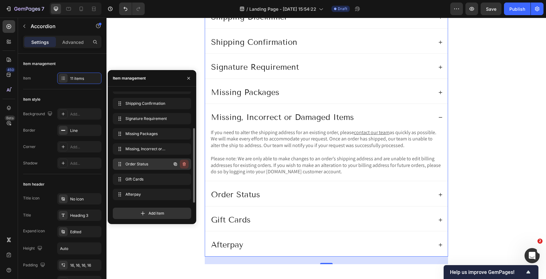
click at [185, 166] on icon "button" at bounding box center [184, 164] width 5 height 5
click at [184, 166] on div "Delete" at bounding box center [180, 164] width 12 height 6
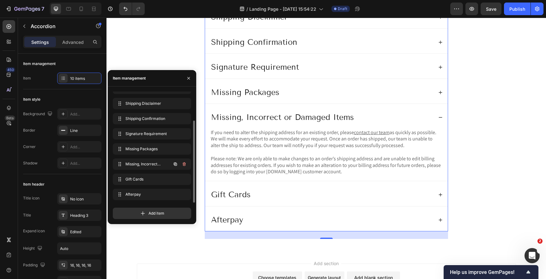
scroll to position [39, 0]
click at [184, 181] on icon "button" at bounding box center [184, 179] width 5 height 5
click at [184, 181] on div "Delete" at bounding box center [180, 180] width 12 height 6
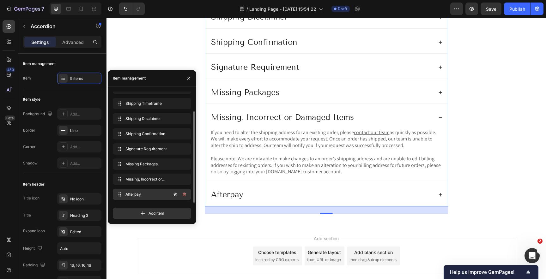
scroll to position [24, 0]
click at [185, 197] on icon "button" at bounding box center [184, 194] width 5 height 5
click at [185, 197] on div "Delete" at bounding box center [180, 195] width 12 height 6
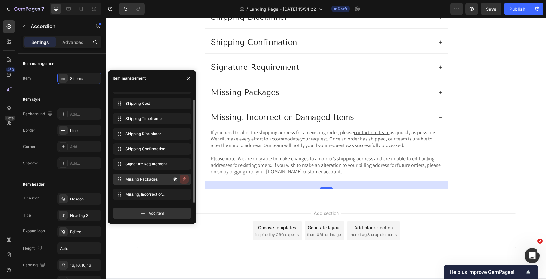
scroll to position [9, 0]
click at [190, 78] on icon "button" at bounding box center [188, 78] width 5 height 5
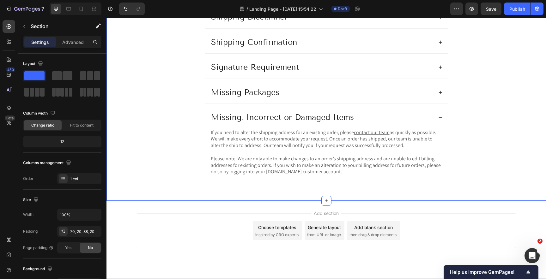
click at [158, 126] on div "Shipping Heading Shipping Zone Shipping Cost Shipping Timeframe Shipping Discla…" at bounding box center [326, 48] width 427 height 281
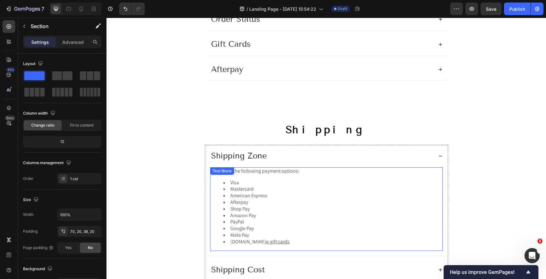
scroll to position [476, 0]
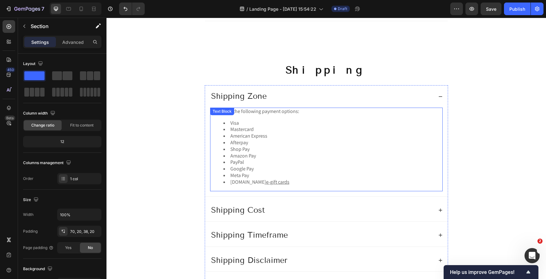
click at [313, 134] on li "American Express" at bounding box center [332, 136] width 219 height 7
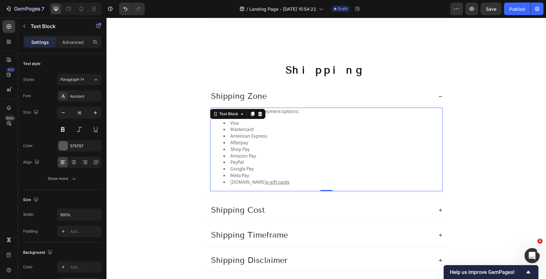
click at [331, 146] on li "Shop Pay" at bounding box center [332, 149] width 219 height 7
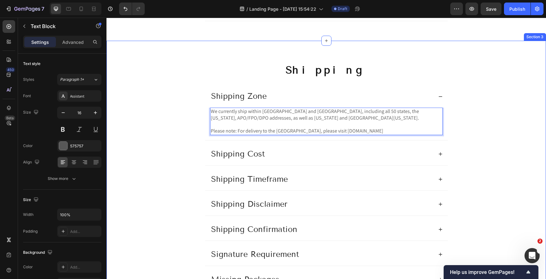
click at [165, 148] on div "Shipping Heading Shipping Zone We currently ship within [GEOGRAPHIC_DATA] and […" at bounding box center [326, 193] width 427 height 261
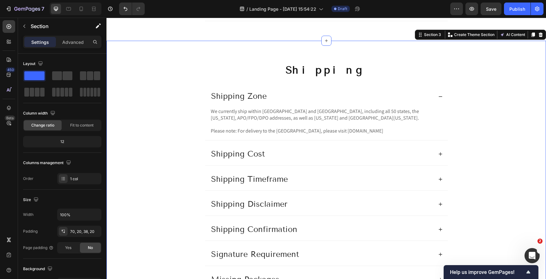
scroll to position [491, 0]
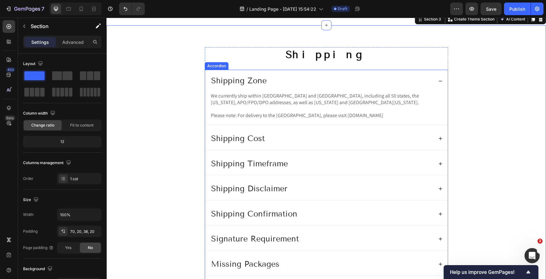
click at [308, 138] on div "Shipping Cost" at bounding box center [321, 139] width 223 height 12
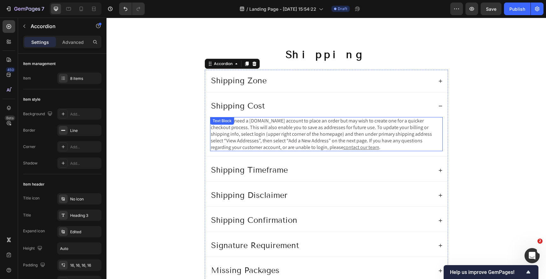
click at [275, 137] on span "You do not need a [DOMAIN_NAME] account to place an order but may wish to creat…" at bounding box center [321, 134] width 221 height 33
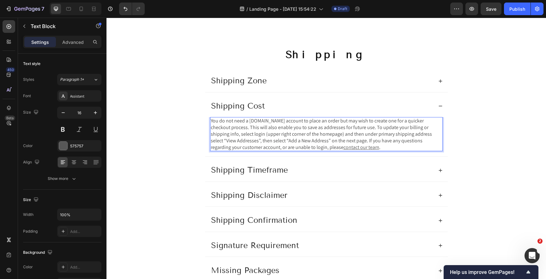
click at [282, 133] on span "You do not need a [DOMAIN_NAME] account to place an order but may wish to creat…" at bounding box center [321, 134] width 221 height 33
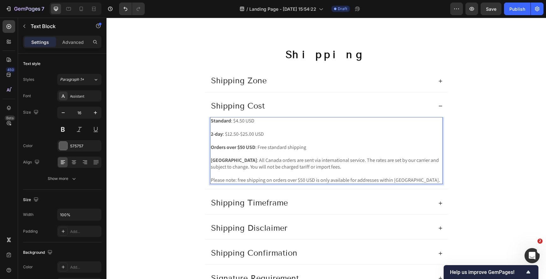
click at [219, 124] on strong "Standard" at bounding box center [221, 121] width 20 height 7
click at [219, 121] on strong "Standard" at bounding box center [221, 121] width 20 height 7
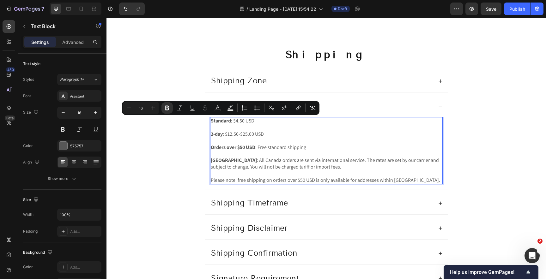
click at [240, 122] on p "Standard : $4.50 USD" at bounding box center [326, 121] width 231 height 7
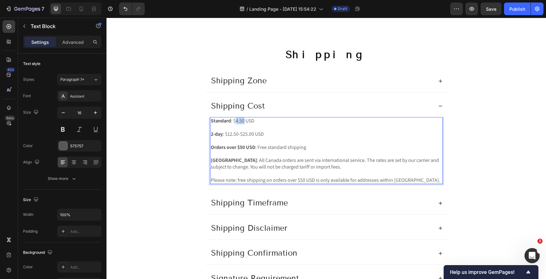
click at [240, 122] on p "Standard : $4.50 USD" at bounding box center [326, 121] width 231 height 7
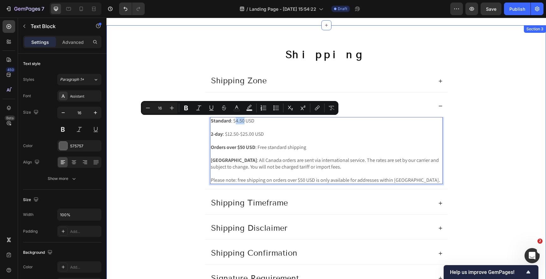
click at [153, 153] on div "Shipping Heading Shipping Zone Shipping Cost Standard : $4.50 USD 2-day : $12.5…" at bounding box center [326, 197] width 427 height 301
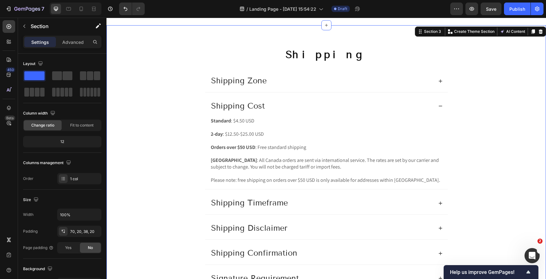
scroll to position [515, 0]
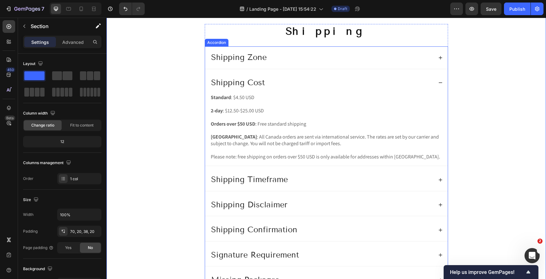
click at [320, 82] on div "Shipping Cost" at bounding box center [321, 83] width 223 height 12
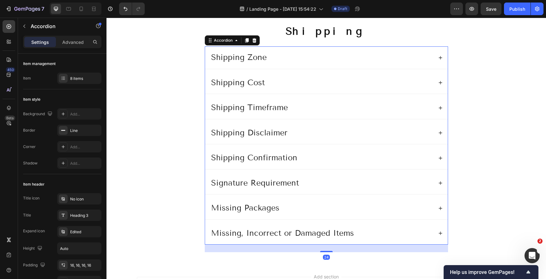
click at [309, 108] on div "Shipping Timeframe" at bounding box center [321, 108] width 223 height 12
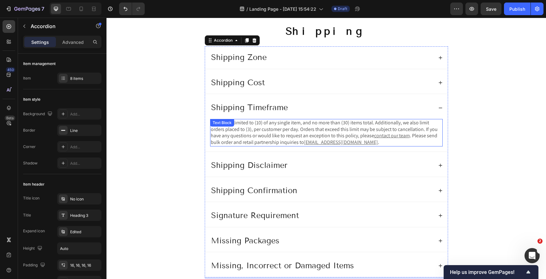
click at [285, 133] on span "Orders are limited to (10) of any single item, and no more than (30) items tota…" at bounding box center [324, 129] width 227 height 20
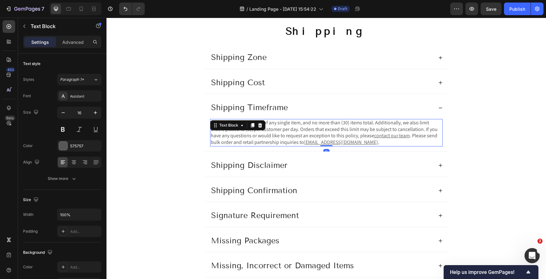
click at [295, 128] on span "Orders are limited to (10) of any single item, and no more than (30) items tota…" at bounding box center [324, 129] width 227 height 20
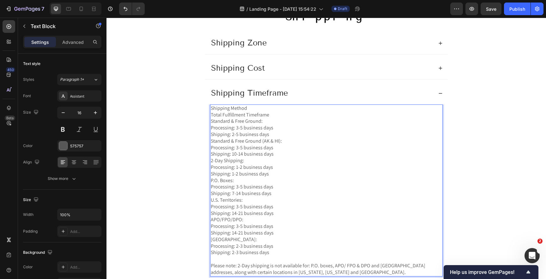
scroll to position [532, 0]
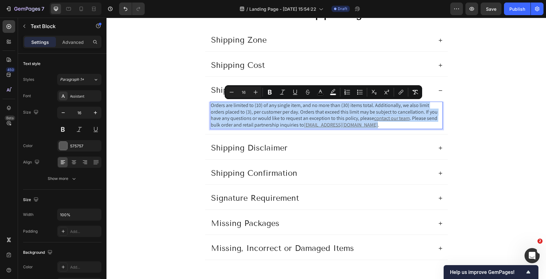
click at [315, 115] on span "Orders are limited to (10) of any single item, and no more than (30) items tota…" at bounding box center [324, 112] width 227 height 20
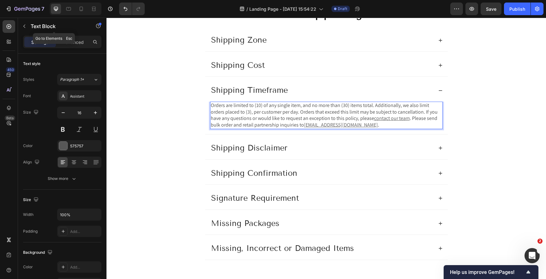
click at [25, 27] on icon "button" at bounding box center [24, 26] width 5 height 5
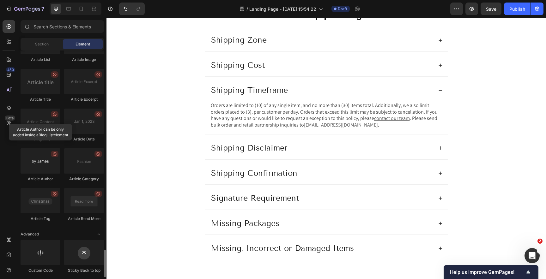
scroll to position [1646, 0]
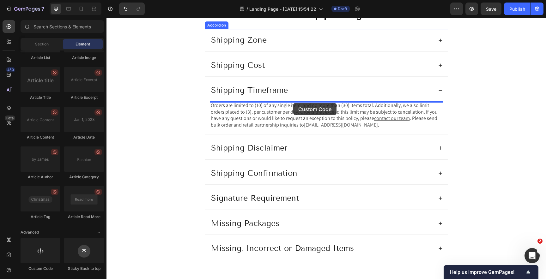
drag, startPoint x: 146, startPoint y: 272, endPoint x: 293, endPoint y: 103, distance: 224.4
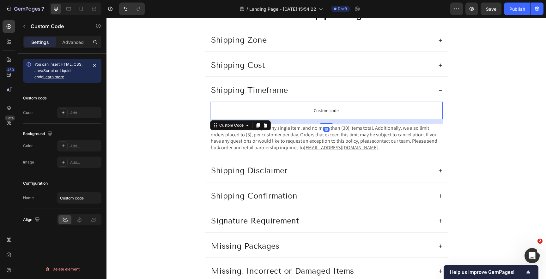
click at [278, 109] on span "Custom code" at bounding box center [326, 111] width 233 height 8
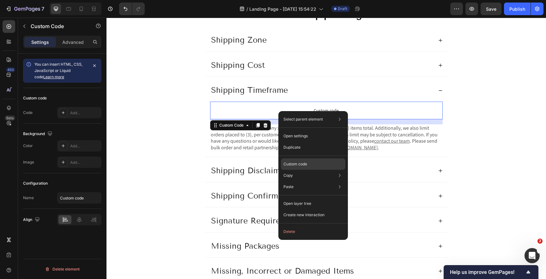
click at [294, 164] on p "Custom code" at bounding box center [295, 164] width 24 height 6
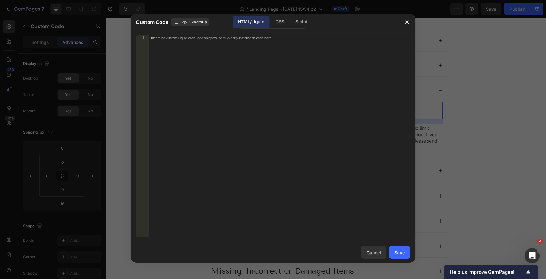
click at [248, 105] on div "Insert the custom Liquid code, add snippets, or third-party installation code h…" at bounding box center [280, 141] width 262 height 212
paste textarea "Please note: 2-Day shipping is not available for: P.O. boxes, APO/ FPO & DPO an…"
type textarea "Please note: 2-Day shipping is not available for: P.O. boxes, APO/ FPO & DPO an…"
click at [213, 98] on div "Insert the custom Liquid code, add snippets, or third-party installation code h…" at bounding box center [280, 141] width 262 height 212
paste textarea "<p><br></p><p>Please note: 2-Day shipping is not available for: P.O. boxes, APO…"
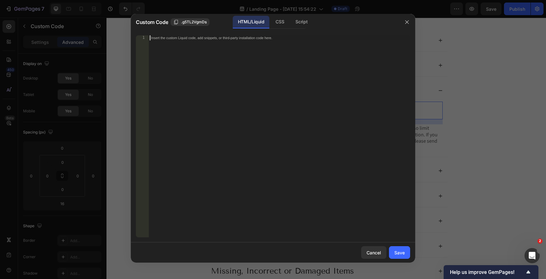
type textarea "<p><br></p><p>Please note: 2-Day shipping is not available for: P.O. boxes, APO…"
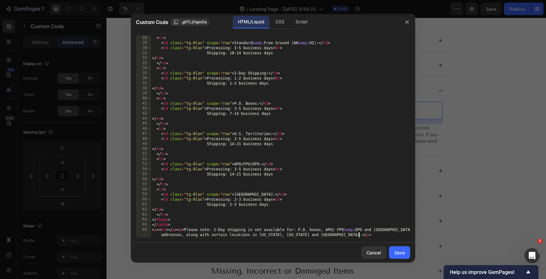
scroll to position [137, 0]
click at [403, 251] on div "Save" at bounding box center [399, 253] width 10 height 7
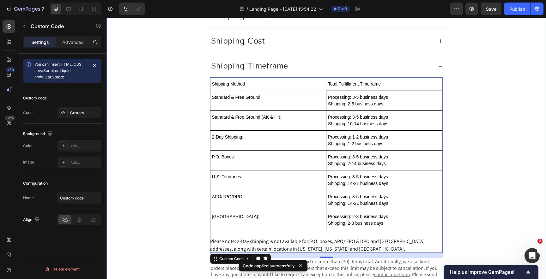
scroll to position [593, 0]
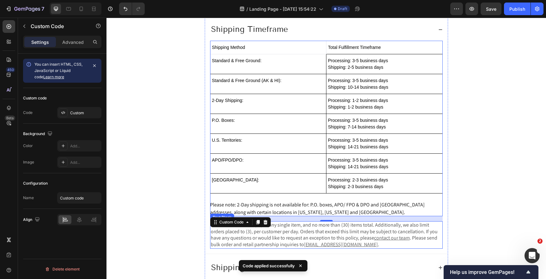
click at [277, 240] on span "Orders are limited to (10) of any single item, and no more than (30) items tota…" at bounding box center [324, 232] width 227 height 20
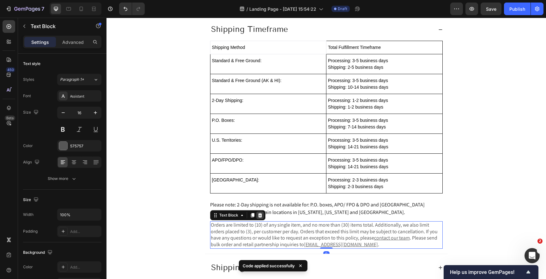
click at [260, 217] on icon at bounding box center [260, 215] width 4 height 4
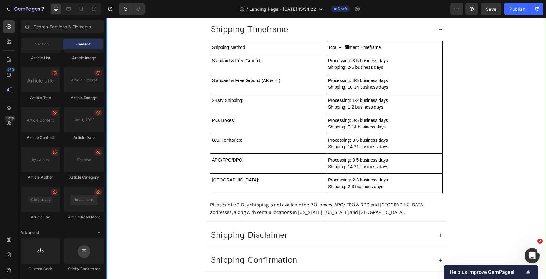
click at [151, 157] on div "Shipping Heading Shipping Zone Shipping Cost Shipping Timeframe Shipping Method…" at bounding box center [326, 150] width 427 height 409
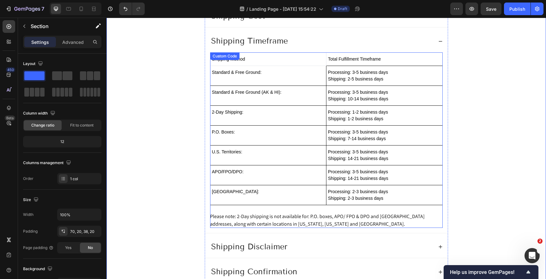
scroll to position [562, 0]
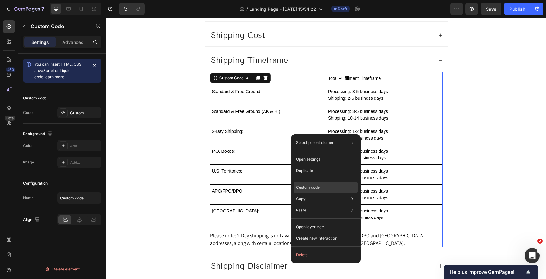
click at [313, 185] on p "Custom code" at bounding box center [308, 188] width 24 height 6
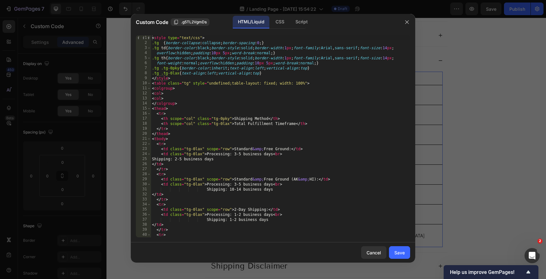
type textarea "</style>"
click at [173, 80] on div "< style type = "text/css" > .tg { border-collapse : collapse ; border-spacing :…" at bounding box center [280, 141] width 259 height 212
click at [405, 21] on icon "button" at bounding box center [406, 22] width 5 height 5
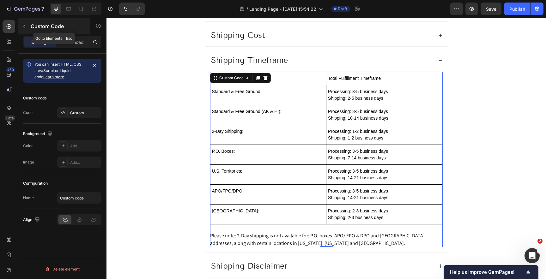
click at [24, 27] on icon "button" at bounding box center [24, 26] width 2 height 3
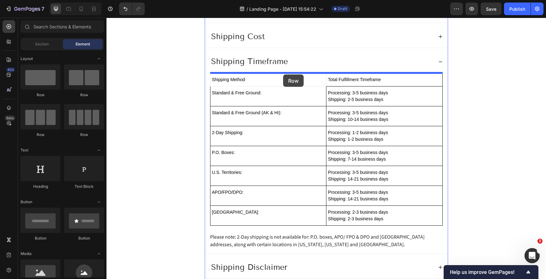
drag, startPoint x: 143, startPoint y: 95, endPoint x: 283, endPoint y: 75, distance: 141.4
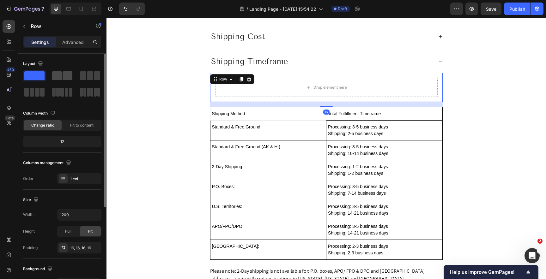
drag, startPoint x: 66, startPoint y: 75, endPoint x: 71, endPoint y: 78, distance: 5.8
click at [66, 75] on span at bounding box center [68, 75] width 10 height 9
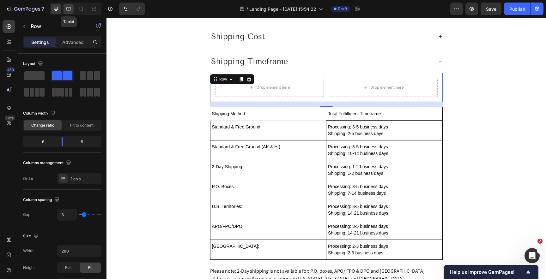
click at [69, 7] on icon at bounding box center [68, 8] width 5 height 3
type input "100%"
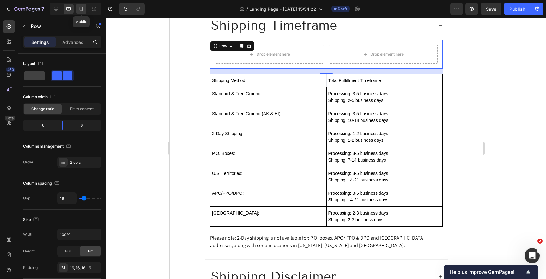
click at [79, 11] on icon at bounding box center [81, 9] width 6 height 6
type input "0"
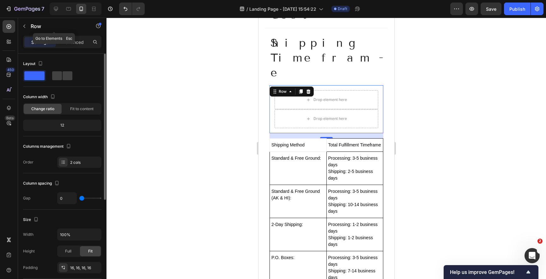
scroll to position [620, 0]
click at [57, 76] on span at bounding box center [57, 75] width 10 height 9
type input "16"
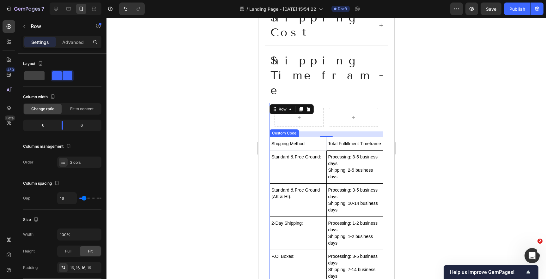
scroll to position [583, 0]
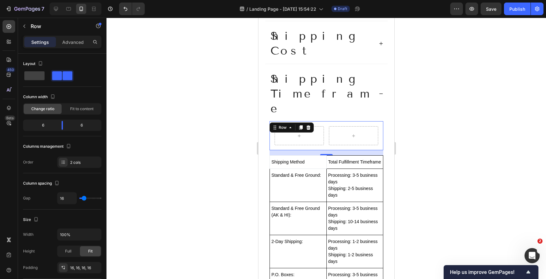
click at [326, 121] on div "Row 16" at bounding box center [326, 135] width 114 height 29
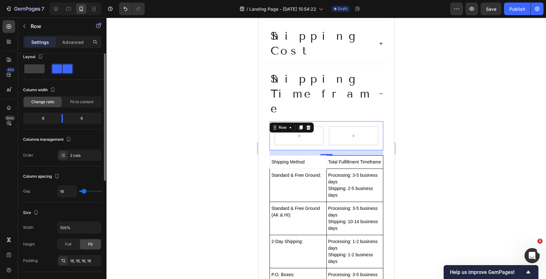
scroll to position [0, 0]
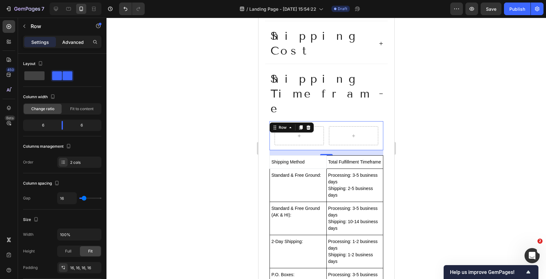
click at [72, 44] on p "Advanced" at bounding box center [72, 42] width 21 height 7
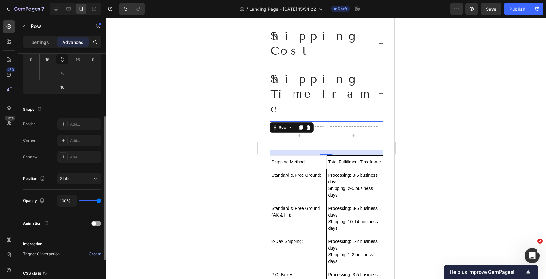
scroll to position [128, 0]
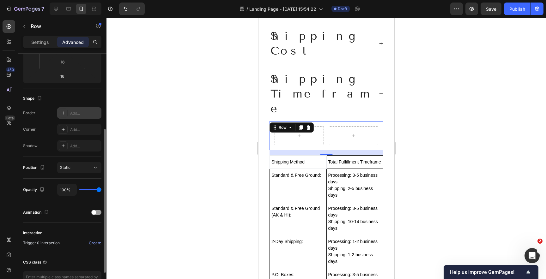
click at [75, 113] on div "Add..." at bounding box center [85, 114] width 30 height 6
click at [168, 200] on div at bounding box center [326, 149] width 440 height 262
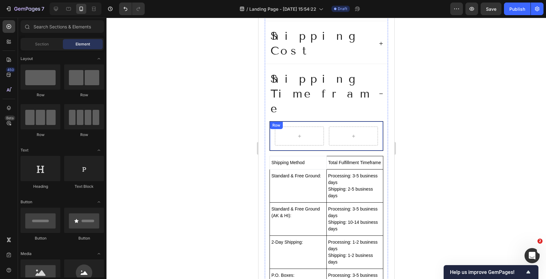
click at [327, 121] on div "Row" at bounding box center [326, 136] width 114 height 30
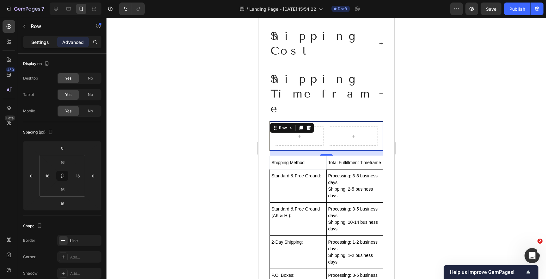
click at [32, 42] on p "Settings" at bounding box center [40, 42] width 18 height 7
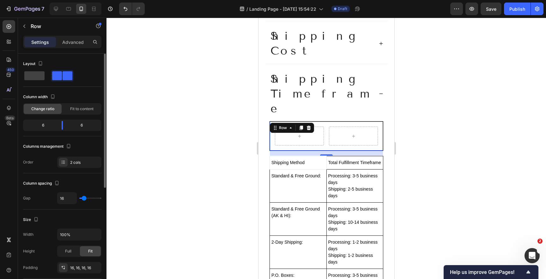
type input "7"
type input "0"
drag, startPoint x: 83, startPoint y: 199, endPoint x: 72, endPoint y: 200, distance: 10.8
type input "0"
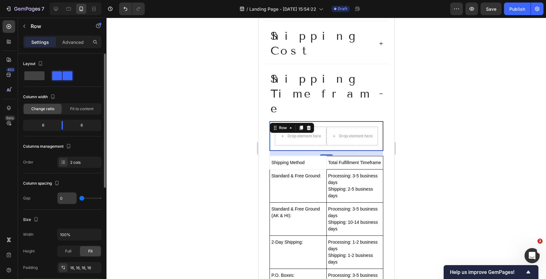
click at [79, 199] on input "range" at bounding box center [90, 198] width 22 height 1
click at [74, 37] on div "Advanced" at bounding box center [73, 42] width 32 height 10
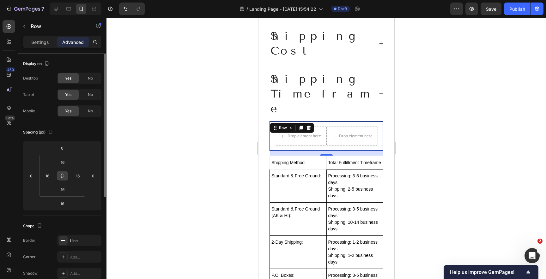
click at [63, 178] on icon at bounding box center [62, 177] width 2 height 2
click at [62, 163] on input "16" at bounding box center [62, 162] width 13 height 9
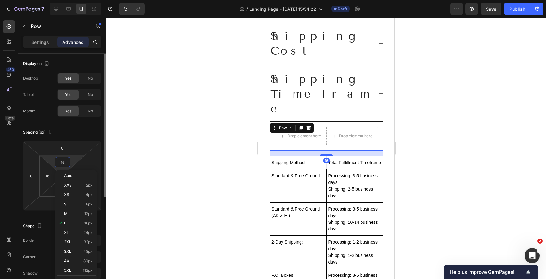
type input "0"
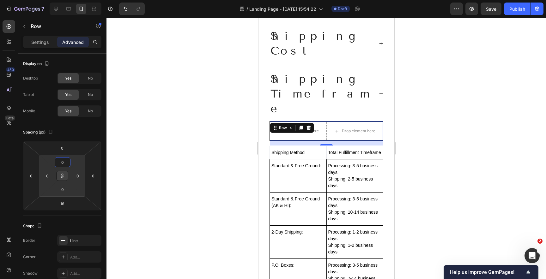
type input "0"
click at [207, 132] on div at bounding box center [326, 149] width 440 height 262
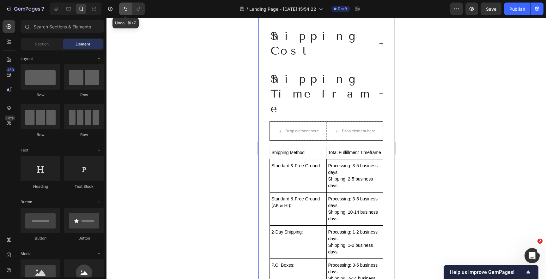
click at [126, 8] on icon "Undo/Redo" at bounding box center [125, 9] width 6 height 6
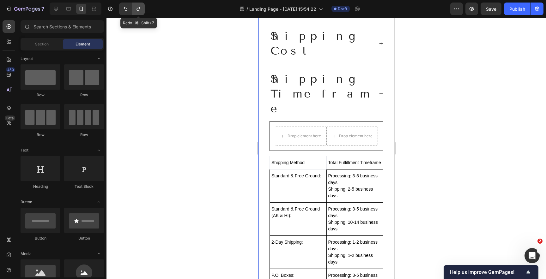
click at [139, 9] on icon "Undo/Redo" at bounding box center [138, 9] width 6 height 6
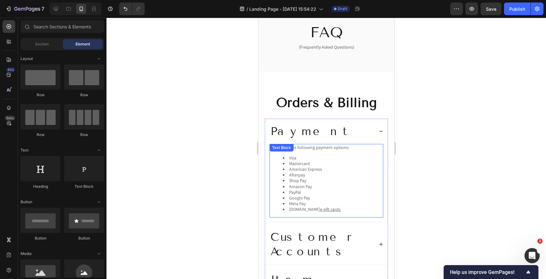
scroll to position [0, 0]
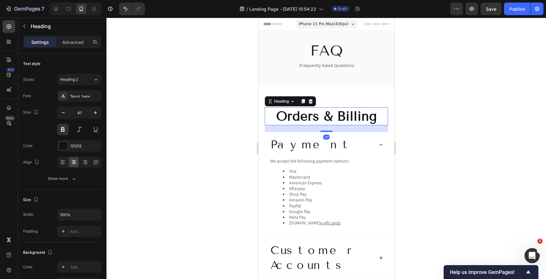
click at [273, 118] on h2 "Orders & Billing" at bounding box center [325, 116] width 123 height 18
click at [292, 134] on div "Payment" at bounding box center [326, 145] width 123 height 26
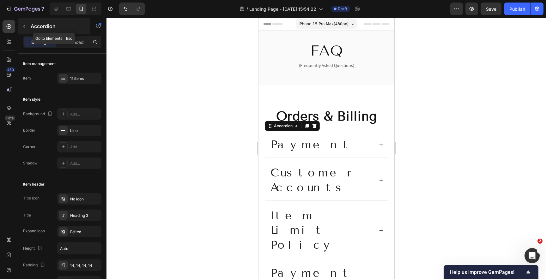
click at [25, 26] on icon "button" at bounding box center [24, 26] width 5 height 5
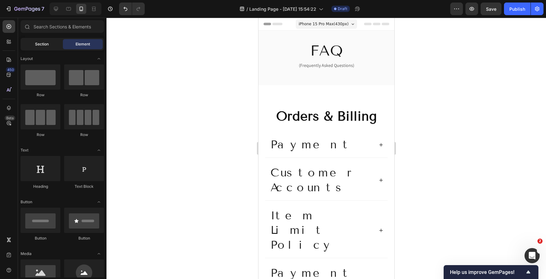
click at [38, 47] on div "Section" at bounding box center [42, 44] width 40 height 10
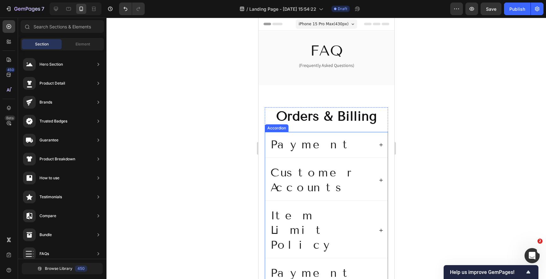
click at [310, 136] on div "Payment" at bounding box center [326, 145] width 123 height 26
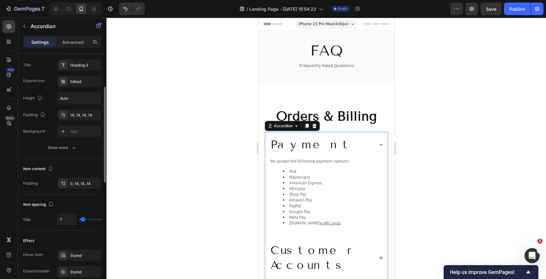
scroll to position [156, 0]
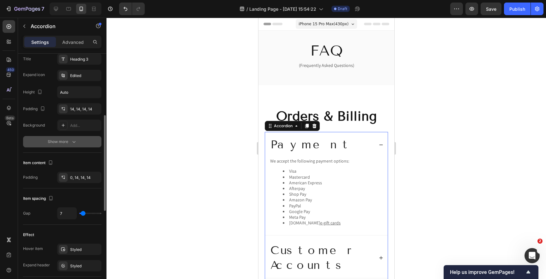
click at [58, 144] on div "Show more" at bounding box center [62, 142] width 29 height 6
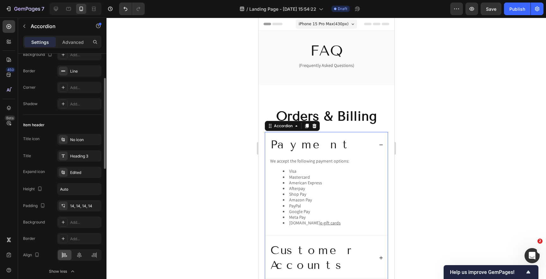
scroll to position [62, 0]
click at [86, 155] on div "Heading 3" at bounding box center [85, 154] width 30 height 6
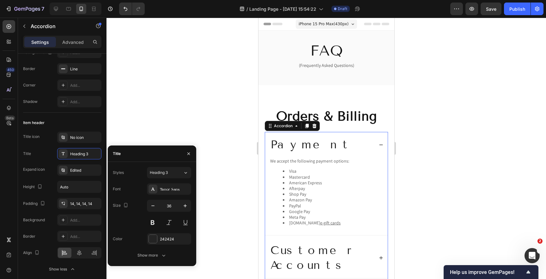
click at [151, 256] on div "Show more" at bounding box center [151, 255] width 29 height 6
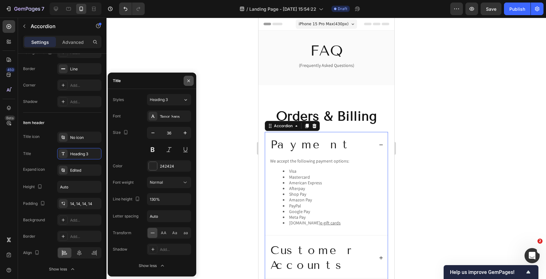
click at [189, 81] on icon "button" at bounding box center [188, 80] width 3 height 3
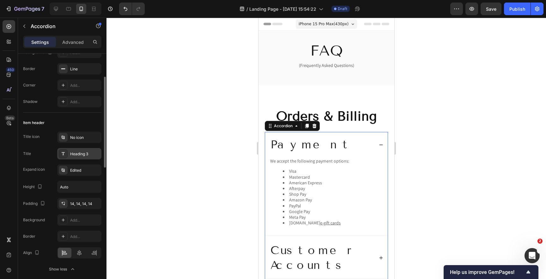
click at [80, 154] on div "Heading 3" at bounding box center [85, 154] width 30 height 6
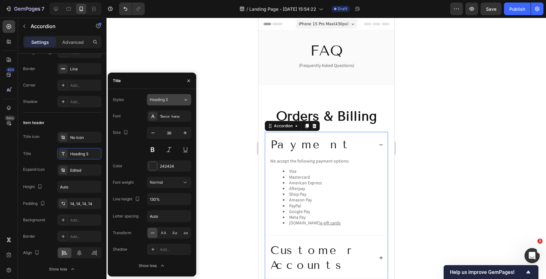
click at [179, 98] on div "Heading 3" at bounding box center [166, 100] width 33 height 6
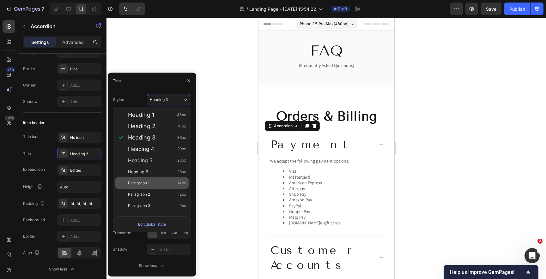
click at [153, 183] on div "Paragraph 1 14px" at bounding box center [157, 183] width 58 height 6
type input "14"
type input "180%"
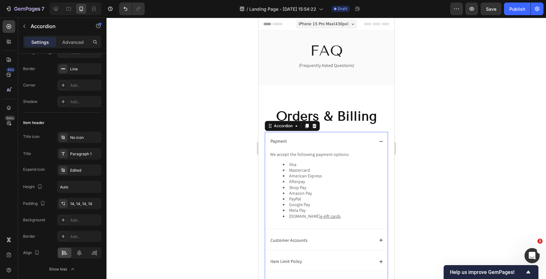
click at [441, 158] on div at bounding box center [326, 149] width 440 height 262
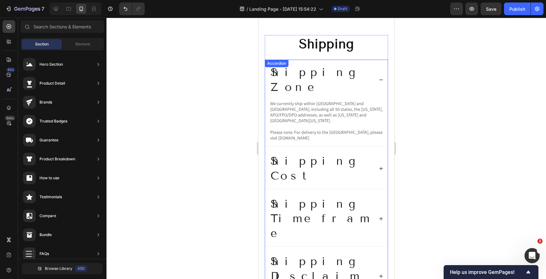
scroll to position [435, 0]
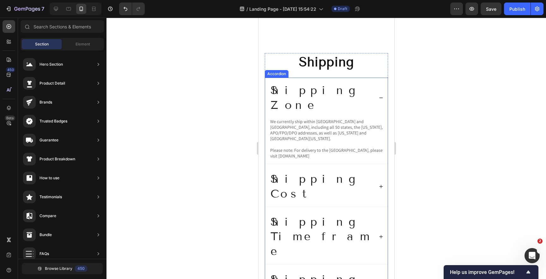
click at [383, 210] on div "Shipping Timeframe" at bounding box center [326, 237] width 123 height 55
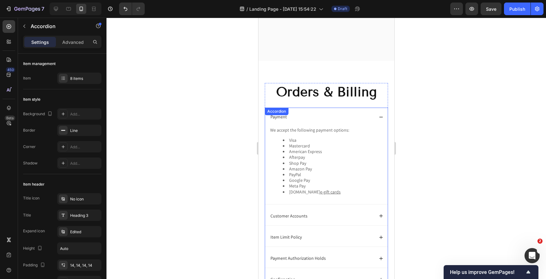
scroll to position [0, 0]
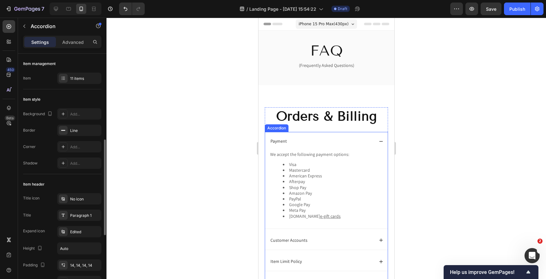
click at [283, 142] on p "Payment" at bounding box center [278, 141] width 16 height 8
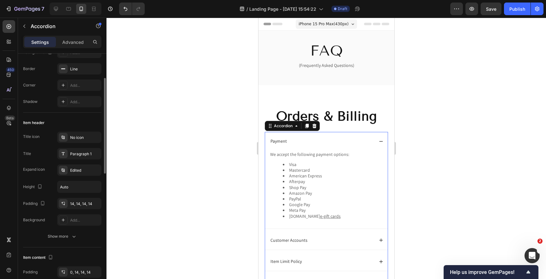
click at [313, 140] on div "Payment" at bounding box center [321, 142] width 104 height 10
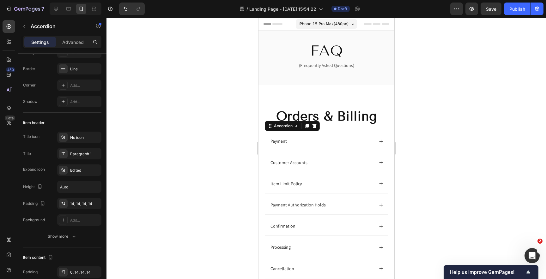
click at [302, 149] on div "Payment" at bounding box center [326, 141] width 123 height 19
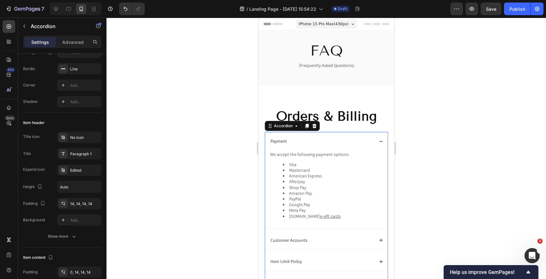
click at [267, 142] on div "Payment" at bounding box center [326, 141] width 123 height 19
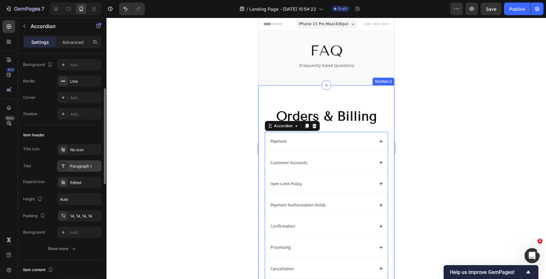
scroll to position [65, 0]
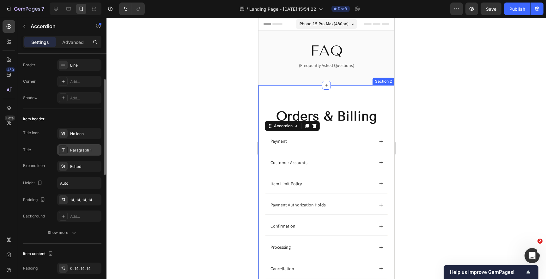
click at [79, 151] on div "Paragraph 1" at bounding box center [85, 151] width 30 height 6
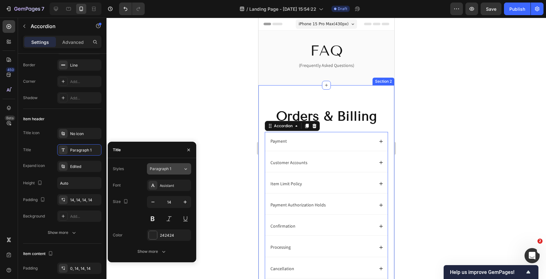
click at [174, 170] on div "Paragraph 1" at bounding box center [163, 169] width 26 height 6
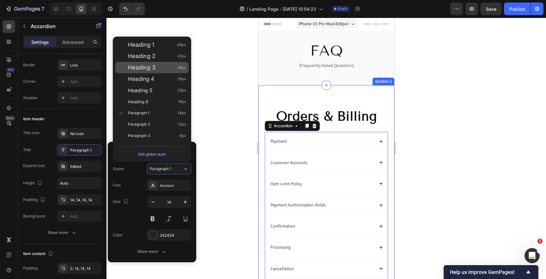
click at [138, 70] on span "Heading 3" at bounding box center [141, 67] width 27 height 6
type input "36"
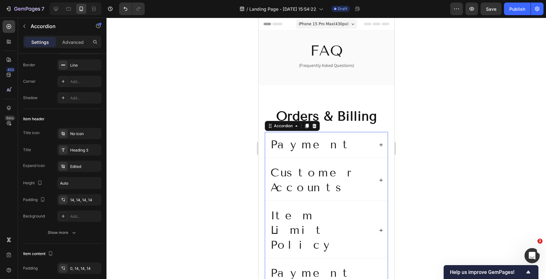
click at [437, 161] on div at bounding box center [326, 149] width 440 height 262
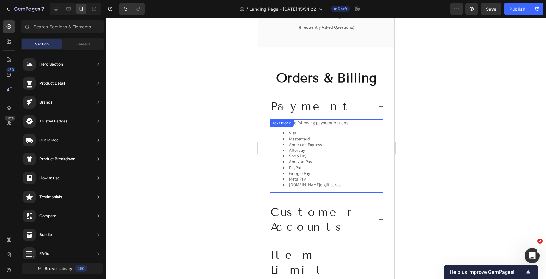
scroll to position [32, 0]
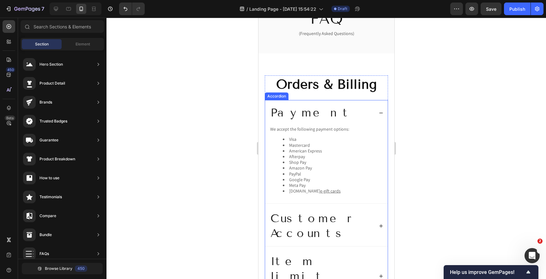
click at [359, 105] on div "Payment" at bounding box center [321, 113] width 104 height 17
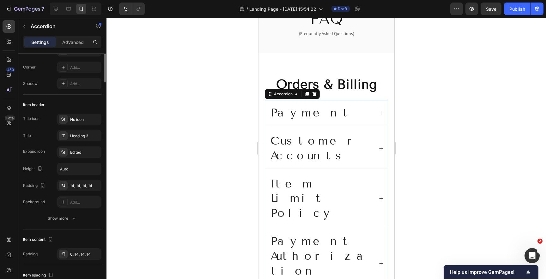
scroll to position [103, 0]
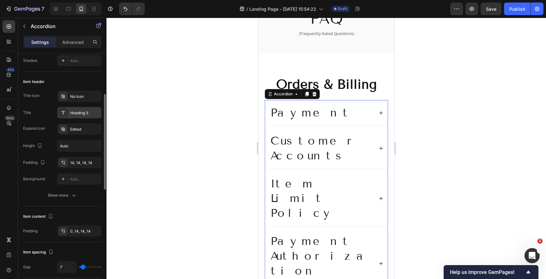
click at [78, 113] on div "Heading 3" at bounding box center [85, 113] width 30 height 6
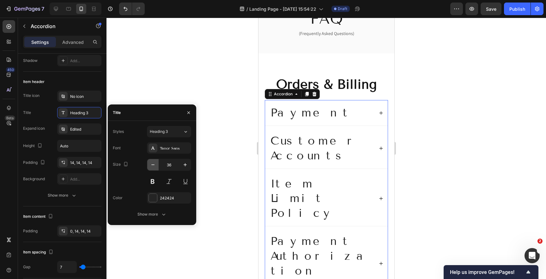
click at [154, 166] on icon "button" at bounding box center [153, 165] width 6 height 6
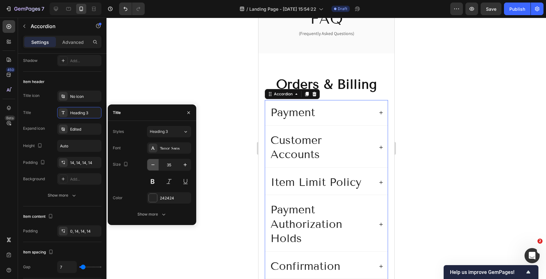
click at [154, 166] on icon "button" at bounding box center [153, 165] width 6 height 6
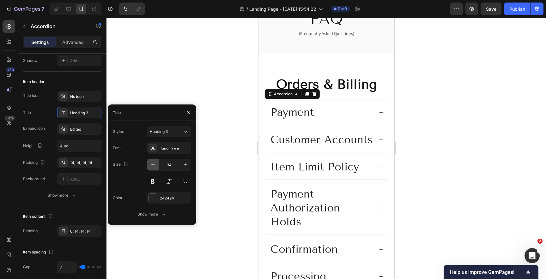
click at [154, 166] on icon "button" at bounding box center [153, 165] width 6 height 6
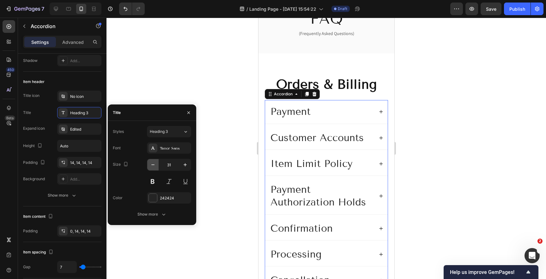
click at [154, 166] on icon "button" at bounding box center [153, 165] width 6 height 6
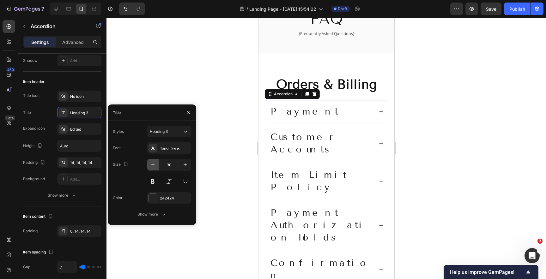
click at [154, 166] on icon "button" at bounding box center [153, 165] width 6 height 6
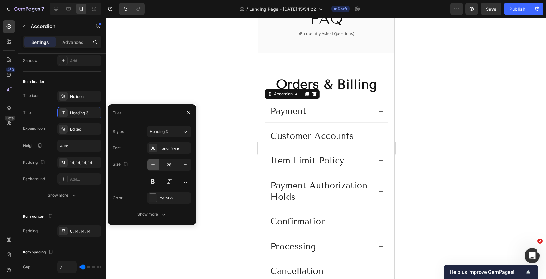
click at [154, 166] on icon "button" at bounding box center [153, 165] width 6 height 6
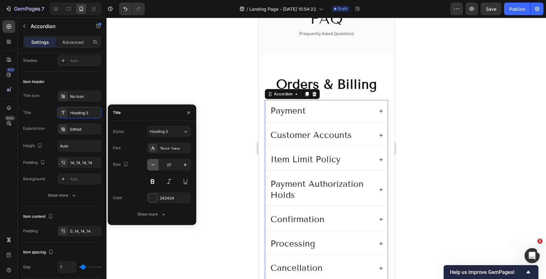
click at [154, 166] on icon "button" at bounding box center [153, 165] width 6 height 6
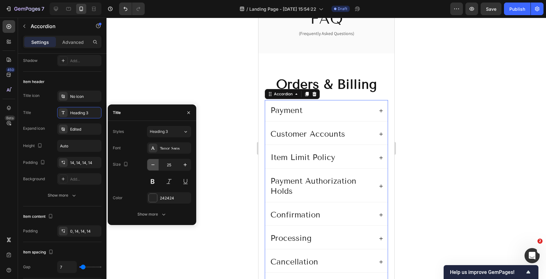
click at [154, 166] on icon "button" at bounding box center [153, 165] width 6 height 6
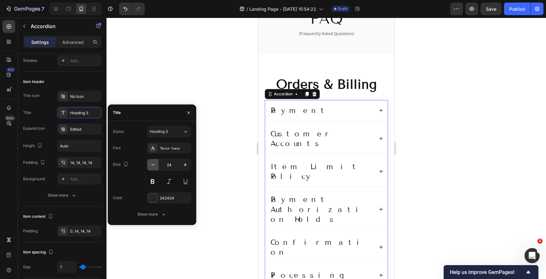
click at [154, 166] on icon "button" at bounding box center [153, 165] width 6 height 6
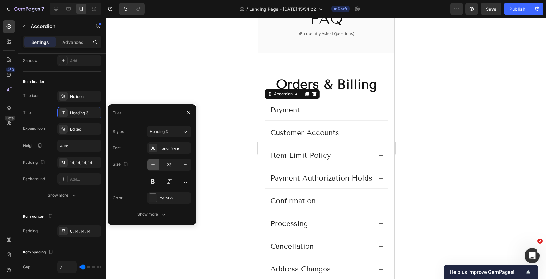
click at [154, 166] on icon "button" at bounding box center [153, 165] width 6 height 6
type input "22"
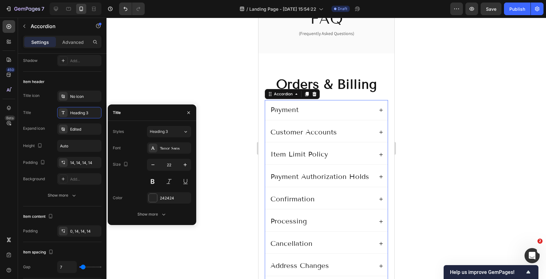
click at [381, 110] on icon at bounding box center [380, 109] width 3 height 3
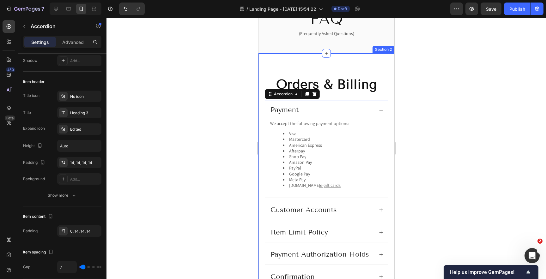
click at [473, 149] on div at bounding box center [326, 149] width 440 height 262
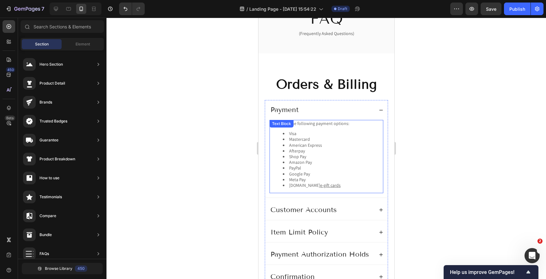
click at [450, 130] on div at bounding box center [326, 149] width 440 height 262
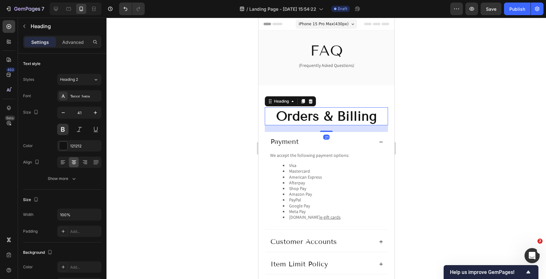
click at [380, 114] on h2 "Orders & Billing" at bounding box center [325, 116] width 123 height 18
click at [64, 112] on icon "button" at bounding box center [63, 113] width 6 height 6
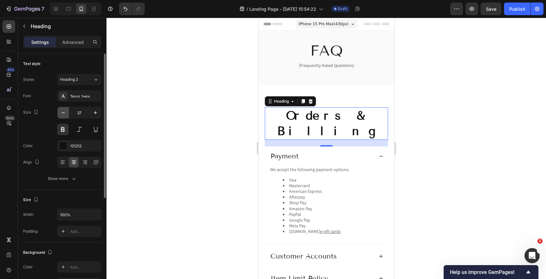
click at [64, 112] on icon "button" at bounding box center [63, 113] width 6 height 6
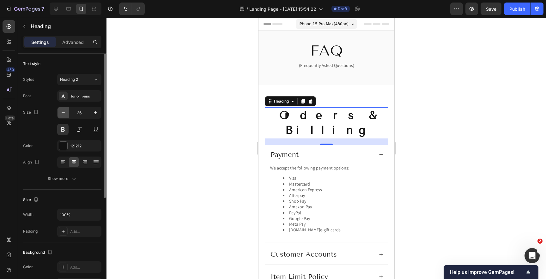
click at [64, 112] on icon "button" at bounding box center [63, 113] width 6 height 6
type input "35"
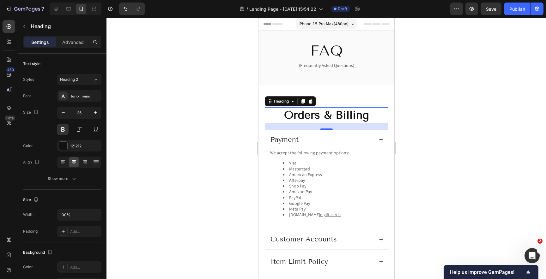
click at [474, 140] on div at bounding box center [326, 149] width 440 height 262
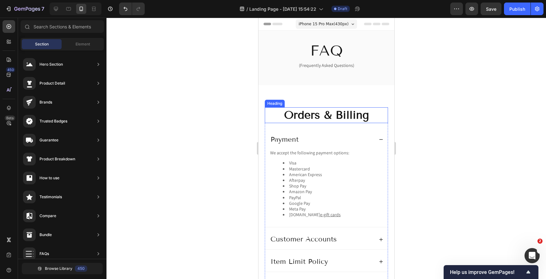
click at [265, 116] on h2 "Orders & Billing" at bounding box center [325, 115] width 123 height 16
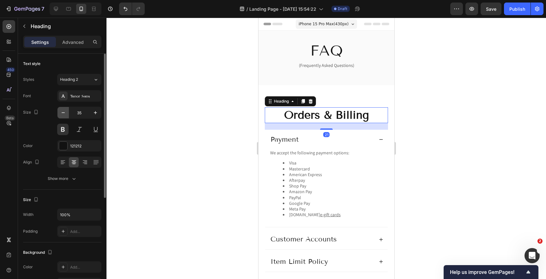
click at [63, 117] on button "button" at bounding box center [63, 112] width 11 height 11
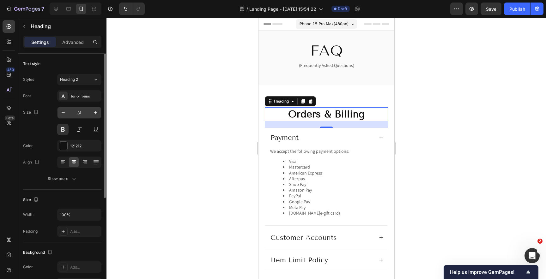
click at [70, 116] on input "31" at bounding box center [79, 112] width 21 height 11
click at [98, 115] on icon "button" at bounding box center [95, 113] width 6 height 6
type input "32"
click at [157, 144] on div at bounding box center [326, 149] width 440 height 262
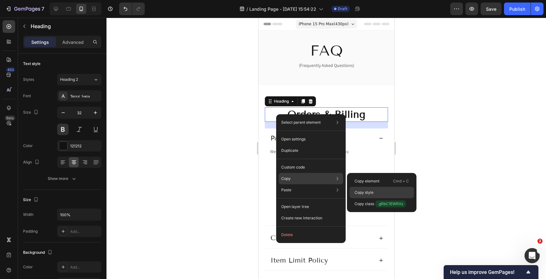
click at [362, 194] on p "Copy style" at bounding box center [364, 193] width 19 height 6
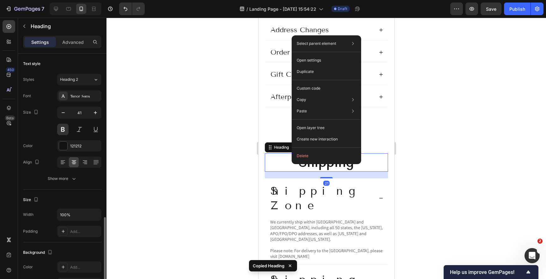
scroll to position [103, 0]
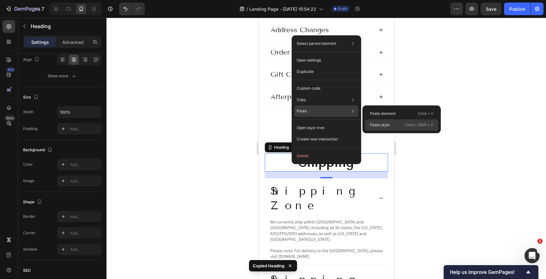
click at [378, 127] on p "Paste style" at bounding box center [380, 125] width 20 height 6
type input "32"
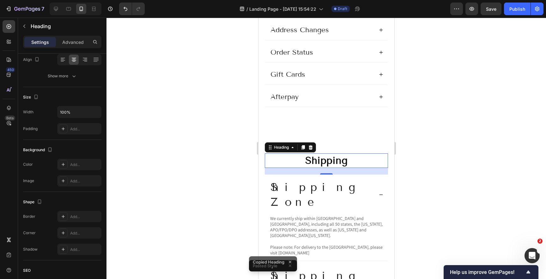
click at [484, 158] on div at bounding box center [326, 149] width 440 height 262
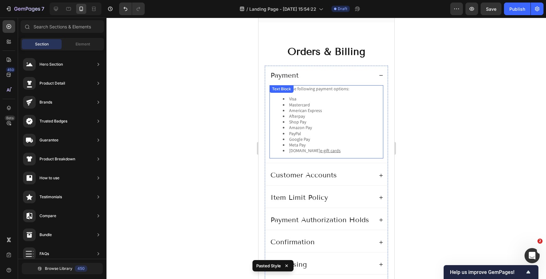
scroll to position [61, 0]
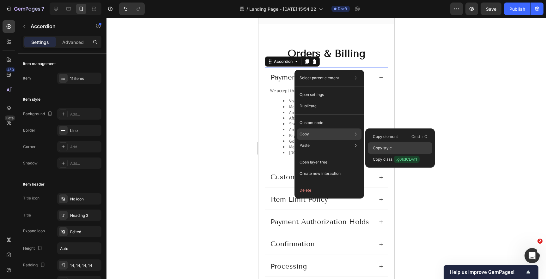
click at [392, 146] on div "Copy style" at bounding box center [400, 148] width 64 height 11
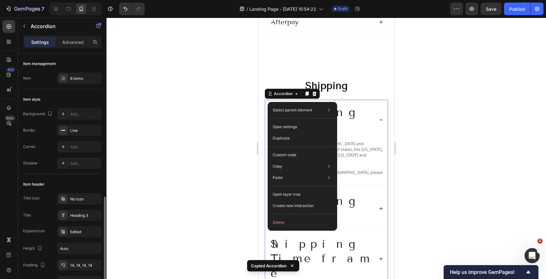
scroll to position [103, 0]
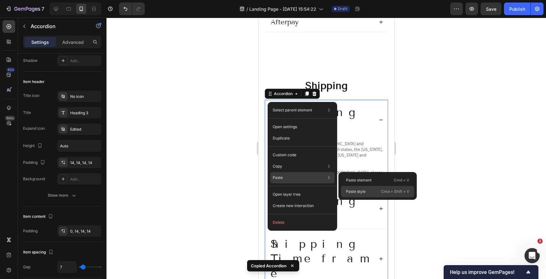
click at [361, 193] on p "Paste style" at bounding box center [356, 192] width 20 height 6
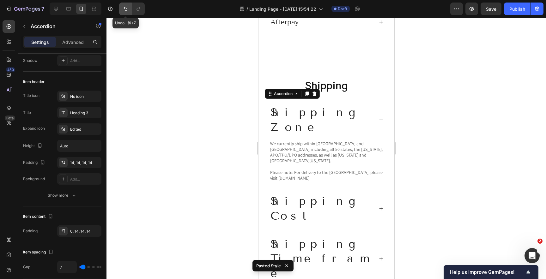
click at [122, 9] on icon "Undo/Redo" at bounding box center [125, 9] width 6 height 6
click at [213, 159] on div at bounding box center [326, 149] width 440 height 262
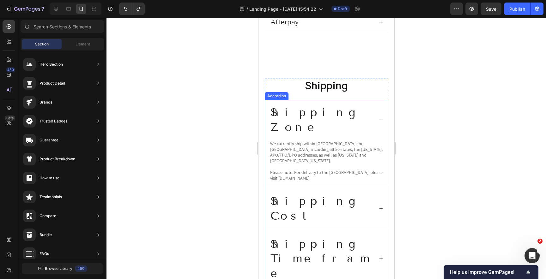
click at [349, 103] on div "Shipping Zone" at bounding box center [326, 120] width 123 height 40
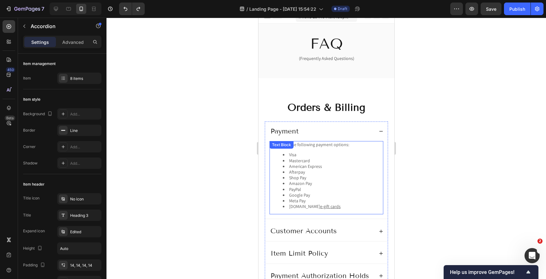
scroll to position [6, 0]
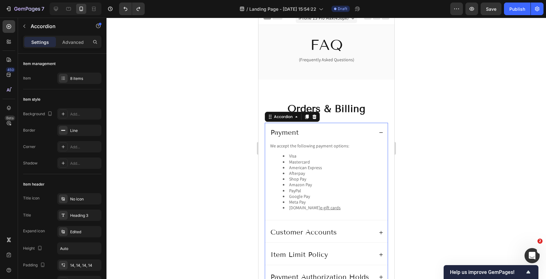
click at [368, 127] on div "Payment" at bounding box center [321, 132] width 104 height 11
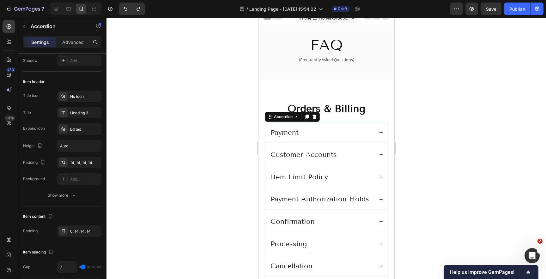
click at [470, 119] on div at bounding box center [326, 149] width 440 height 262
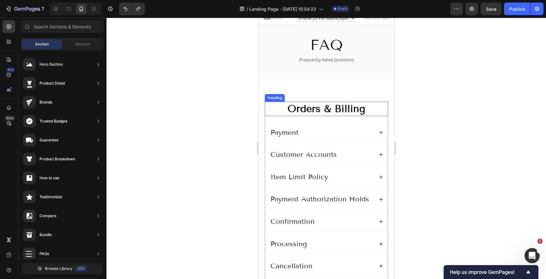
click at [382, 106] on h2 "Orders & Billing" at bounding box center [325, 109] width 123 height 15
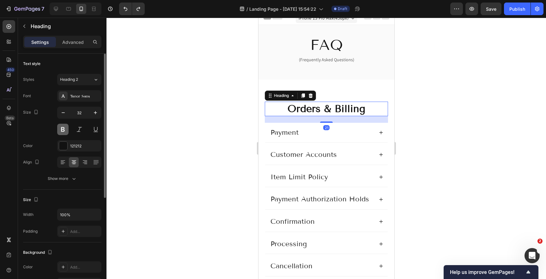
click at [64, 130] on button at bounding box center [62, 129] width 11 height 11
click at [193, 150] on div at bounding box center [326, 149] width 440 height 262
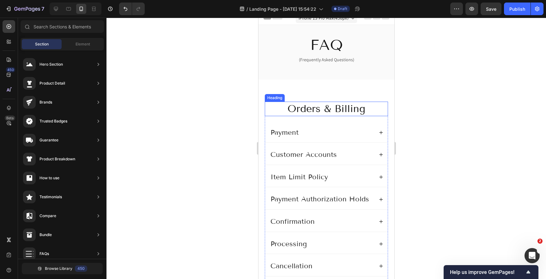
click at [376, 110] on h2 "Orders & Billing" at bounding box center [325, 109] width 123 height 15
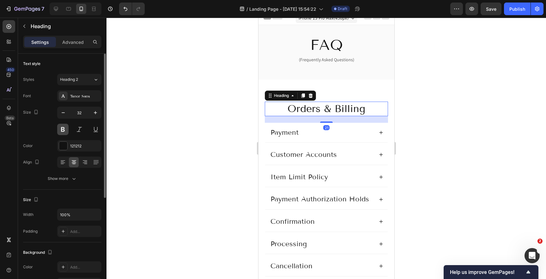
click at [63, 128] on button at bounding box center [62, 129] width 11 height 11
click at [166, 151] on div at bounding box center [326, 149] width 440 height 262
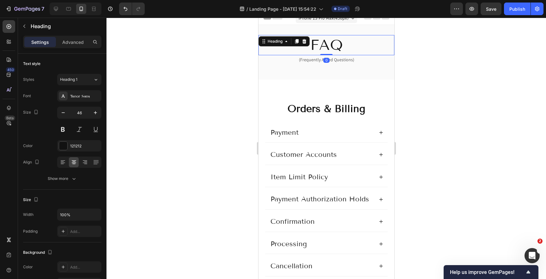
click at [299, 43] on div "FAQ Heading 0" at bounding box center [326, 45] width 136 height 20
click at [516, 142] on div at bounding box center [326, 149] width 440 height 262
click at [291, 46] on div "FAQ Heading 0" at bounding box center [326, 45] width 136 height 20
click at [60, 113] on icon "button" at bounding box center [63, 113] width 6 height 6
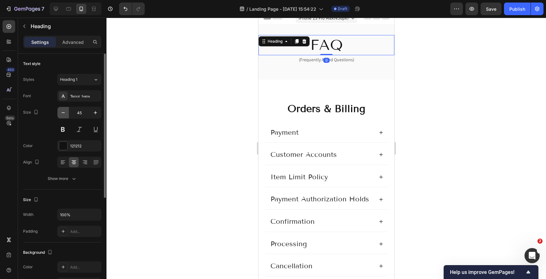
type input "44"
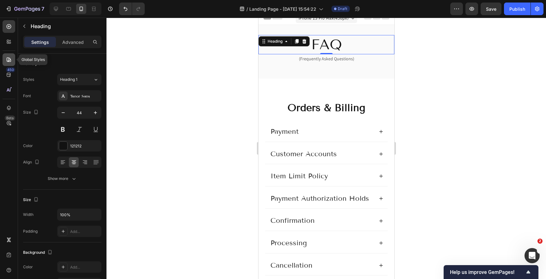
click at [9, 63] on div at bounding box center [9, 59] width 13 height 13
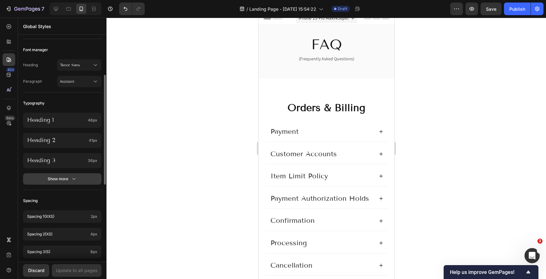
scroll to position [85, 0]
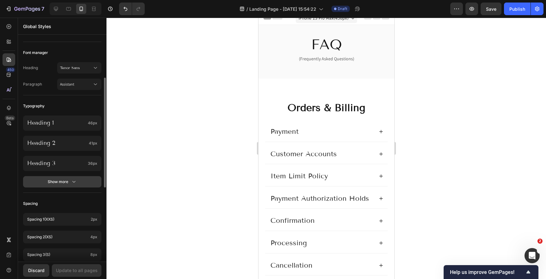
click at [60, 181] on div "Show more" at bounding box center [62, 182] width 29 height 6
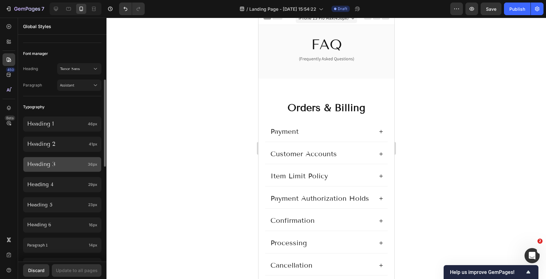
scroll to position [82, 0]
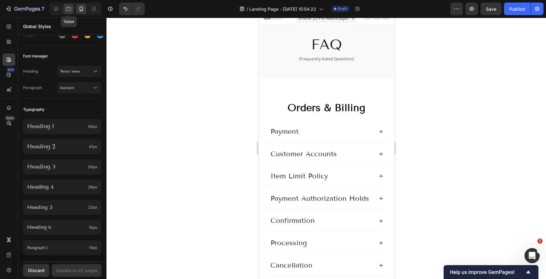
click at [64, 9] on div at bounding box center [69, 9] width 10 height 10
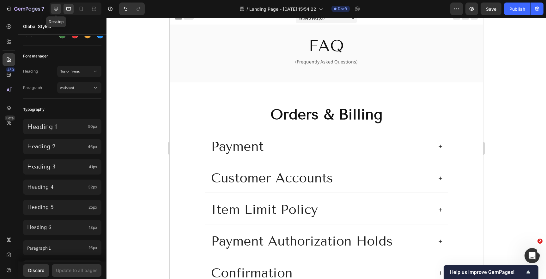
click at [57, 9] on icon at bounding box center [56, 9] width 6 height 6
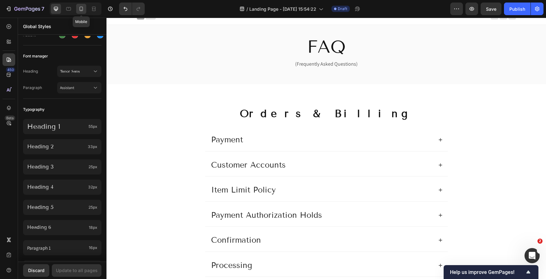
click at [82, 10] on icon at bounding box center [82, 10] width 2 height 1
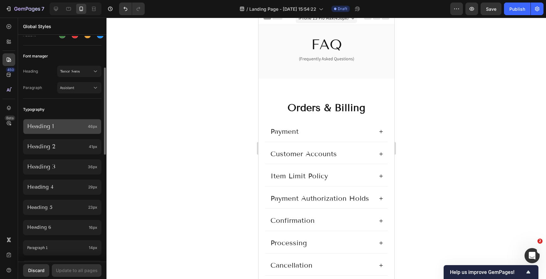
click at [60, 129] on p "Heading 1" at bounding box center [56, 126] width 58 height 7
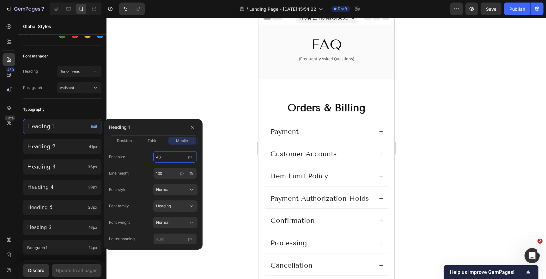
click at [167, 158] on input "46" at bounding box center [175, 156] width 44 height 11
type input "36"
click at [313, 40] on h2 "FAQ" at bounding box center [326, 44] width 136 height 19
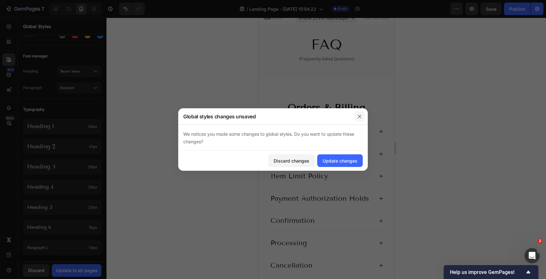
click at [360, 117] on icon "button" at bounding box center [359, 116] width 5 height 5
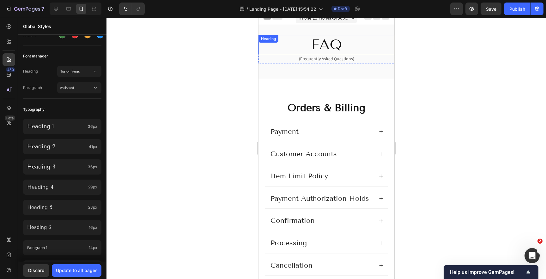
click at [302, 43] on h2 "FAQ" at bounding box center [326, 44] width 136 height 19
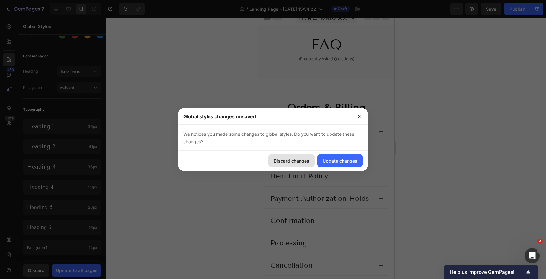
click at [288, 158] on div "Discard changes" at bounding box center [292, 161] width 36 height 7
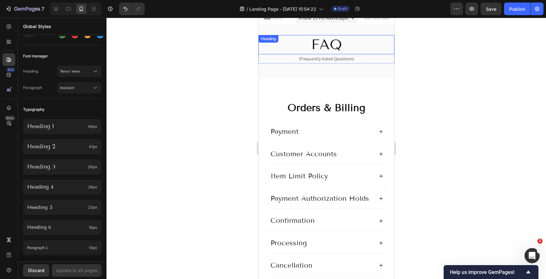
click at [307, 44] on h2 "FAQ" at bounding box center [326, 44] width 136 height 19
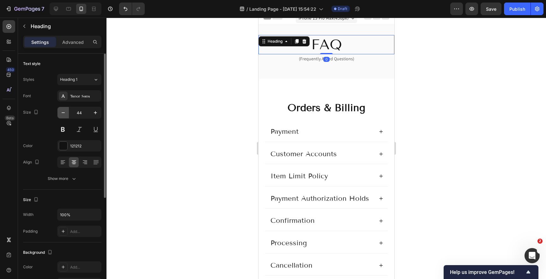
click at [63, 111] on icon "button" at bounding box center [63, 113] width 6 height 6
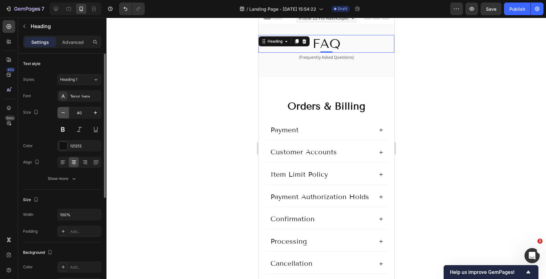
click at [63, 111] on icon "button" at bounding box center [63, 113] width 6 height 6
type input "36"
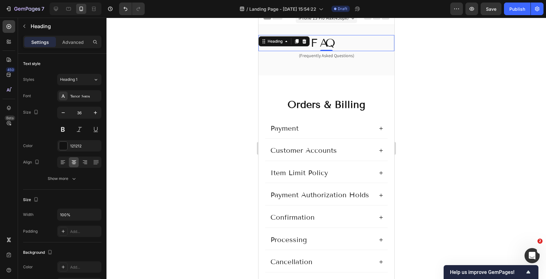
click at [222, 110] on div at bounding box center [326, 149] width 440 height 262
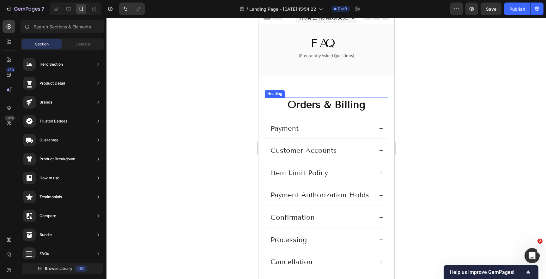
click at [280, 105] on h2 "Orders & Billing" at bounding box center [325, 105] width 123 height 15
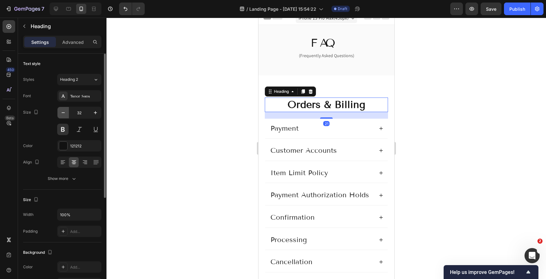
click at [63, 112] on icon "button" at bounding box center [63, 112] width 3 height 1
type input "28"
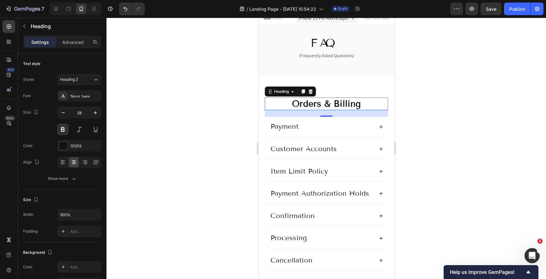
click at [208, 144] on div at bounding box center [326, 149] width 440 height 262
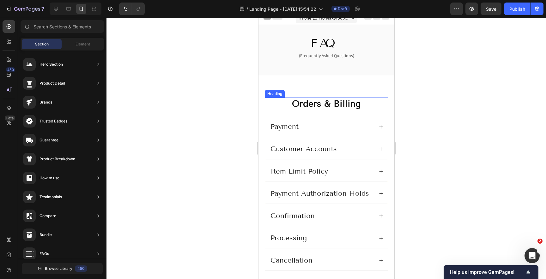
click at [283, 104] on h2 "Orders & Billing" at bounding box center [325, 104] width 123 height 13
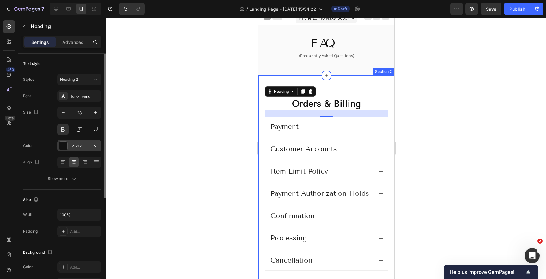
click at [64, 147] on div at bounding box center [63, 146] width 8 height 8
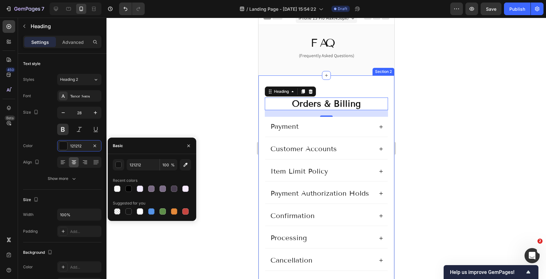
click at [142, 125] on div at bounding box center [326, 149] width 440 height 262
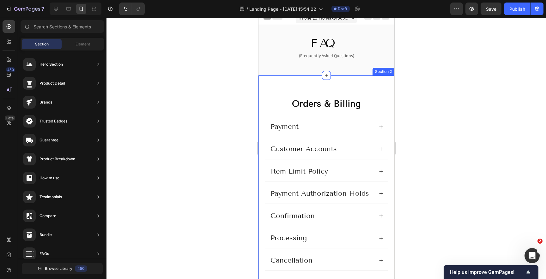
click at [210, 102] on div at bounding box center [326, 149] width 440 height 262
click at [282, 105] on h2 "Orders & Billing" at bounding box center [325, 104] width 123 height 13
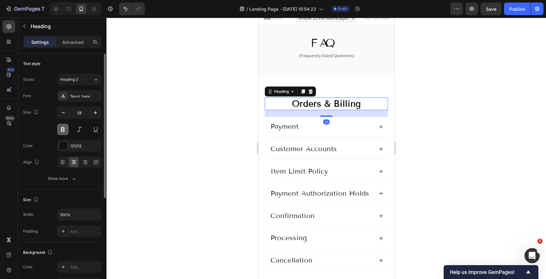
click at [64, 128] on button at bounding box center [62, 129] width 11 height 11
click at [210, 122] on div at bounding box center [326, 149] width 440 height 262
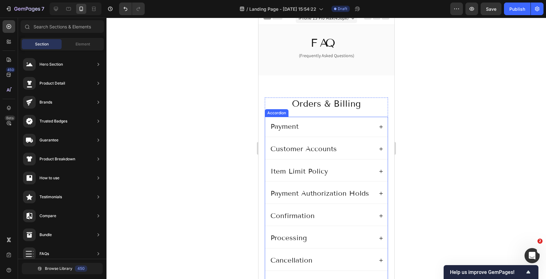
click at [334, 121] on div "Payment" at bounding box center [321, 126] width 104 height 11
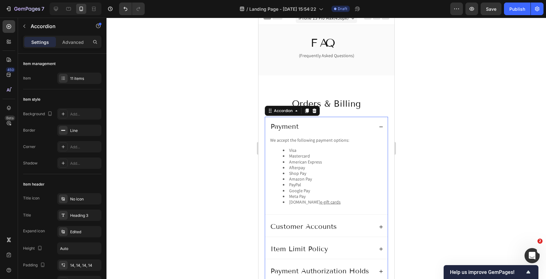
click at [312, 125] on div "Payment" at bounding box center [321, 126] width 104 height 11
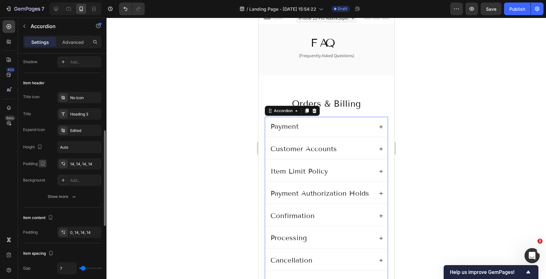
scroll to position [128, 0]
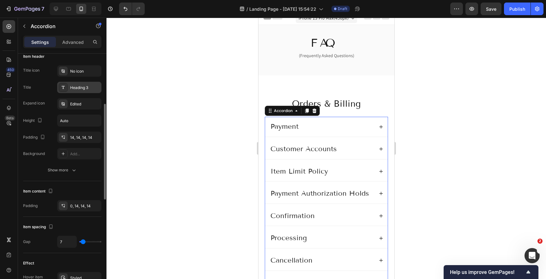
click at [78, 88] on div "Heading 3" at bounding box center [85, 88] width 30 height 6
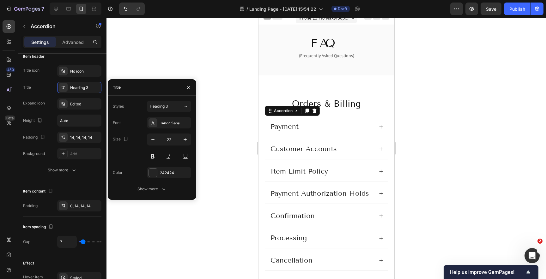
click at [215, 107] on div at bounding box center [326, 149] width 440 height 262
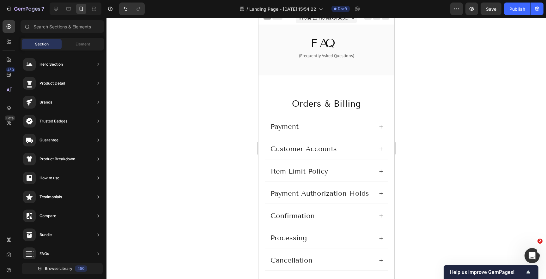
click at [457, 103] on div at bounding box center [326, 149] width 440 height 262
click at [374, 130] on div "Payment" at bounding box center [326, 127] width 123 height 20
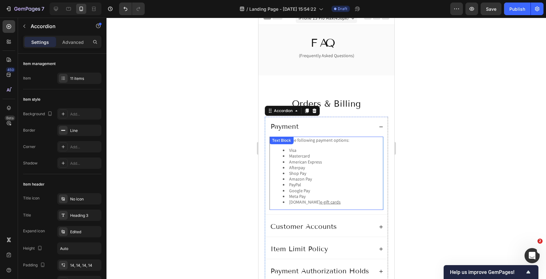
click at [345, 149] on li "Visa" at bounding box center [332, 151] width 100 height 6
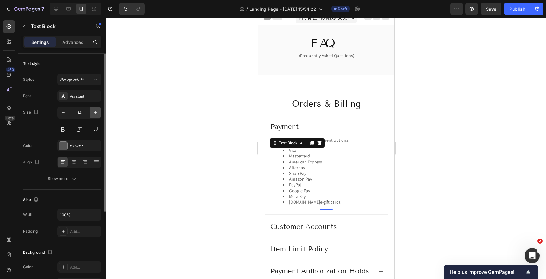
click at [97, 113] on icon "button" at bounding box center [95, 113] width 6 height 6
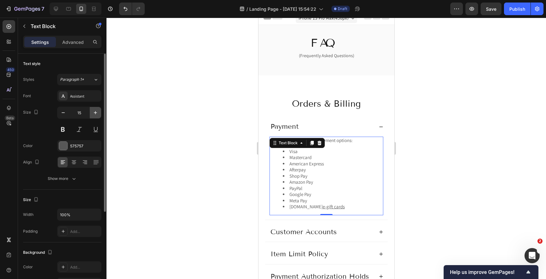
click at [96, 113] on icon "button" at bounding box center [95, 113] width 6 height 6
type input "16"
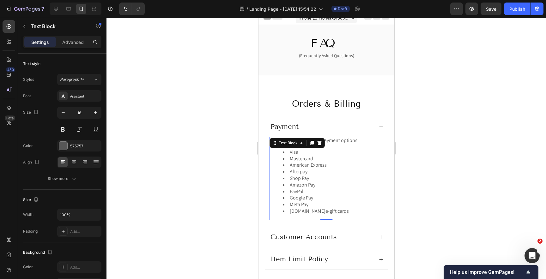
click at [456, 201] on div at bounding box center [326, 149] width 440 height 262
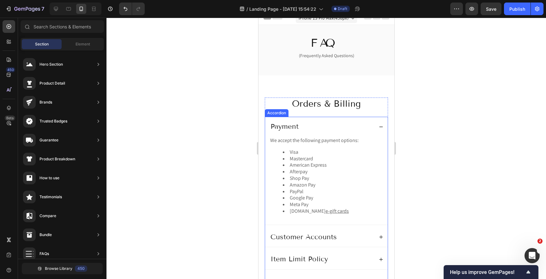
click at [307, 119] on div "Payment" at bounding box center [326, 127] width 123 height 20
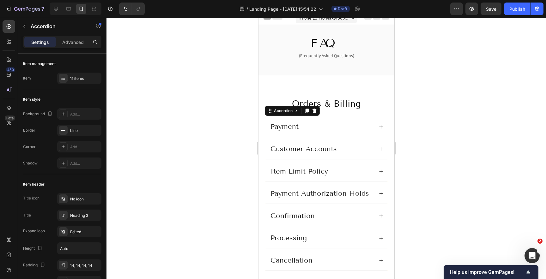
click at [308, 123] on div "Payment" at bounding box center [321, 126] width 104 height 11
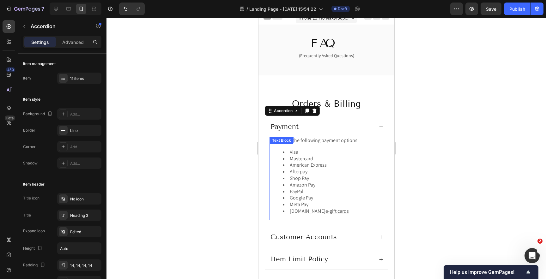
click at [346, 159] on li "Mastercard" at bounding box center [332, 159] width 100 height 7
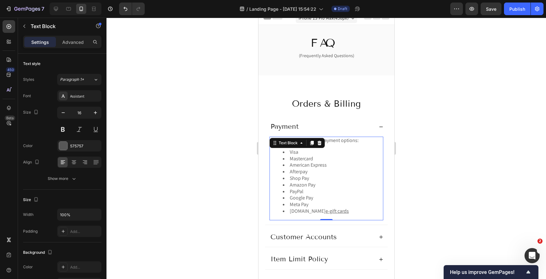
click at [162, 142] on div at bounding box center [326, 149] width 440 height 262
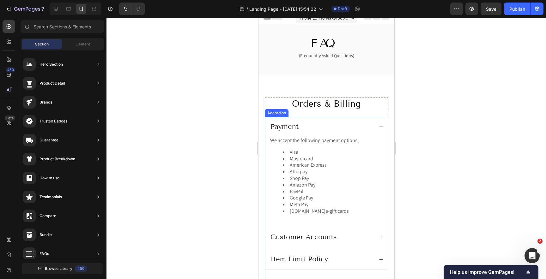
click at [313, 127] on div "Payment" at bounding box center [321, 126] width 104 height 11
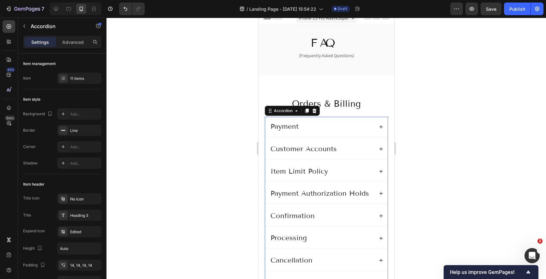
click at [376, 147] on div "Customer Accounts" at bounding box center [326, 149] width 123 height 20
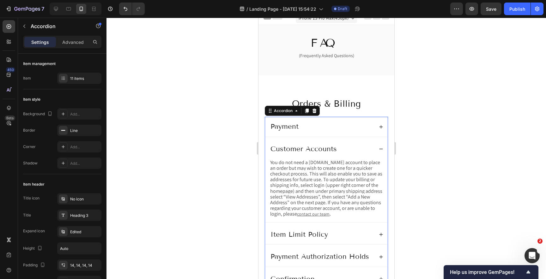
click at [364, 127] on div "Payment" at bounding box center [321, 126] width 104 height 11
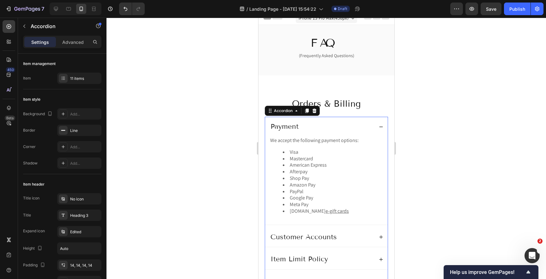
click at [364, 127] on div "Payment" at bounding box center [321, 126] width 104 height 11
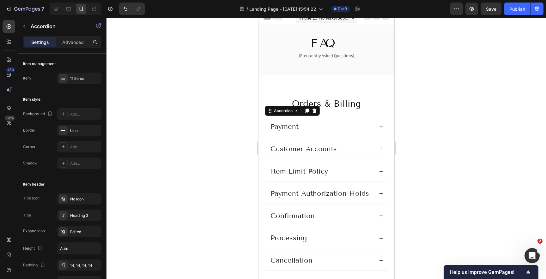
click at [349, 149] on div "Customer Accounts" at bounding box center [321, 149] width 104 height 11
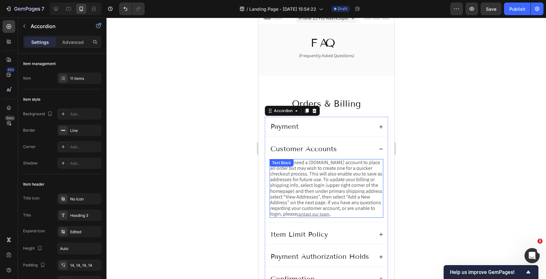
click at [327, 173] on span "You do not need a [DOMAIN_NAME] account to place an order but may wish to creat…" at bounding box center [326, 188] width 112 height 58
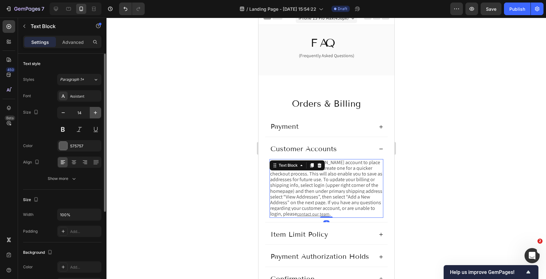
click at [94, 113] on icon "button" at bounding box center [95, 113] width 6 height 6
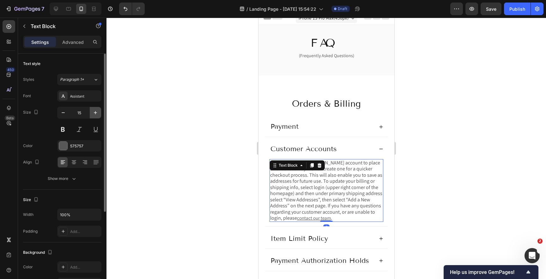
click at [94, 113] on icon "button" at bounding box center [95, 113] width 6 height 6
type input "16"
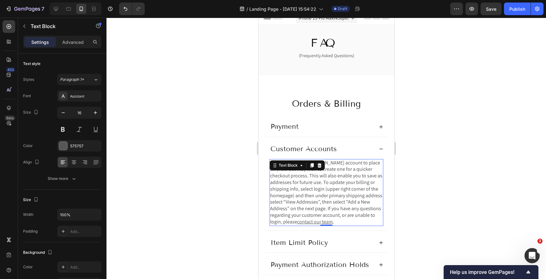
click at [458, 176] on div at bounding box center [326, 149] width 440 height 262
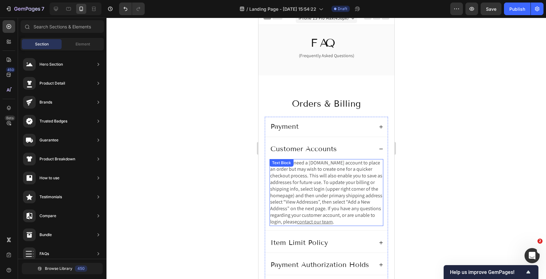
click at [324, 177] on span "You do not need a [DOMAIN_NAME] account to place an order but may wish to creat…" at bounding box center [326, 193] width 112 height 66
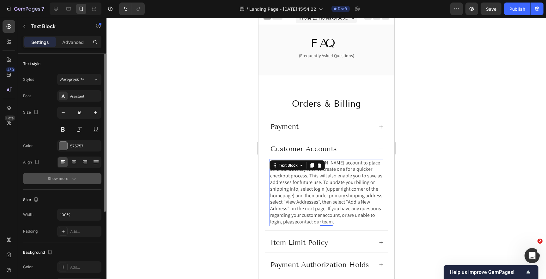
click at [68, 178] on div "Show more" at bounding box center [62, 179] width 29 height 6
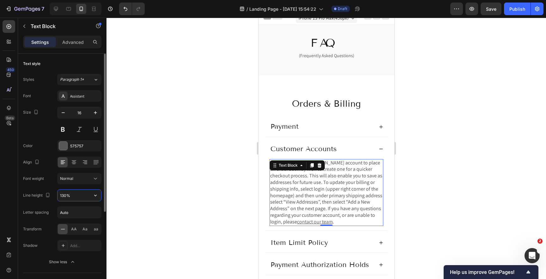
click at [86, 196] on input "130%" at bounding box center [80, 195] width 44 height 11
click at [94, 197] on icon "button" at bounding box center [95, 195] width 6 height 6
click at [67, 248] on span "150%" at bounding box center [65, 248] width 10 height 6
type input "150%"
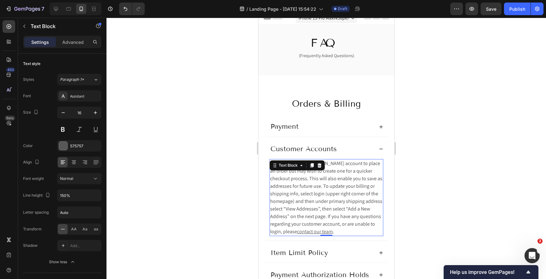
click at [195, 202] on div at bounding box center [326, 149] width 440 height 262
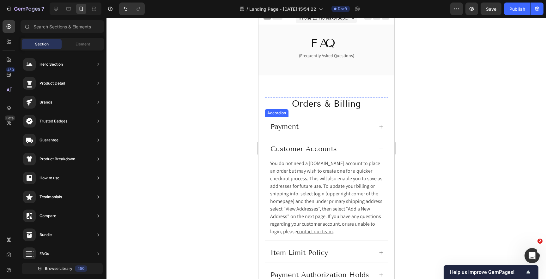
click at [318, 126] on div "Payment" at bounding box center [321, 126] width 104 height 11
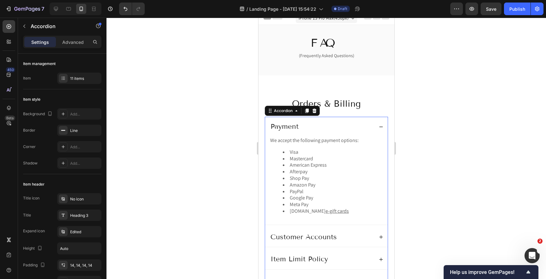
click at [309, 120] on div "Payment" at bounding box center [326, 127] width 123 height 20
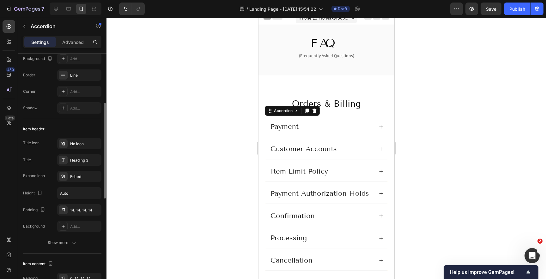
scroll to position [75, 0]
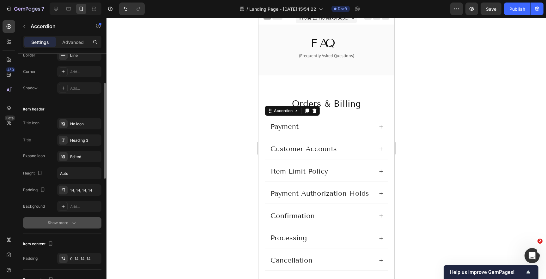
click at [59, 224] on div "Show more" at bounding box center [62, 223] width 29 height 6
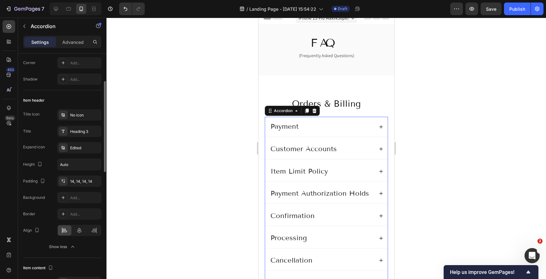
scroll to position [92, 0]
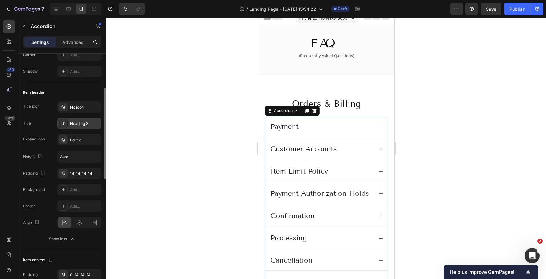
click at [84, 122] on div "Heading 3" at bounding box center [85, 124] width 30 height 6
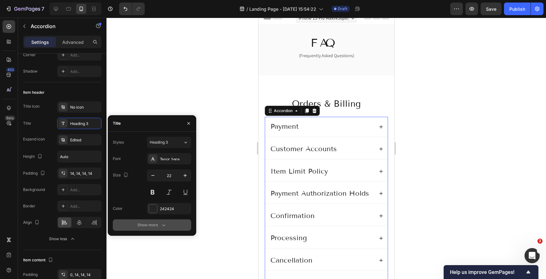
click at [149, 227] on div "Show more" at bounding box center [151, 225] width 29 height 6
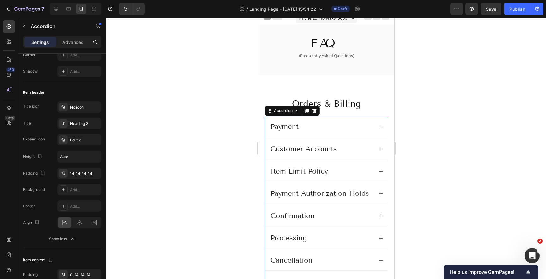
click at [210, 133] on div at bounding box center [326, 149] width 440 height 262
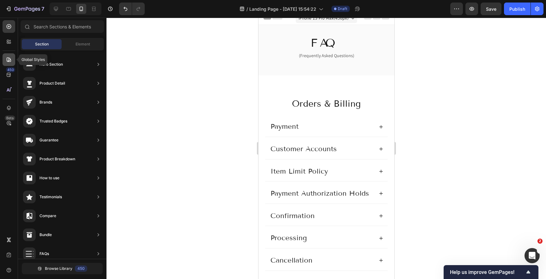
click at [8, 63] on icon at bounding box center [9, 60] width 6 height 6
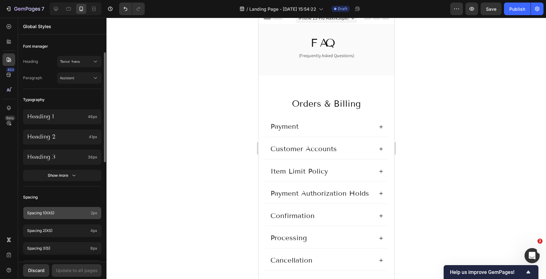
scroll to position [125, 0]
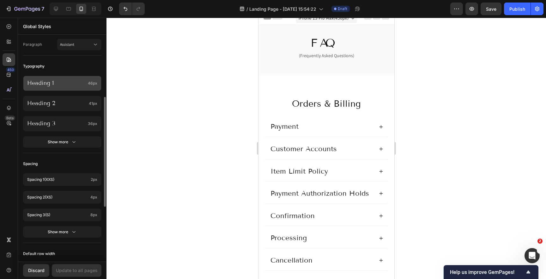
click at [53, 84] on p "Heading 1" at bounding box center [56, 83] width 58 height 7
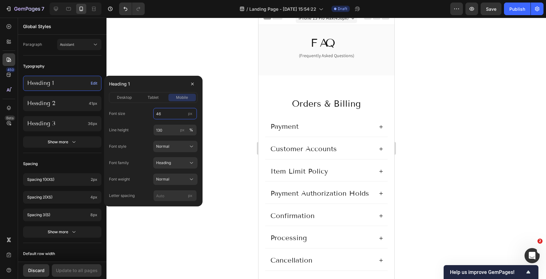
click at [166, 112] on input "46" at bounding box center [175, 113] width 44 height 11
type input "36"
click at [78, 61] on div "Typography" at bounding box center [62, 66] width 78 height 11
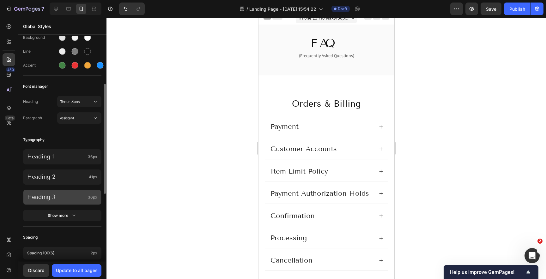
scroll to position [67, 0]
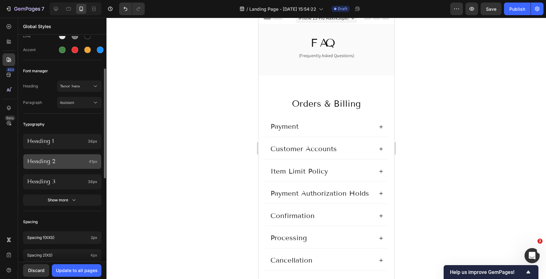
click at [73, 161] on p "Heading 2" at bounding box center [56, 161] width 59 height 7
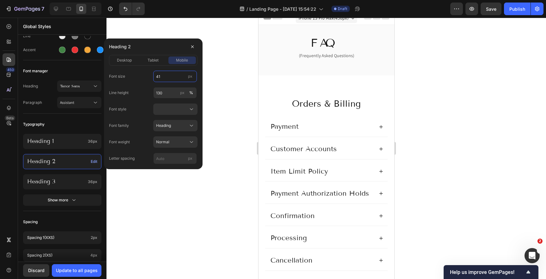
click at [173, 77] on input "41" at bounding box center [175, 76] width 44 height 11
type input "28"
click at [82, 124] on div "Typography" at bounding box center [62, 124] width 78 height 11
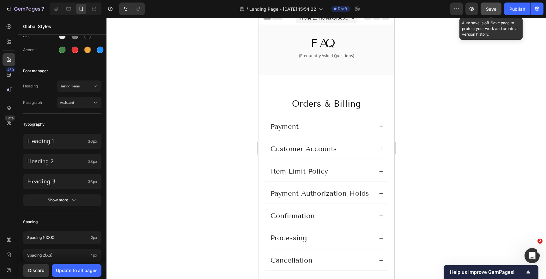
click at [489, 11] on span "Save" at bounding box center [491, 8] width 10 height 5
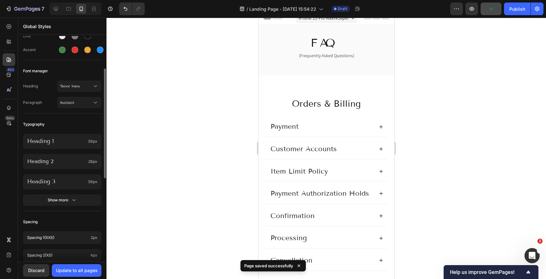
click at [61, 121] on div "Typography" at bounding box center [62, 124] width 78 height 11
click at [9, 32] on div at bounding box center [9, 26] width 13 height 13
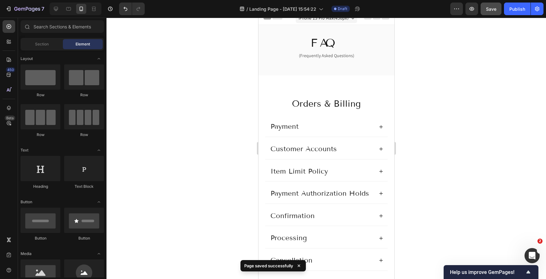
click at [217, 136] on div at bounding box center [326, 149] width 440 height 262
click at [276, 82] on div "Orders & Billing Heading Payment Customer Accounts Item Limit Policy Payment Au…" at bounding box center [326, 230] width 136 height 309
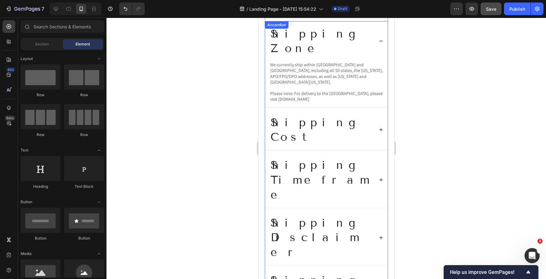
scroll to position [368, 0]
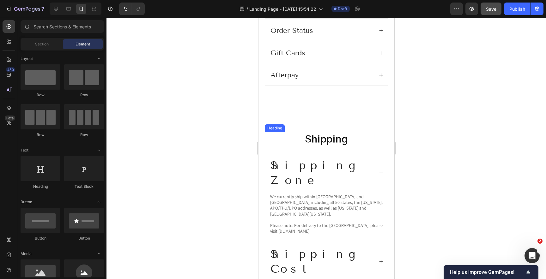
click at [369, 137] on h2 "Shipping" at bounding box center [325, 139] width 123 height 15
click at [302, 139] on h2 "Shipping" at bounding box center [325, 139] width 123 height 15
click at [313, 143] on h2 "Shipping" at bounding box center [325, 139] width 123 height 15
click at [324, 141] on h2 "Shipping" at bounding box center [325, 139] width 123 height 15
click at [303, 166] on p "Shipping Zone" at bounding box center [321, 173] width 102 height 30
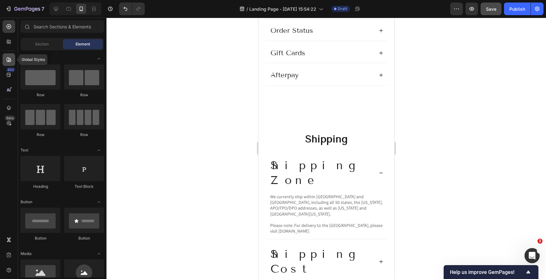
click at [10, 62] on icon at bounding box center [9, 60] width 6 height 6
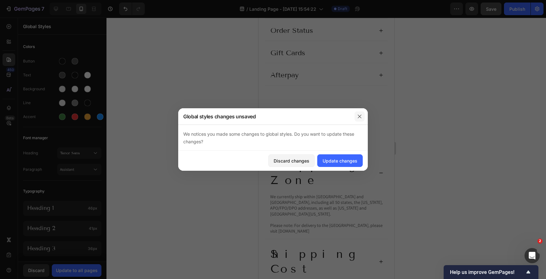
click at [359, 117] on icon "button" at bounding box center [359, 116] width 5 height 5
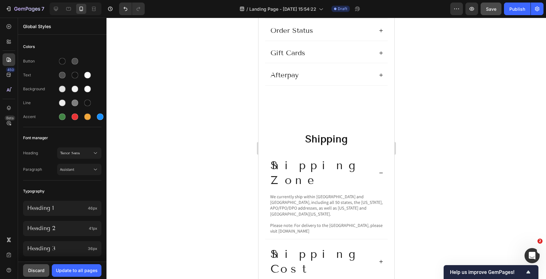
click at [39, 272] on div "Discard" at bounding box center [36, 270] width 16 height 7
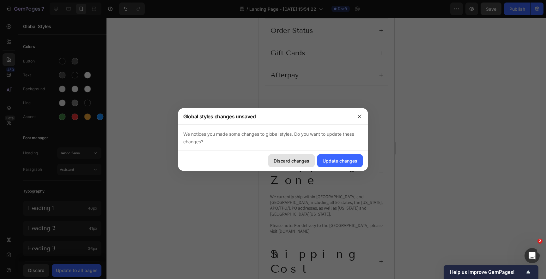
click at [303, 162] on div "Discard changes" at bounding box center [292, 161] width 36 height 7
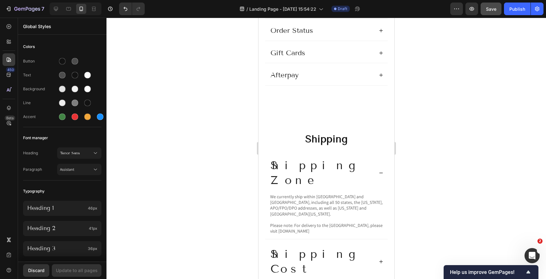
click at [197, 155] on div at bounding box center [326, 149] width 440 height 262
click at [291, 138] on h2 "Shipping" at bounding box center [325, 139] width 123 height 15
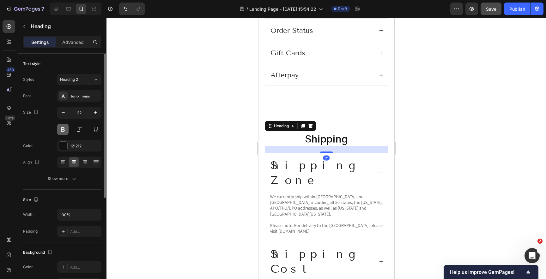
click at [65, 130] on button at bounding box center [62, 129] width 11 height 11
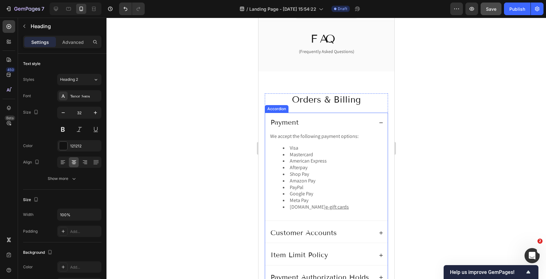
scroll to position [0, 0]
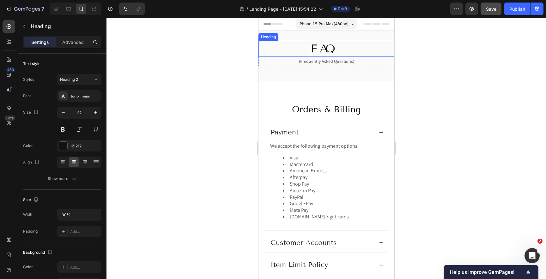
click at [307, 46] on h2 "FAQ" at bounding box center [326, 49] width 136 height 16
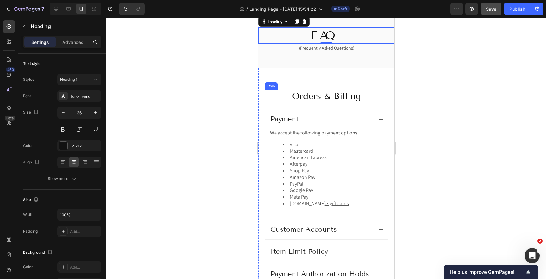
scroll to position [21, 0]
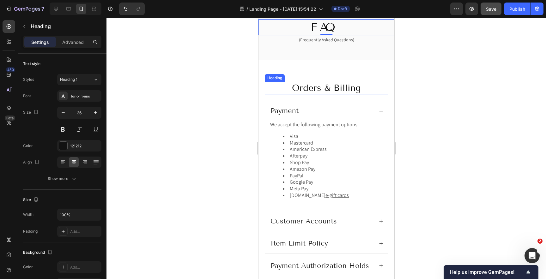
click at [287, 90] on h2 "Orders & Billing" at bounding box center [325, 88] width 123 height 13
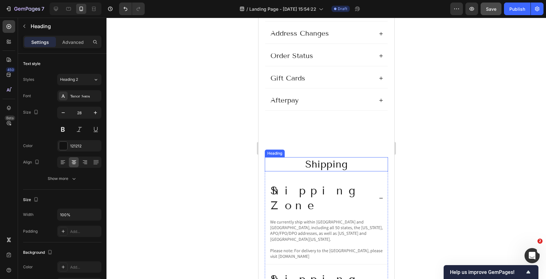
scroll to position [385, 0]
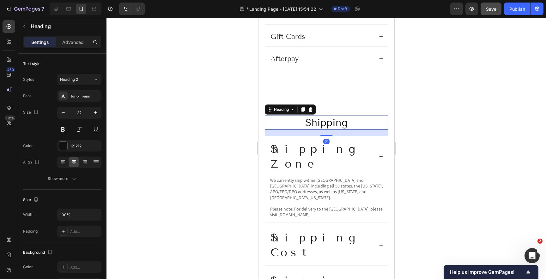
click at [293, 123] on h2 "Shipping" at bounding box center [325, 123] width 123 height 15
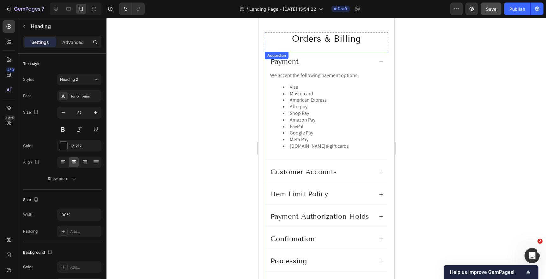
scroll to position [47, 0]
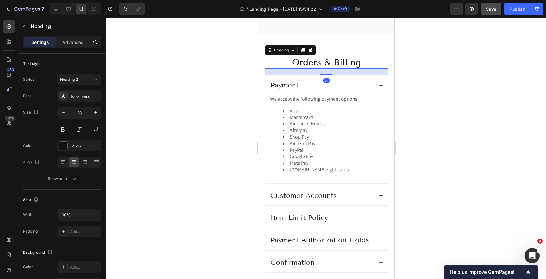
click at [282, 65] on h2 "Orders & Billing" at bounding box center [325, 62] width 123 height 13
click at [276, 88] on p "Payment" at bounding box center [284, 85] width 28 height 9
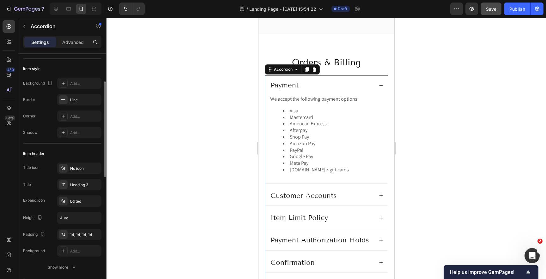
scroll to position [43, 0]
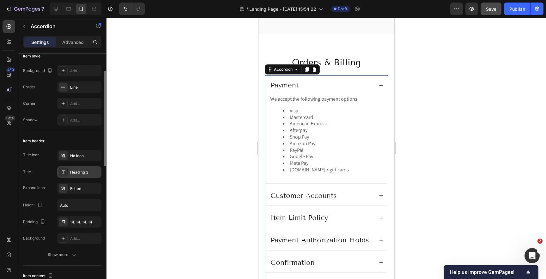
click at [76, 173] on div "Heading 3" at bounding box center [85, 173] width 30 height 6
click at [241, 160] on div at bounding box center [326, 149] width 440 height 262
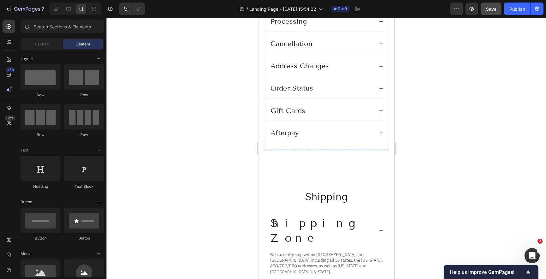
scroll to position [399, 0]
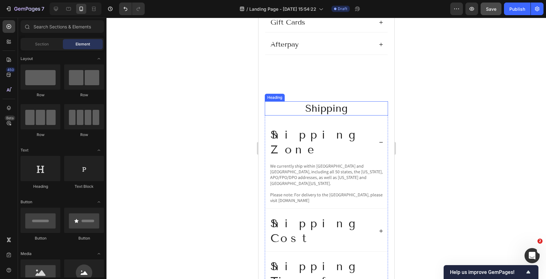
click at [292, 109] on h2 "Shipping" at bounding box center [325, 108] width 123 height 15
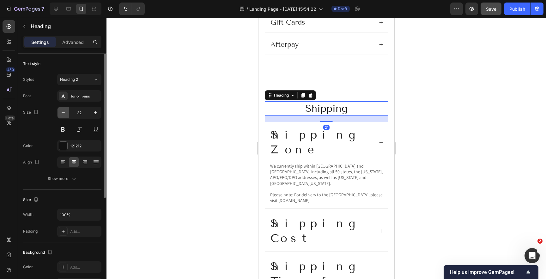
click at [63, 113] on icon "button" at bounding box center [63, 113] width 6 height 6
type input "28"
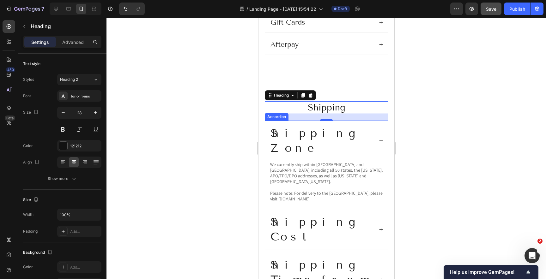
click at [362, 127] on div "Shipping Zone" at bounding box center [321, 141] width 104 height 32
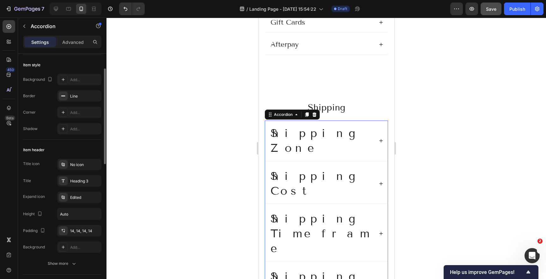
scroll to position [31, 0]
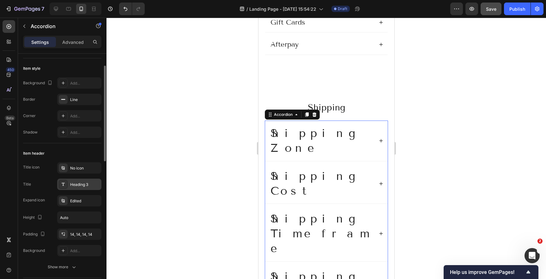
click at [84, 185] on div "Heading 3" at bounding box center [85, 185] width 30 height 6
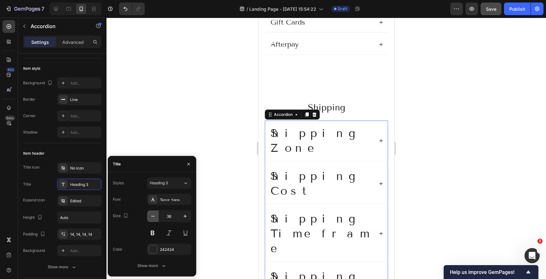
click at [154, 217] on icon "button" at bounding box center [153, 216] width 6 height 6
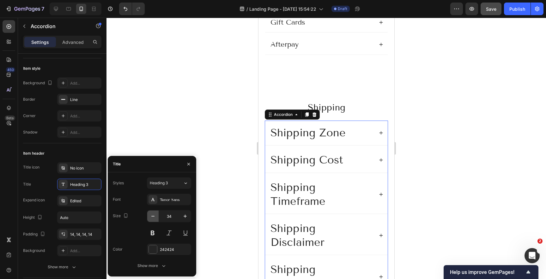
click at [154, 217] on icon "button" at bounding box center [153, 216] width 6 height 6
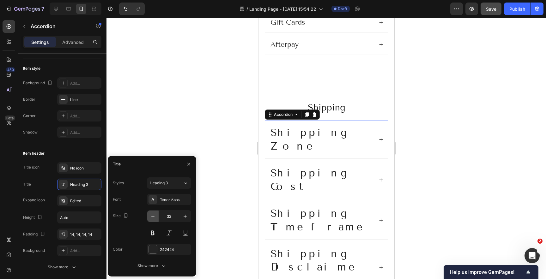
click at [154, 217] on icon "button" at bounding box center [153, 216] width 6 height 6
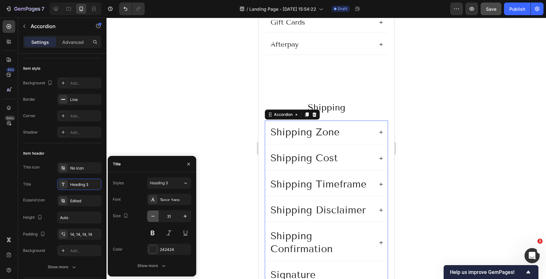
click at [154, 217] on icon "button" at bounding box center [153, 216] width 6 height 6
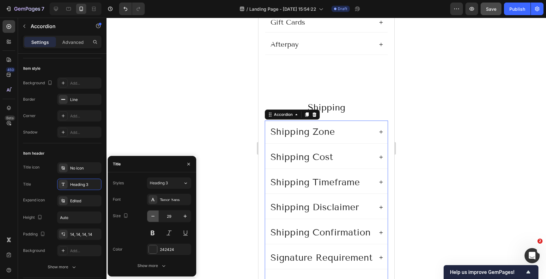
click at [154, 217] on icon "button" at bounding box center [153, 216] width 6 height 6
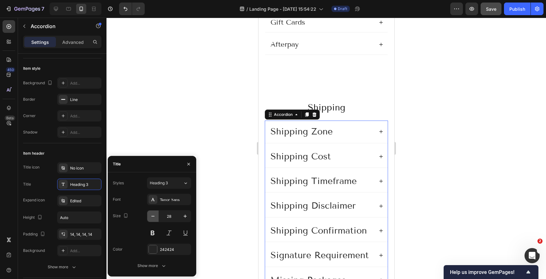
click at [154, 217] on icon "button" at bounding box center [153, 216] width 6 height 6
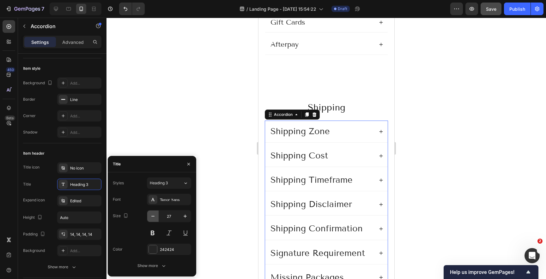
click at [154, 217] on icon "button" at bounding box center [153, 216] width 6 height 6
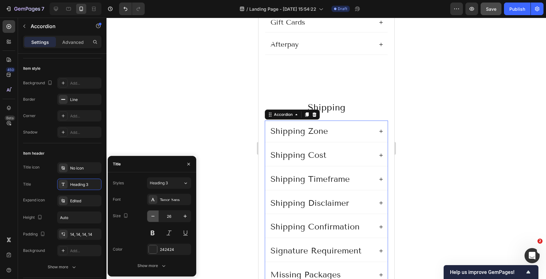
click at [154, 217] on icon "button" at bounding box center [153, 216] width 6 height 6
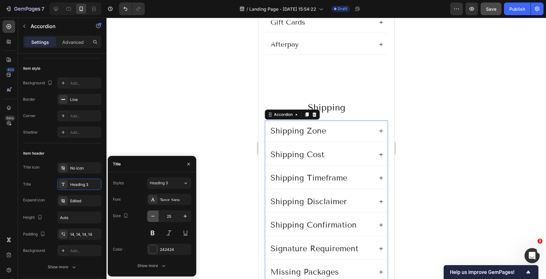
click at [154, 217] on icon "button" at bounding box center [153, 216] width 6 height 6
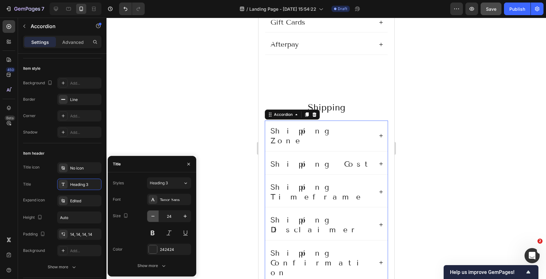
click at [154, 217] on icon "button" at bounding box center [153, 216] width 6 height 6
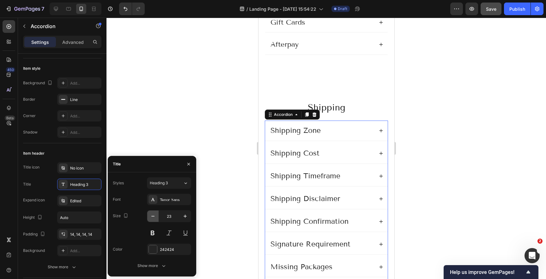
click at [154, 217] on icon "button" at bounding box center [153, 216] width 6 height 6
type input "22"
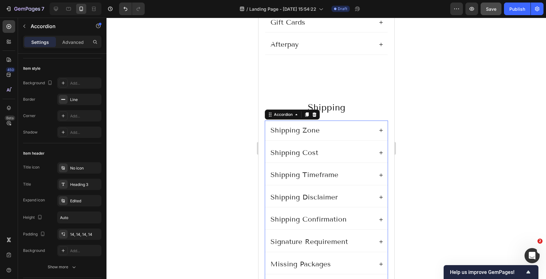
click at [497, 148] on div at bounding box center [326, 149] width 440 height 262
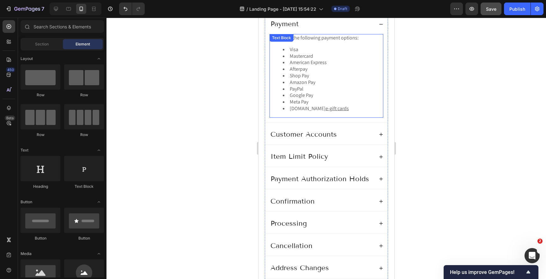
scroll to position [132, 0]
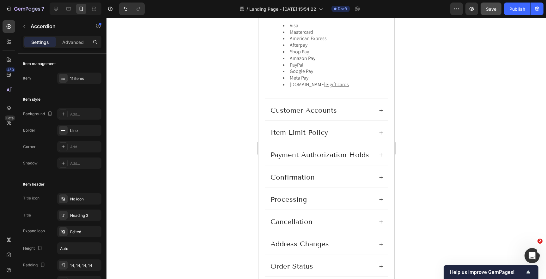
click at [380, 109] on icon at bounding box center [381, 110] width 4 height 4
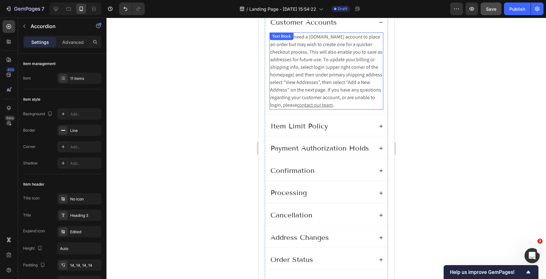
click at [338, 82] on span "You do not need a [DOMAIN_NAME] account to place an order but may wish to creat…" at bounding box center [326, 70] width 112 height 75
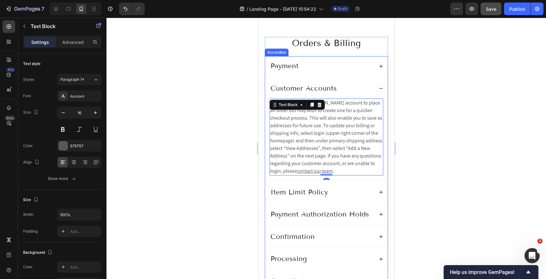
scroll to position [40, 0]
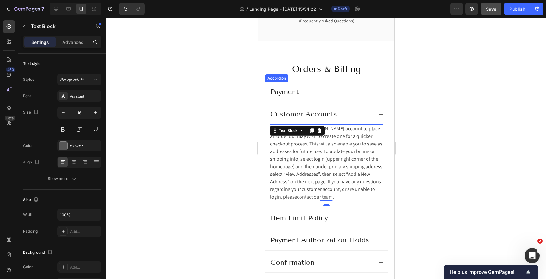
click at [360, 91] on div "Payment" at bounding box center [321, 92] width 104 height 11
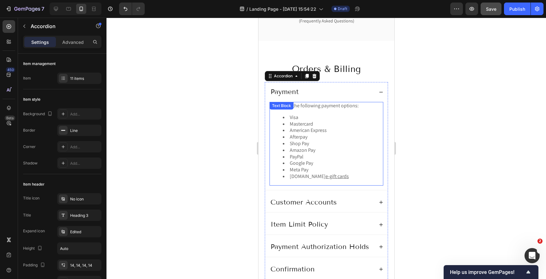
click at [341, 129] on li "American Express" at bounding box center [332, 130] width 100 height 7
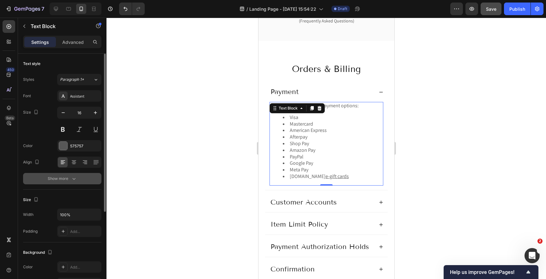
click at [64, 182] on button "Show more" at bounding box center [62, 178] width 78 height 11
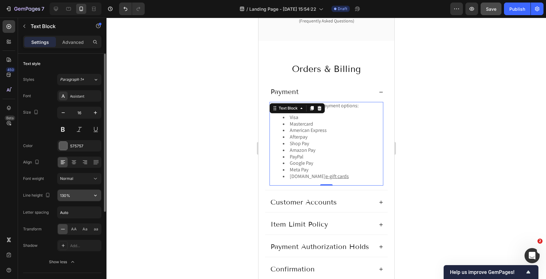
click at [75, 196] on input "130%" at bounding box center [80, 195] width 44 height 11
click at [95, 193] on icon "button" at bounding box center [95, 195] width 6 height 6
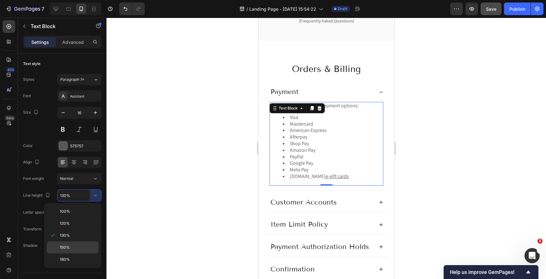
click at [69, 242] on div "150%" at bounding box center [73, 248] width 52 height 12
type input "150%"
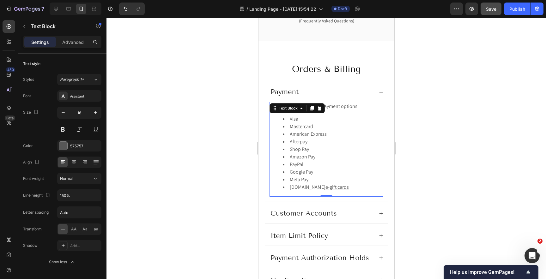
click at [175, 183] on div at bounding box center [326, 149] width 440 height 262
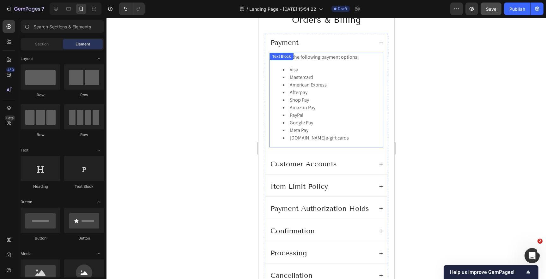
scroll to position [155, 0]
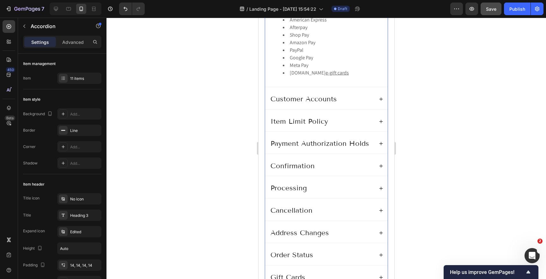
click at [381, 100] on icon at bounding box center [380, 99] width 3 height 3
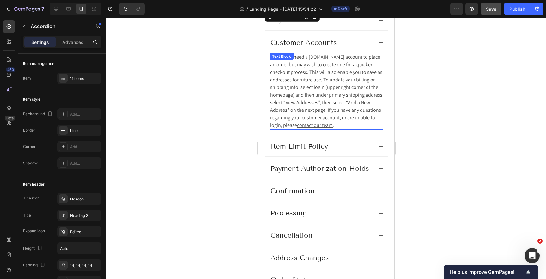
scroll to position [105, 0]
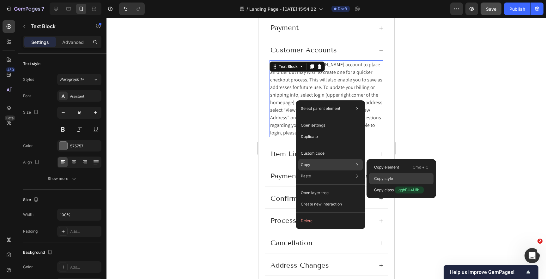
click at [378, 178] on p "Copy style" at bounding box center [383, 179] width 19 height 6
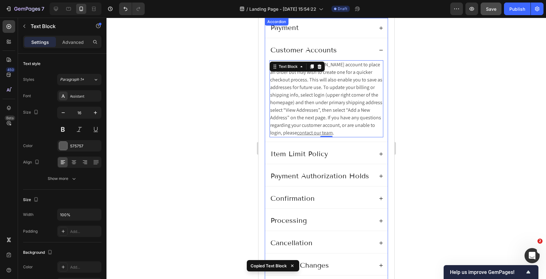
click at [380, 155] on icon at bounding box center [380, 153] width 3 height 3
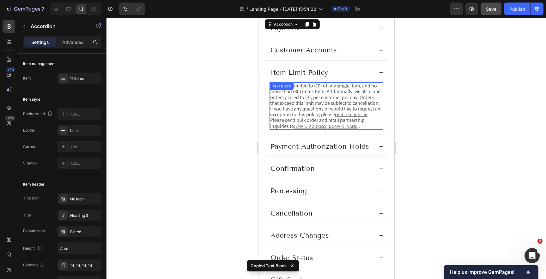
click at [305, 103] on span "Orders are limited to (10) of any single item, and no more than (30) items tota…" at bounding box center [325, 99] width 111 height 35
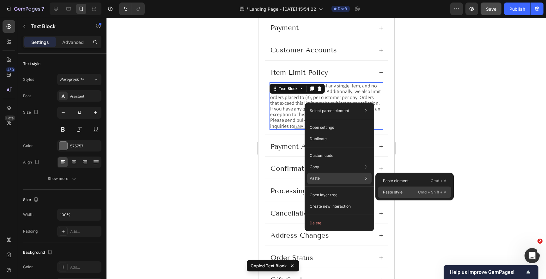
click at [389, 194] on p "Paste style" at bounding box center [393, 193] width 20 height 6
type input "16"
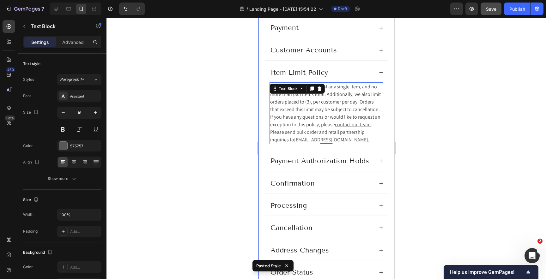
click at [459, 160] on div at bounding box center [326, 149] width 440 height 262
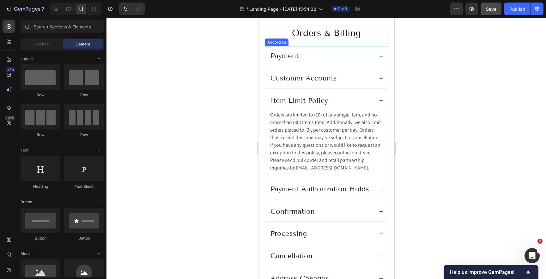
scroll to position [84, 0]
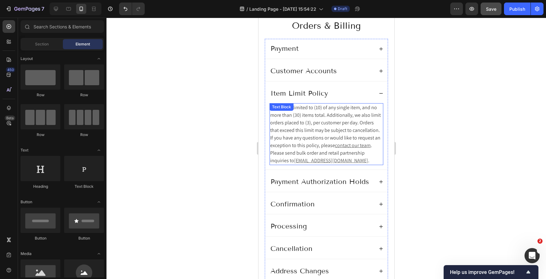
click at [315, 134] on p "Orders are limited to (10) of any single item, and no more than (30) items tota…" at bounding box center [326, 134] width 112 height 61
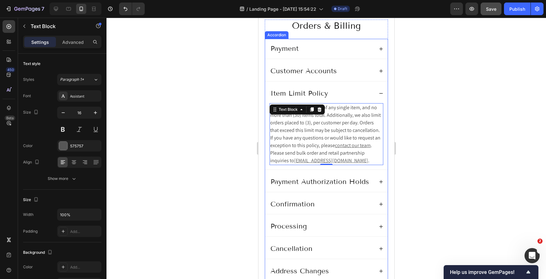
click at [381, 70] on icon at bounding box center [380, 71] width 3 height 3
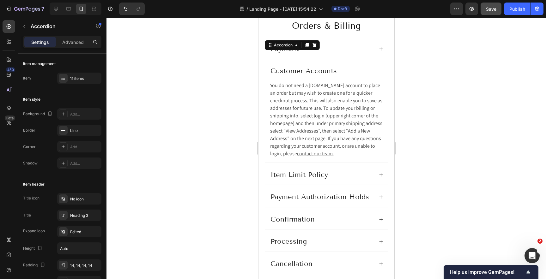
click at [380, 50] on icon at bounding box center [381, 49] width 4 height 4
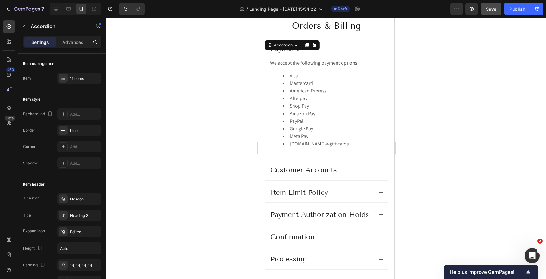
click at [380, 50] on icon at bounding box center [381, 49] width 4 height 4
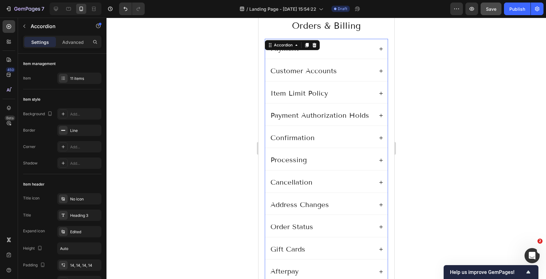
click at [381, 70] on icon at bounding box center [381, 71] width 4 height 4
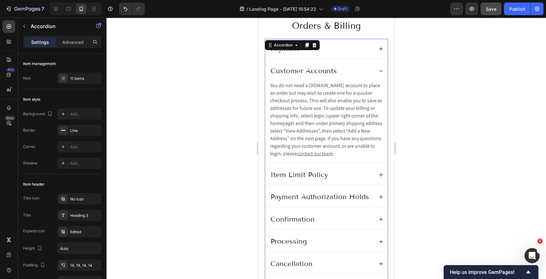
click at [380, 71] on icon at bounding box center [381, 71] width 4 height 4
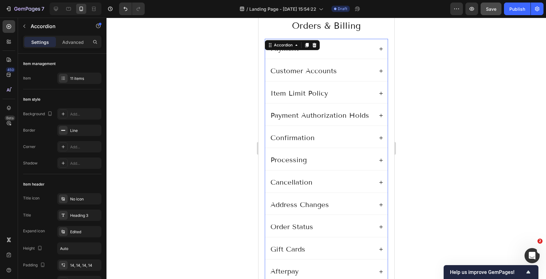
click at [380, 93] on icon at bounding box center [380, 93] width 3 height 3
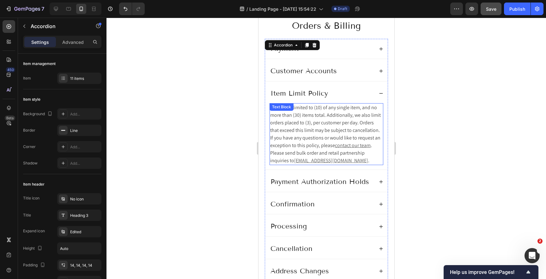
click at [294, 129] on span "Orders are limited to (10) of any single item, and no more than (30) items tota…" at bounding box center [325, 126] width 111 height 45
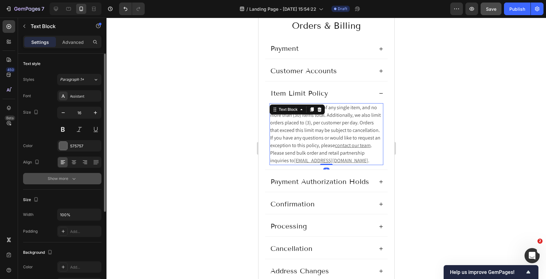
click at [66, 179] on div "Show more" at bounding box center [62, 179] width 29 height 6
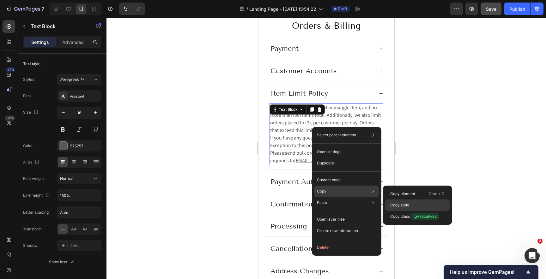
click at [403, 204] on p "Copy style" at bounding box center [399, 206] width 19 height 6
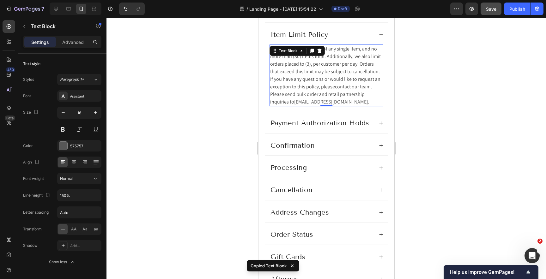
scroll to position [145, 0]
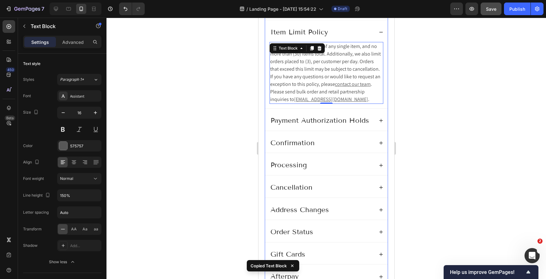
click at [382, 121] on icon at bounding box center [380, 120] width 3 height 3
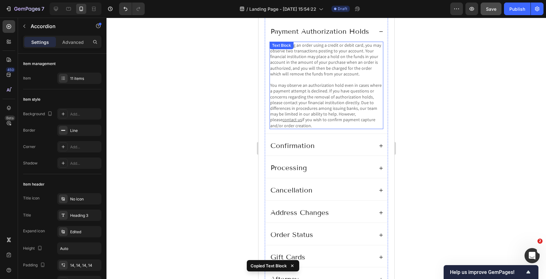
scroll to position [169, 0]
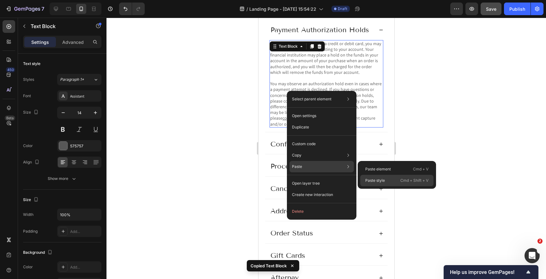
click at [376, 179] on p "Paste style" at bounding box center [375, 181] width 20 height 6
type input "16"
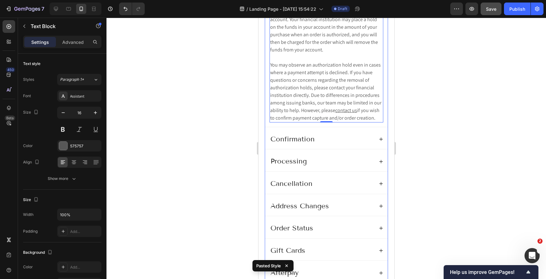
scroll to position [215, 0]
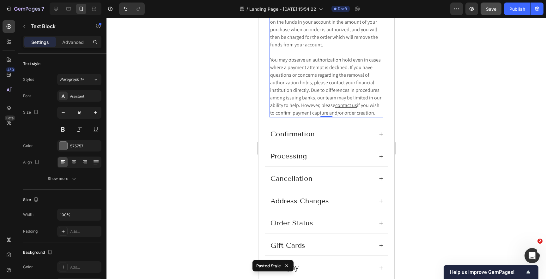
click at [381, 133] on icon at bounding box center [381, 134] width 4 height 4
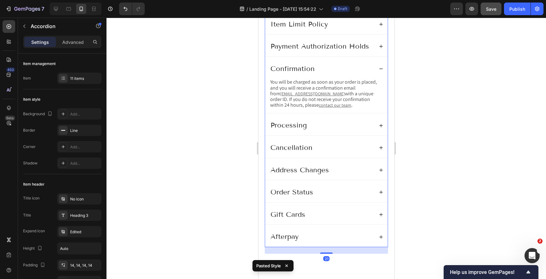
scroll to position [151, 0]
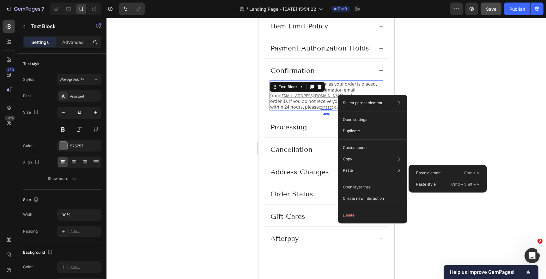
click at [424, 185] on p "Paste style" at bounding box center [426, 185] width 20 height 6
type input "16"
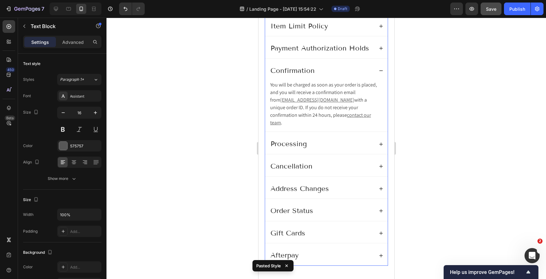
click at [381, 143] on icon at bounding box center [380, 144] width 3 height 3
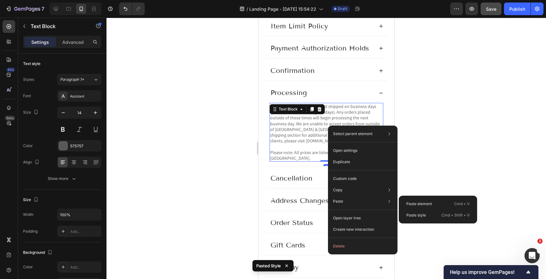
click at [423, 218] on p "Paste style" at bounding box center [416, 216] width 20 height 6
type input "16"
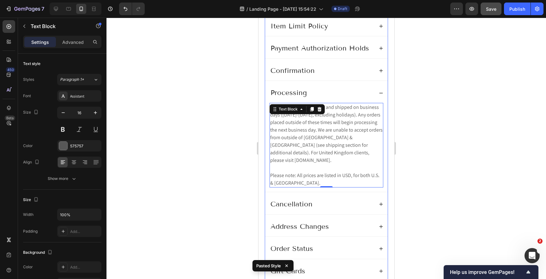
click at [380, 202] on icon at bounding box center [381, 204] width 4 height 4
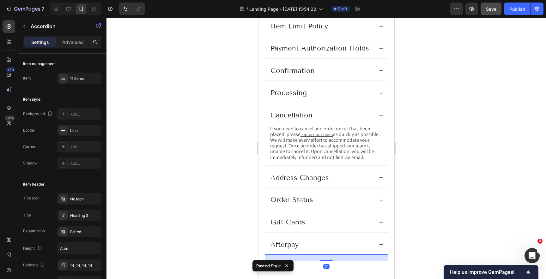
scroll to position [169, 0]
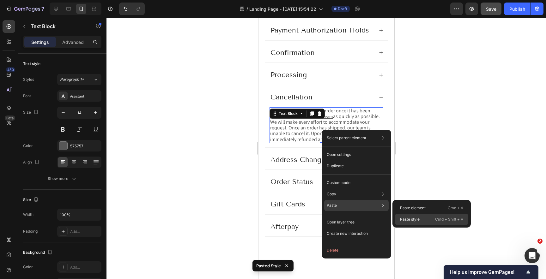
click at [418, 220] on p "Paste style" at bounding box center [410, 220] width 20 height 6
type input "16"
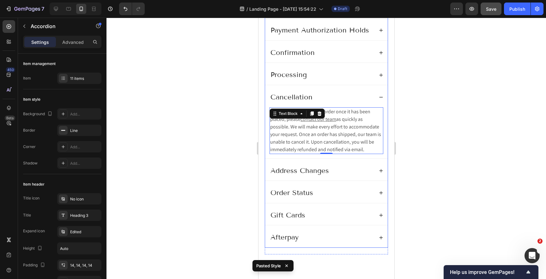
click at [381, 172] on icon at bounding box center [380, 170] width 3 height 3
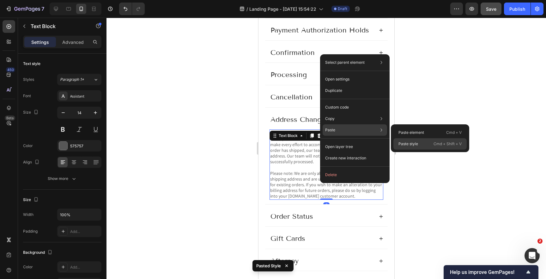
click at [409, 142] on p "Paste style" at bounding box center [408, 144] width 20 height 6
type input "16"
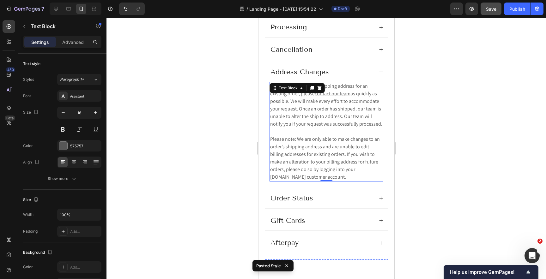
scroll to position [241, 0]
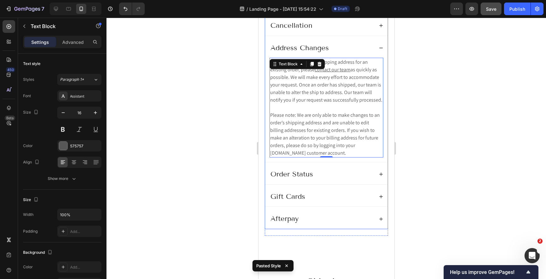
click at [381, 174] on icon at bounding box center [381, 174] width 4 height 4
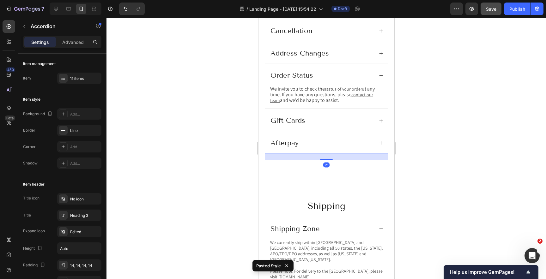
scroll to position [197, 0]
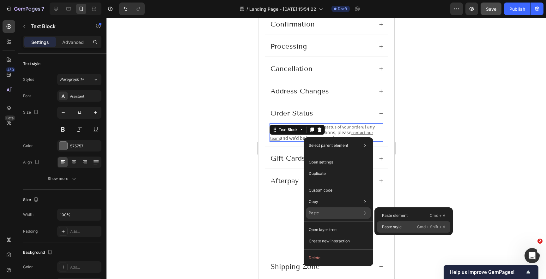
click at [392, 226] on p "Paste style" at bounding box center [392, 227] width 20 height 6
type input "16"
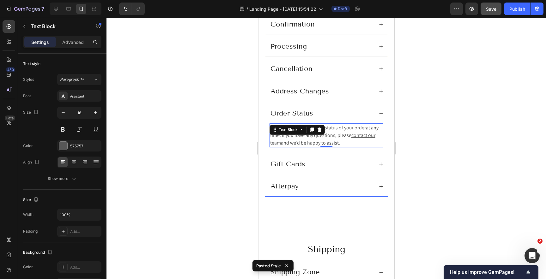
click at [382, 163] on icon at bounding box center [381, 164] width 4 height 4
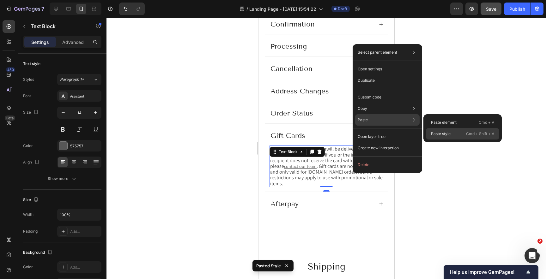
click at [438, 136] on p "Paste style" at bounding box center [441, 134] width 20 height 6
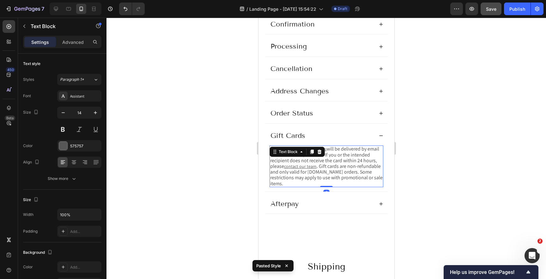
type input "16"
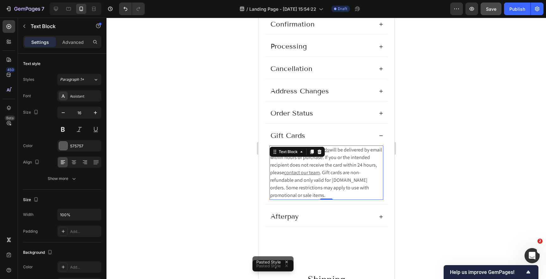
scroll to position [240, 0]
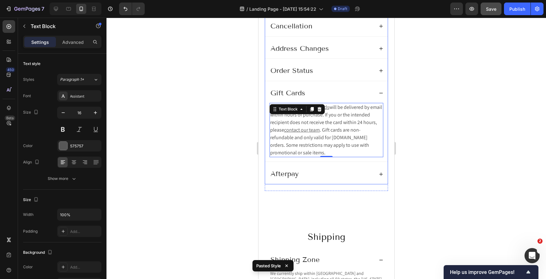
click at [380, 173] on icon at bounding box center [381, 174] width 4 height 4
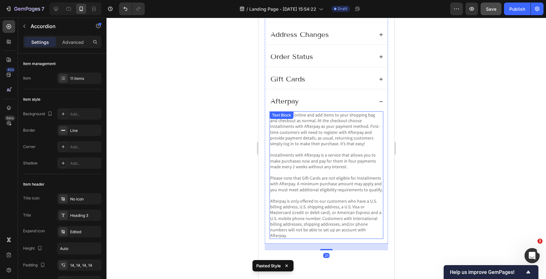
scroll to position [266, 0]
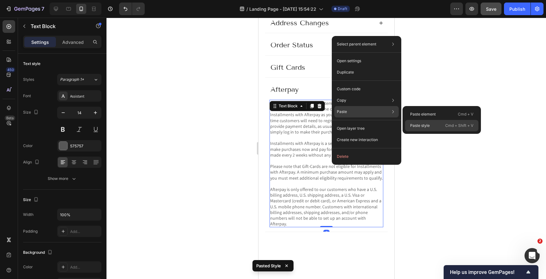
click at [422, 127] on p "Paste style" at bounding box center [420, 126] width 20 height 6
type input "16"
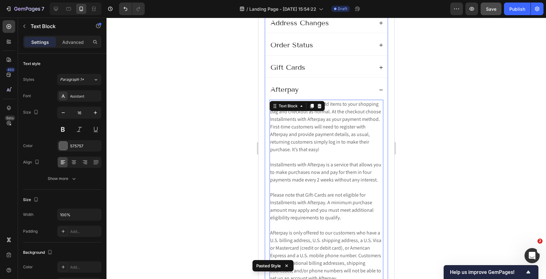
click at [381, 90] on icon at bounding box center [381, 90] width 4 height 4
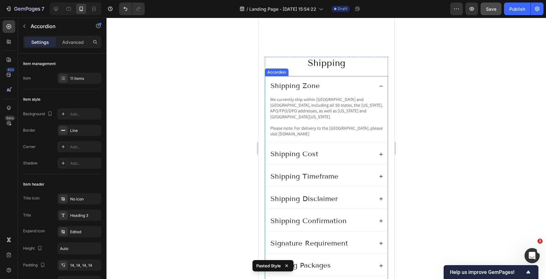
scroll to position [357, 0]
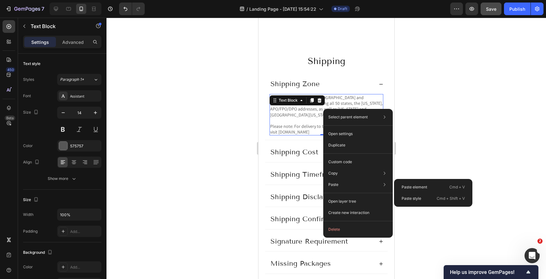
click at [411, 198] on p "Paste style" at bounding box center [412, 199] width 20 height 6
type input "16"
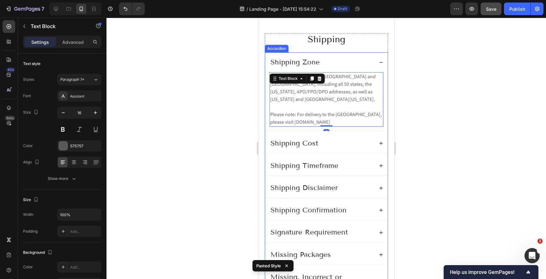
scroll to position [384, 0]
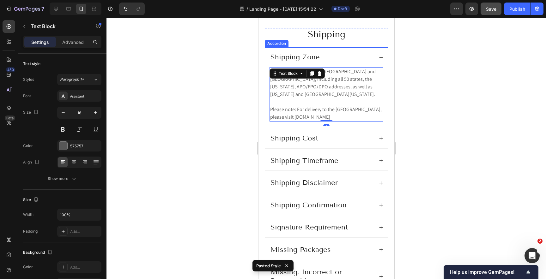
click at [381, 139] on icon at bounding box center [381, 138] width 4 height 4
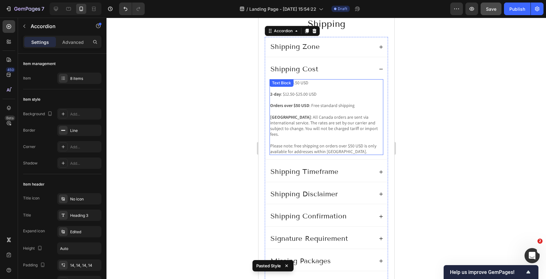
scroll to position [404, 0]
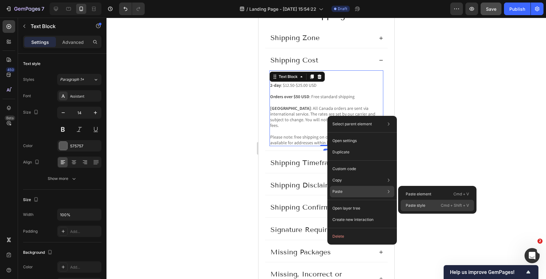
click at [422, 208] on p "Paste style" at bounding box center [416, 206] width 20 height 6
type input "16"
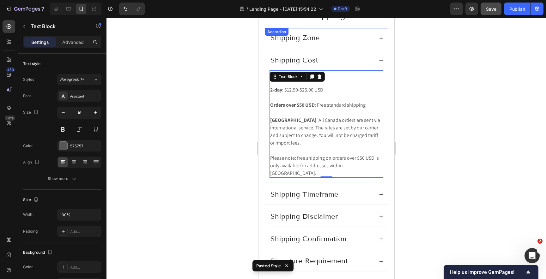
click at [380, 192] on icon at bounding box center [381, 194] width 4 height 4
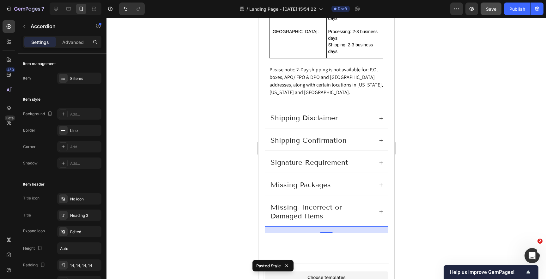
scroll to position [706, 0]
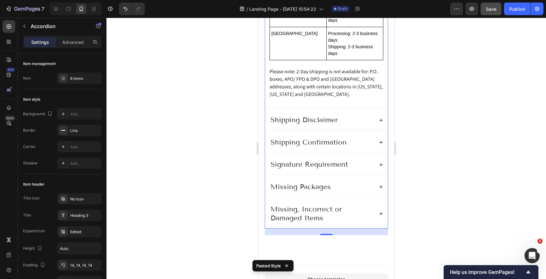
click at [381, 120] on icon at bounding box center [380, 119] width 3 height 3
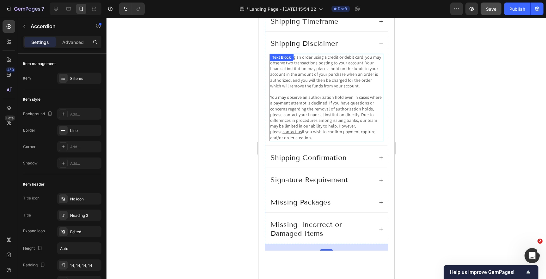
scroll to position [454, 0]
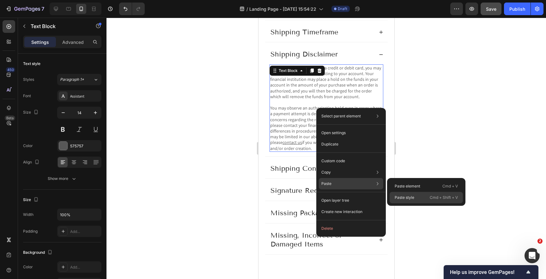
click at [416, 198] on div "Paste style Cmd + Shift + V" at bounding box center [426, 197] width 73 height 11
type input "16"
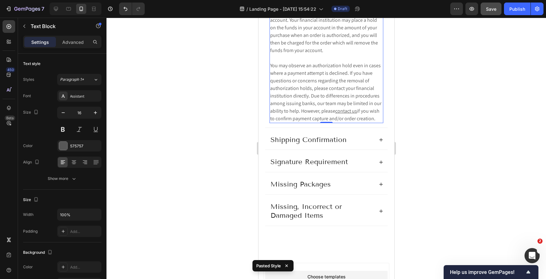
scroll to position [536, 0]
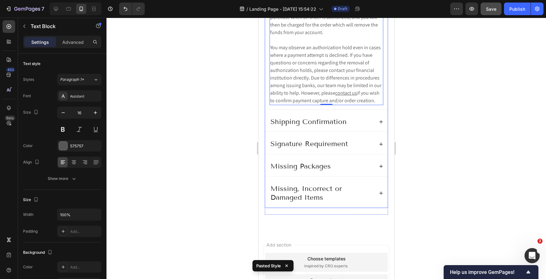
click at [379, 123] on icon at bounding box center [381, 122] width 4 height 4
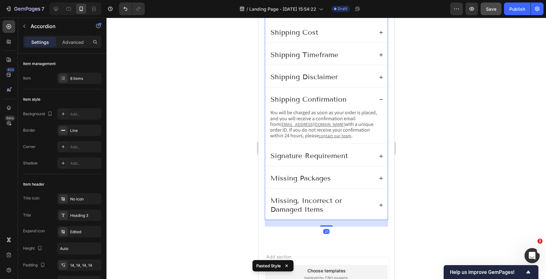
scroll to position [428, 0]
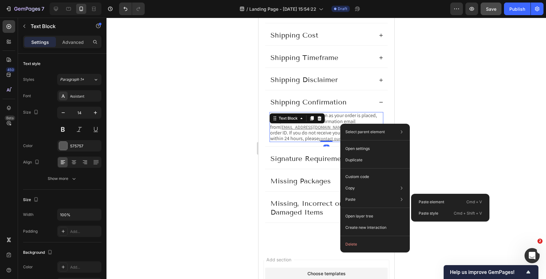
click at [424, 213] on p "Paste style" at bounding box center [429, 214] width 20 height 6
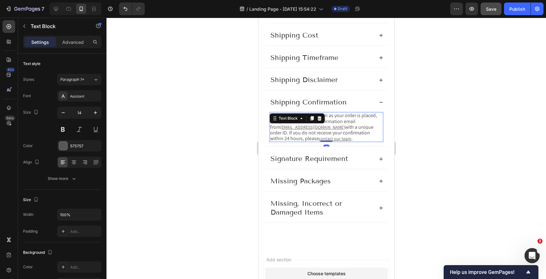
type input "16"
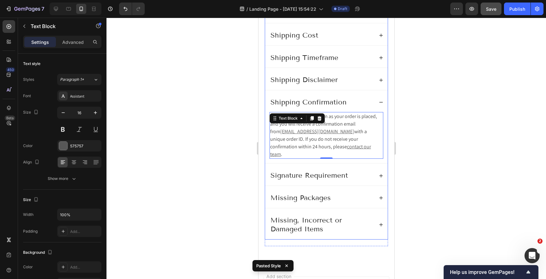
click at [380, 174] on icon at bounding box center [381, 176] width 4 height 4
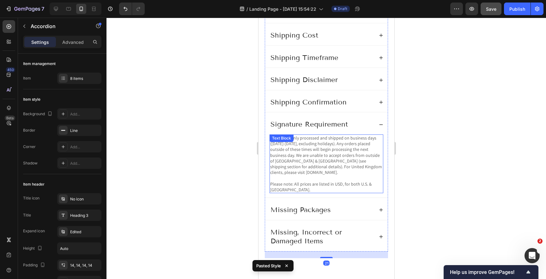
scroll to position [442, 0]
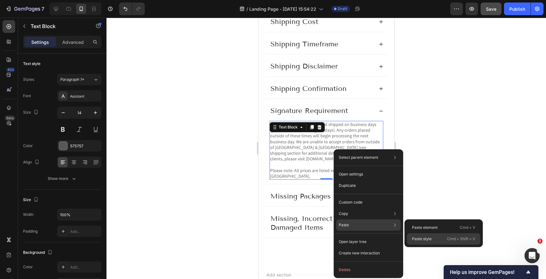
click at [421, 240] on p "Paste style" at bounding box center [422, 239] width 20 height 6
type input "16"
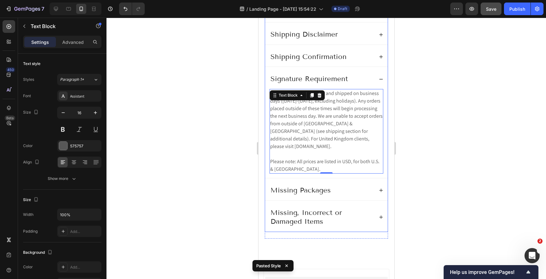
scroll to position [478, 0]
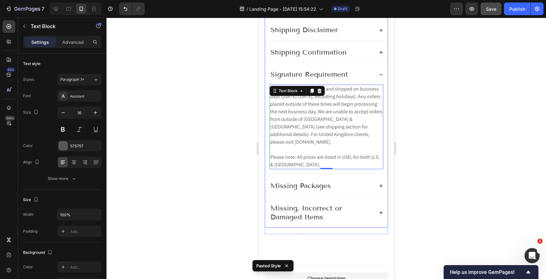
click at [382, 184] on icon at bounding box center [381, 186] width 4 height 4
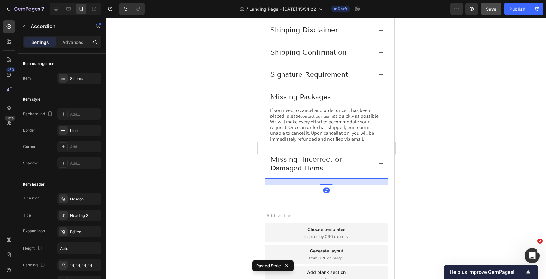
scroll to position [485, 0]
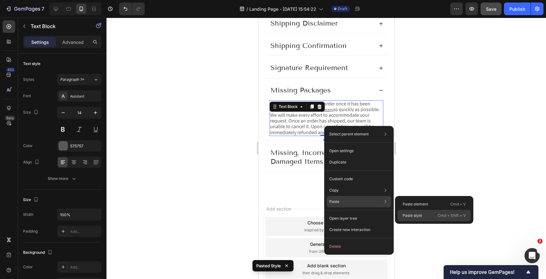
click at [416, 218] on div "Paste style Cmd + Shift + V" at bounding box center [434, 215] width 73 height 11
type input "16"
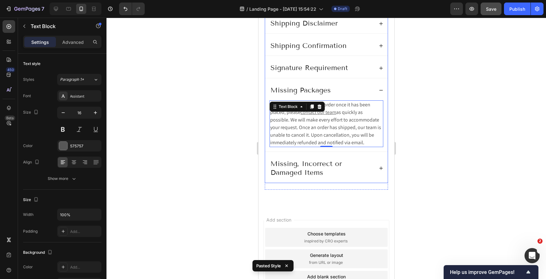
click at [381, 169] on icon at bounding box center [380, 168] width 3 height 3
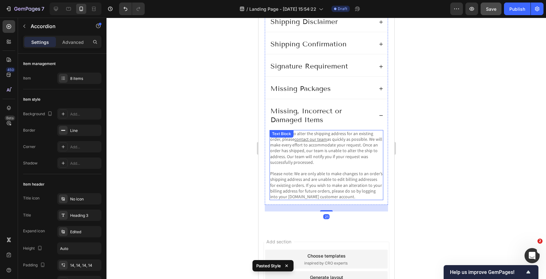
scroll to position [492, 0]
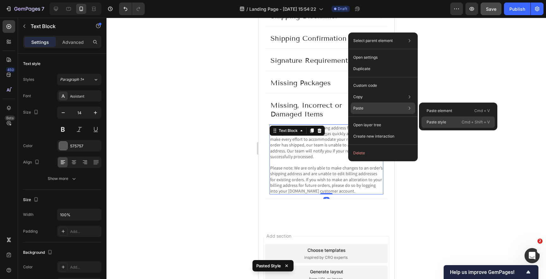
click at [437, 123] on p "Paste style" at bounding box center [437, 122] width 20 height 6
type input "16"
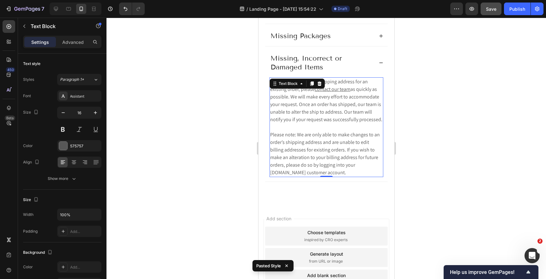
scroll to position [548, 0]
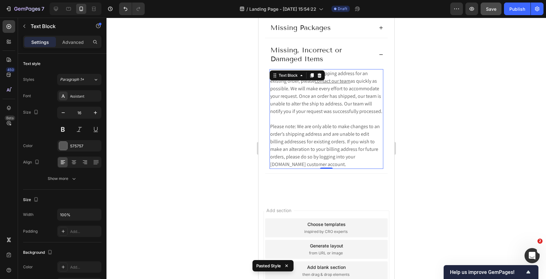
click at [458, 137] on div at bounding box center [326, 149] width 440 height 262
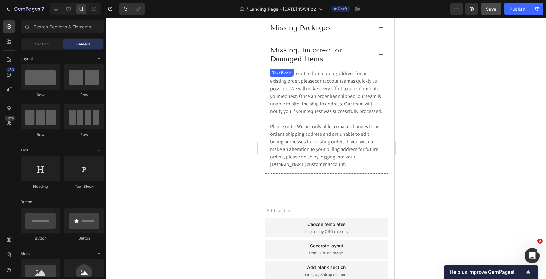
click at [338, 122] on p at bounding box center [326, 119] width 112 height 8
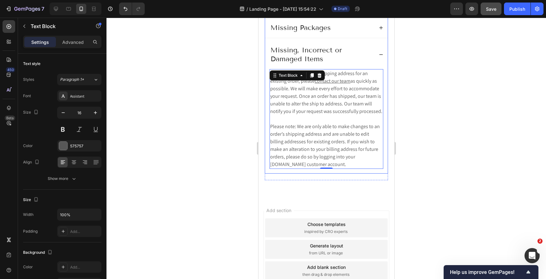
click at [379, 55] on icon at bounding box center [381, 54] width 4 height 4
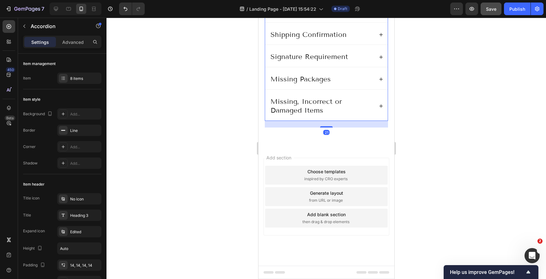
scroll to position [496, 0]
click at [338, 106] on p "Missing, Incorrect or Damaged Items" at bounding box center [321, 106] width 102 height 18
click at [361, 91] on div "Shipping Zone Shipping Cost Shipping Timeframe Shipping Disclaimer Shipping Con…" at bounding box center [325, 28] width 123 height 185
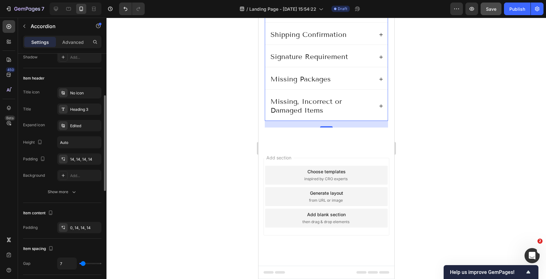
scroll to position [106, 0]
click at [469, 133] on div at bounding box center [326, 149] width 440 height 262
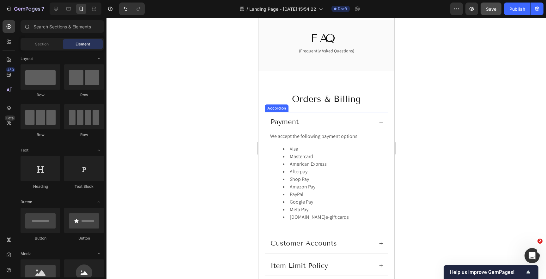
scroll to position [8, 0]
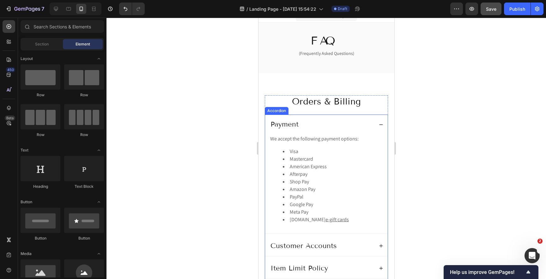
click at [382, 124] on icon at bounding box center [381, 125] width 4 height 4
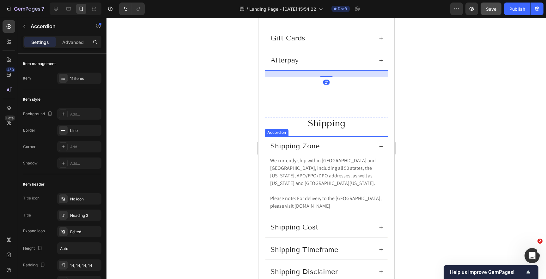
scroll to position [295, 0]
click at [497, 156] on div at bounding box center [326, 149] width 440 height 262
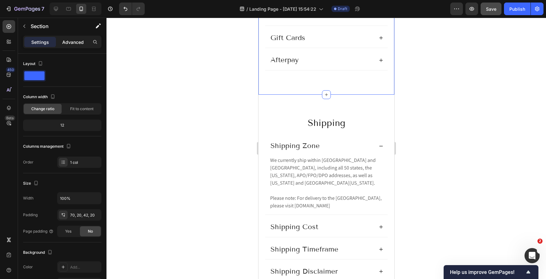
click at [70, 42] on p "Advanced" at bounding box center [72, 42] width 21 height 7
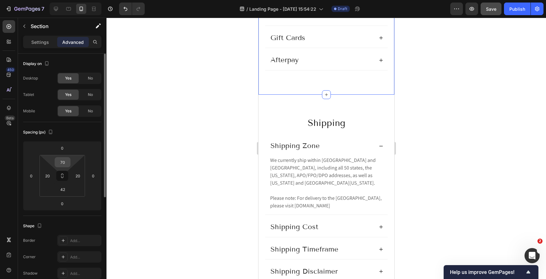
click at [63, 162] on input "70" at bounding box center [62, 162] width 13 height 9
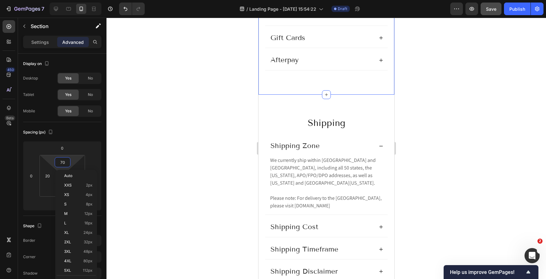
click at [128, 181] on div at bounding box center [326, 149] width 440 height 262
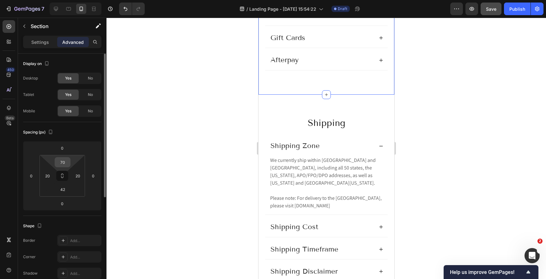
click at [63, 163] on input "70" at bounding box center [62, 162] width 13 height 9
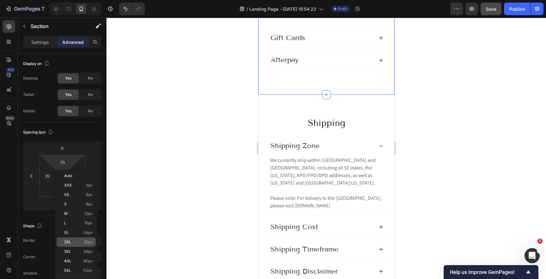
click at [83, 244] on p "2XL 32px" at bounding box center [78, 242] width 28 height 4
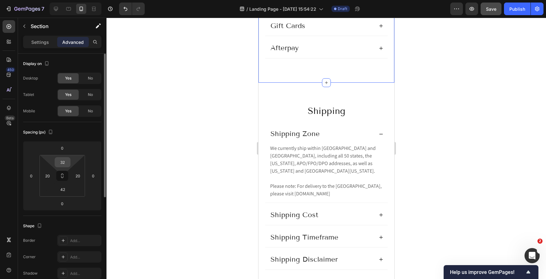
click at [64, 162] on input "32" at bounding box center [62, 162] width 13 height 9
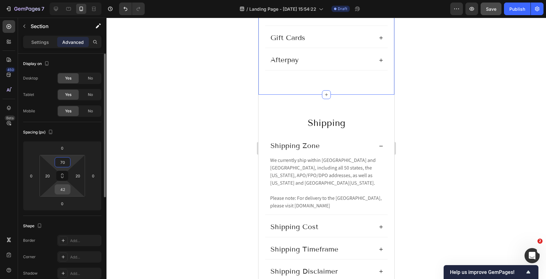
type input "70"
click at [64, 190] on input "42" at bounding box center [62, 189] width 13 height 9
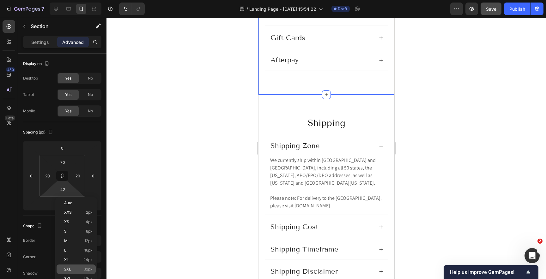
click at [80, 268] on p "2XL 32px" at bounding box center [78, 269] width 28 height 4
type input "32"
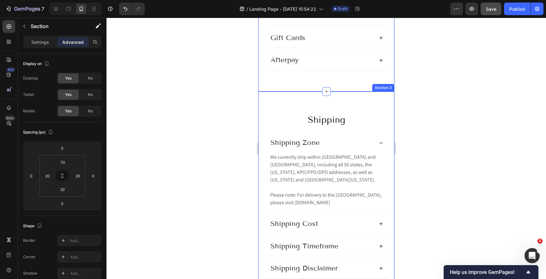
click at [276, 104] on div "Shipping Heading Shipping Zone We currently ship within [GEOGRAPHIC_DATA] and […" at bounding box center [326, 247] width 136 height 310
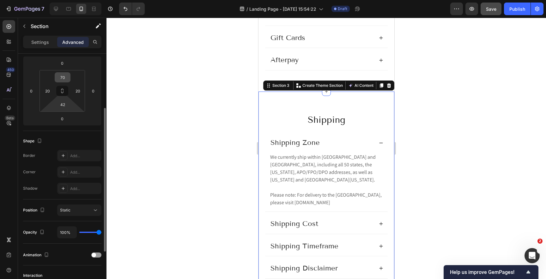
scroll to position [75, 0]
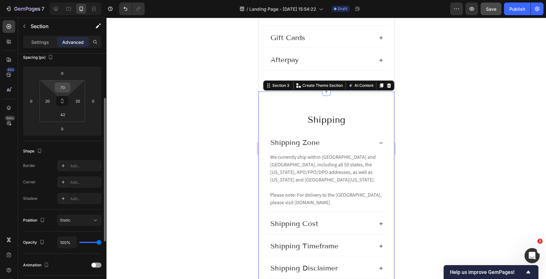
click at [63, 86] on input "70" at bounding box center [62, 87] width 13 height 9
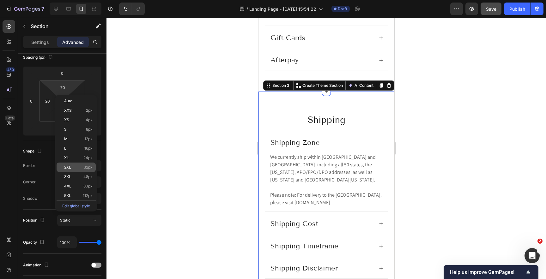
click at [84, 169] on span "32px" at bounding box center [88, 167] width 9 height 4
type input "32"
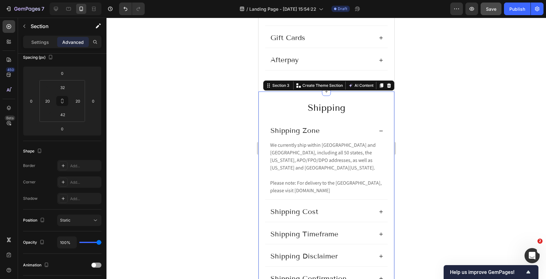
click at [181, 148] on div at bounding box center [326, 149] width 440 height 262
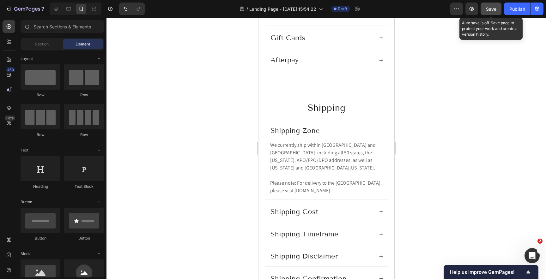
click at [489, 10] on span "Save" at bounding box center [491, 8] width 10 height 5
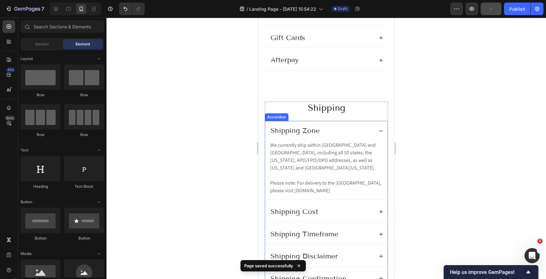
click at [500, 120] on div at bounding box center [326, 149] width 440 height 262
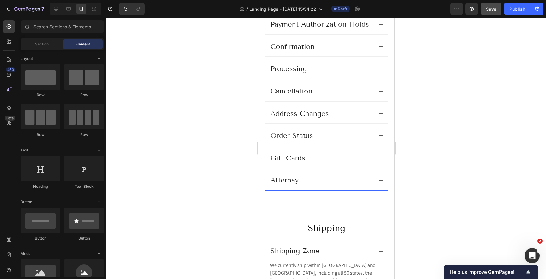
scroll to position [0, 0]
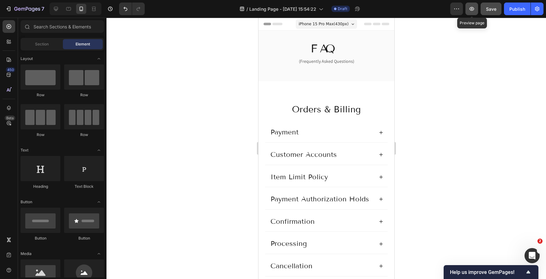
click at [472, 9] on icon "button" at bounding box center [472, 9] width 2 height 2
click at [59, 10] on icon at bounding box center [56, 9] width 6 height 6
